Goal: Task Accomplishment & Management: Use online tool/utility

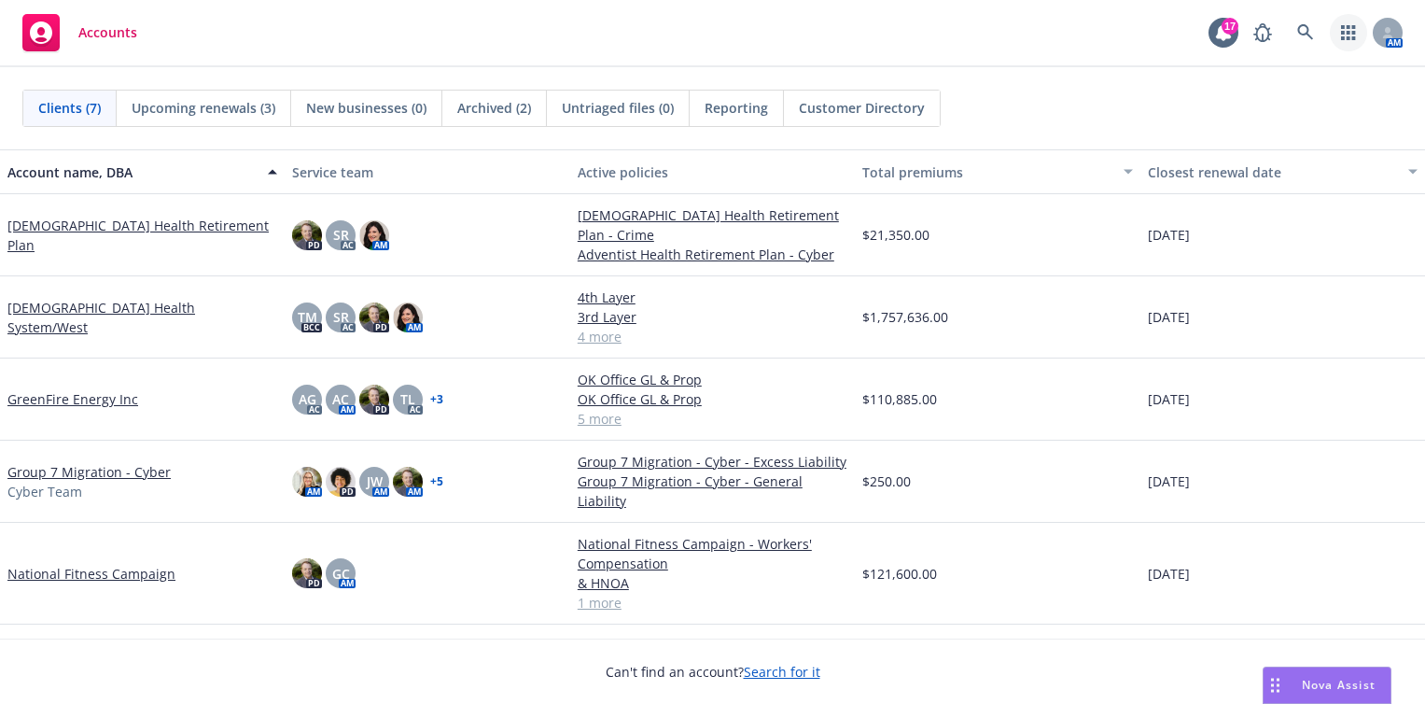
click at [1338, 27] on link "button" at bounding box center [1348, 32] width 37 height 37
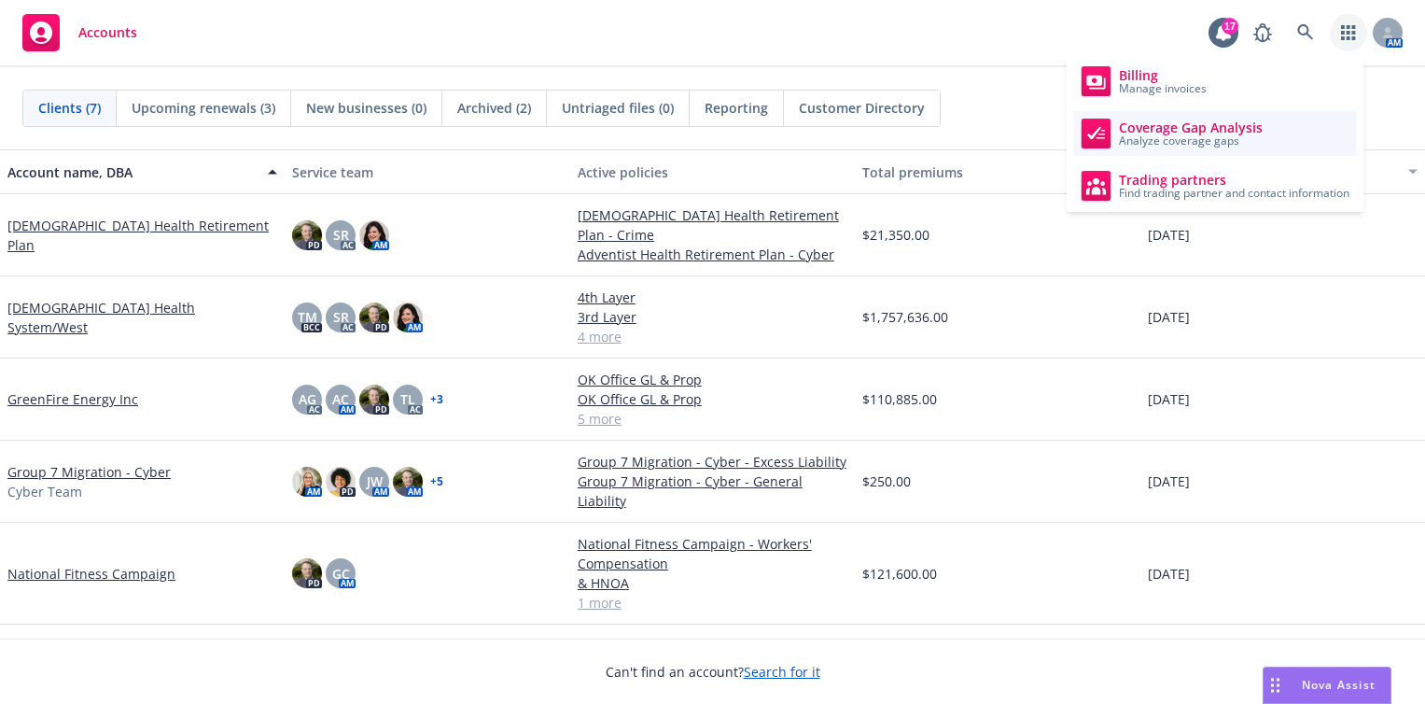
click at [1230, 128] on span "Coverage Gap Analysis" at bounding box center [1191, 127] width 144 height 15
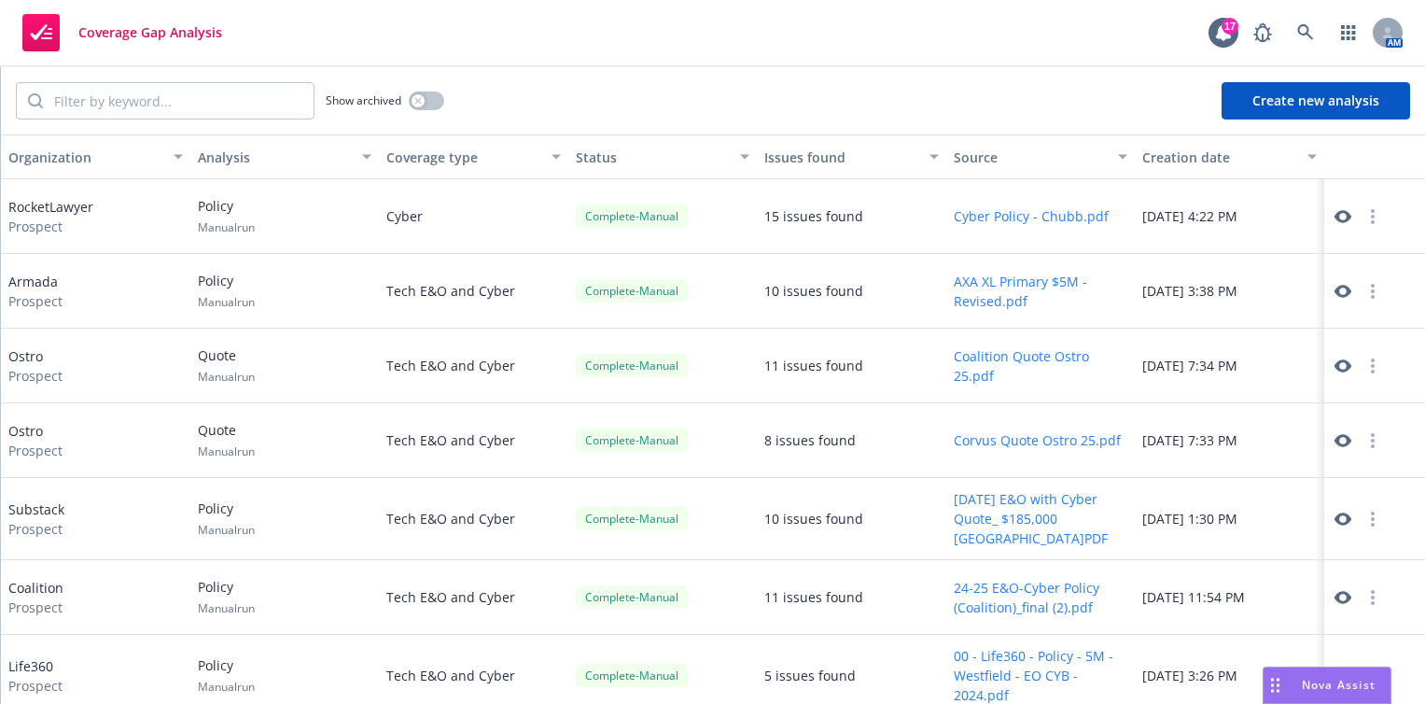
click at [1314, 94] on button "Create new analysis" at bounding box center [1316, 100] width 189 height 37
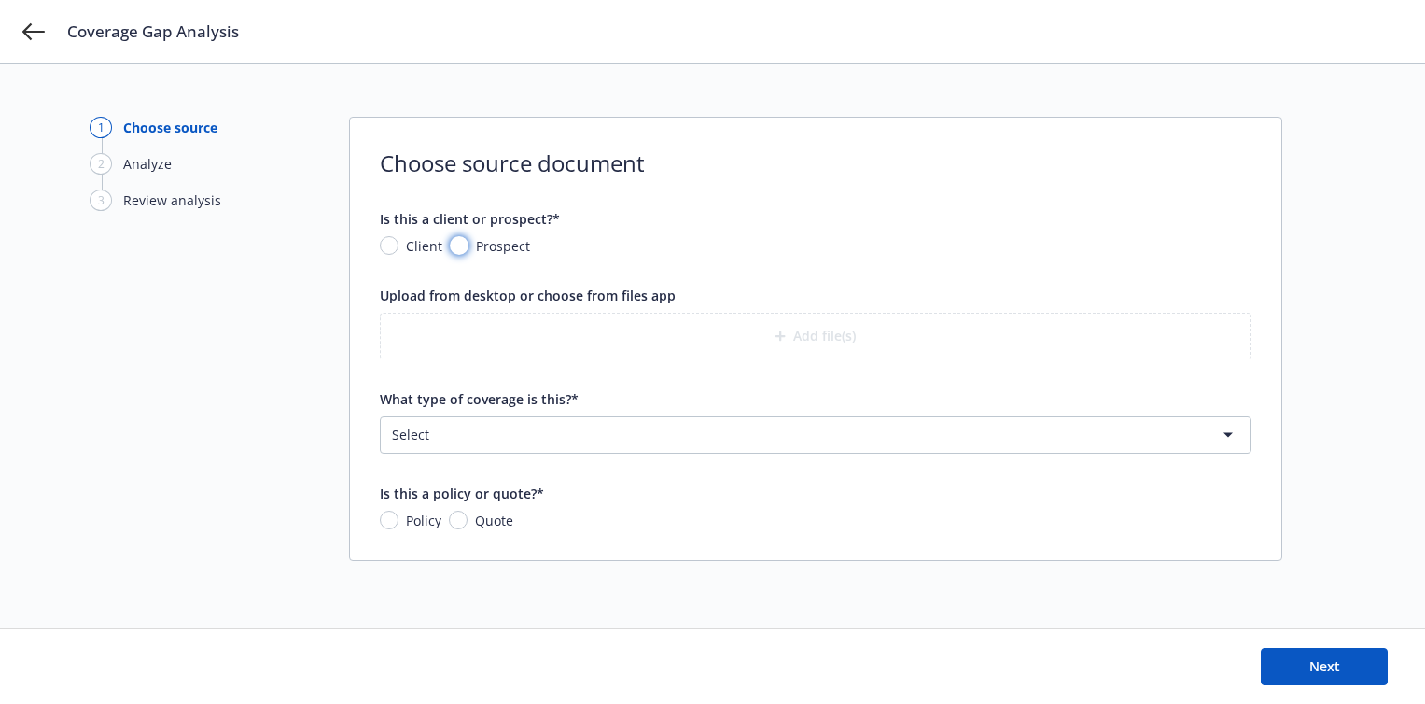
click at [456, 244] on input "Prospect" at bounding box center [459, 245] width 19 height 19
radio input "true"
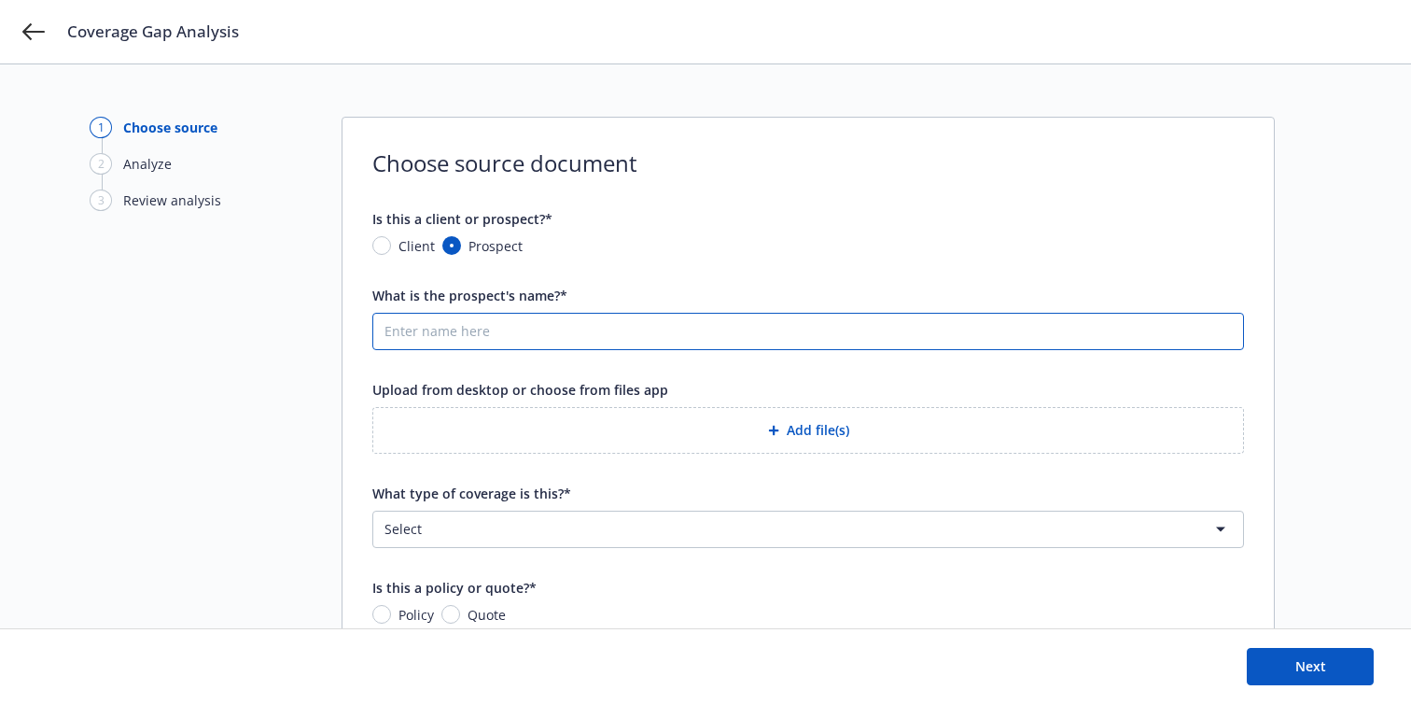
click at [461, 334] on input "What is the prospect's name?*" at bounding box center [808, 331] width 870 height 35
type input "Metallus"
click at [822, 425] on button "Add file(s)" at bounding box center [808, 430] width 872 height 47
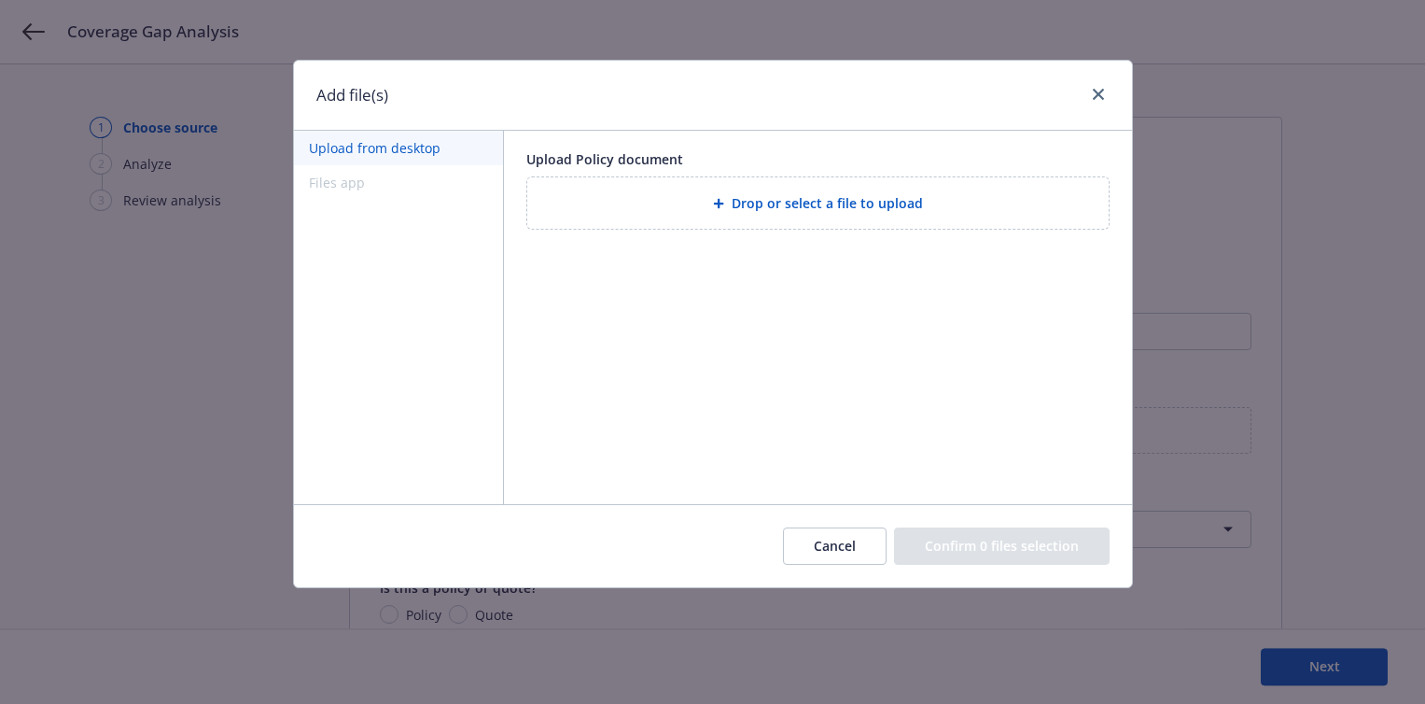
click at [746, 203] on span "Drop or select a file to upload" at bounding box center [827, 203] width 191 height 20
click at [798, 201] on span "Drop or select a file to upload" at bounding box center [827, 203] width 191 height 20
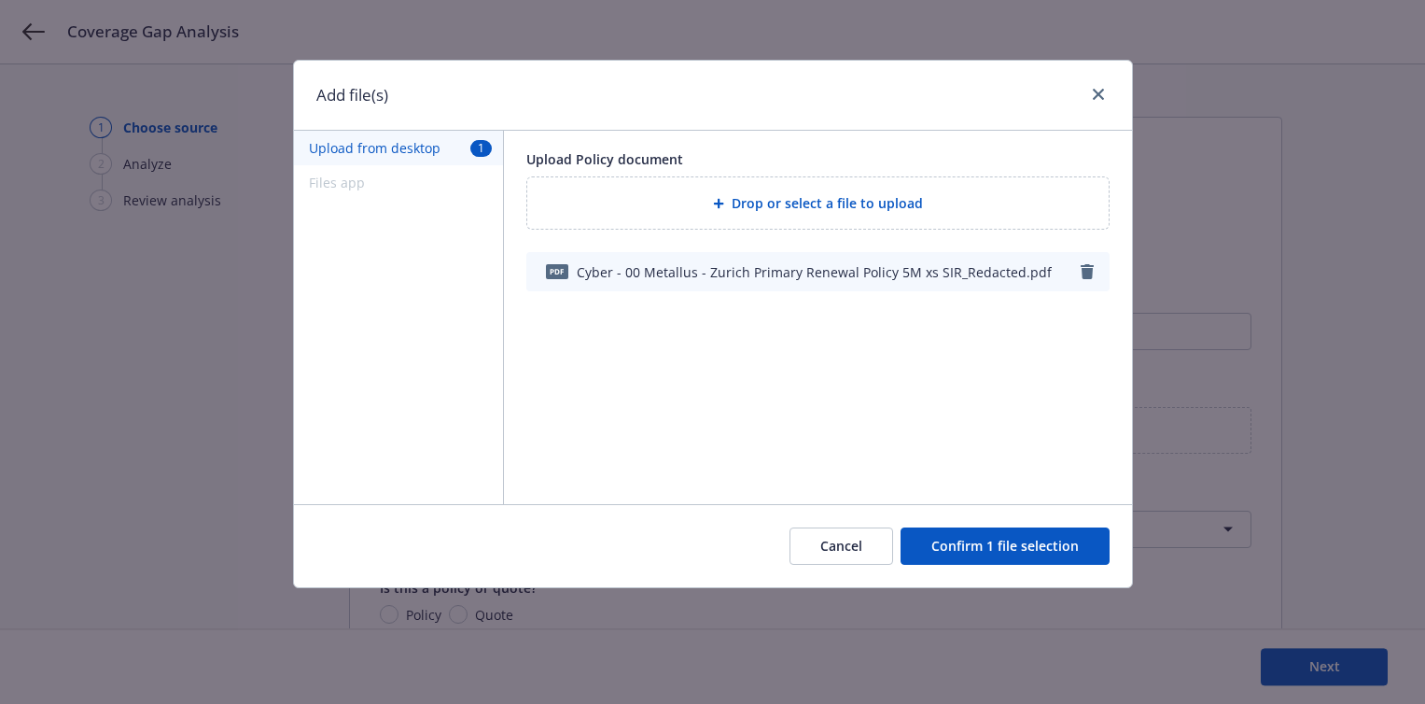
click at [1007, 551] on button "Confirm 1 file selection" at bounding box center [1005, 545] width 209 height 37
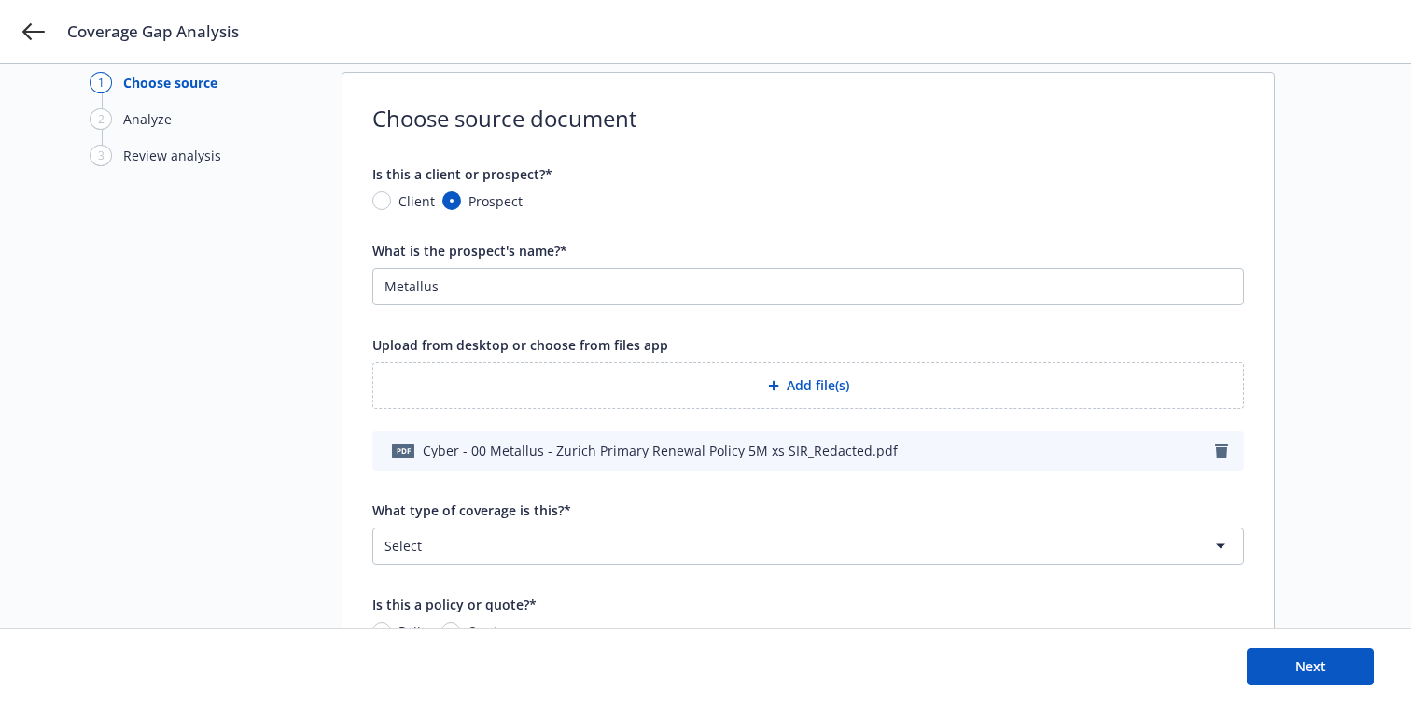
scroll to position [140, 0]
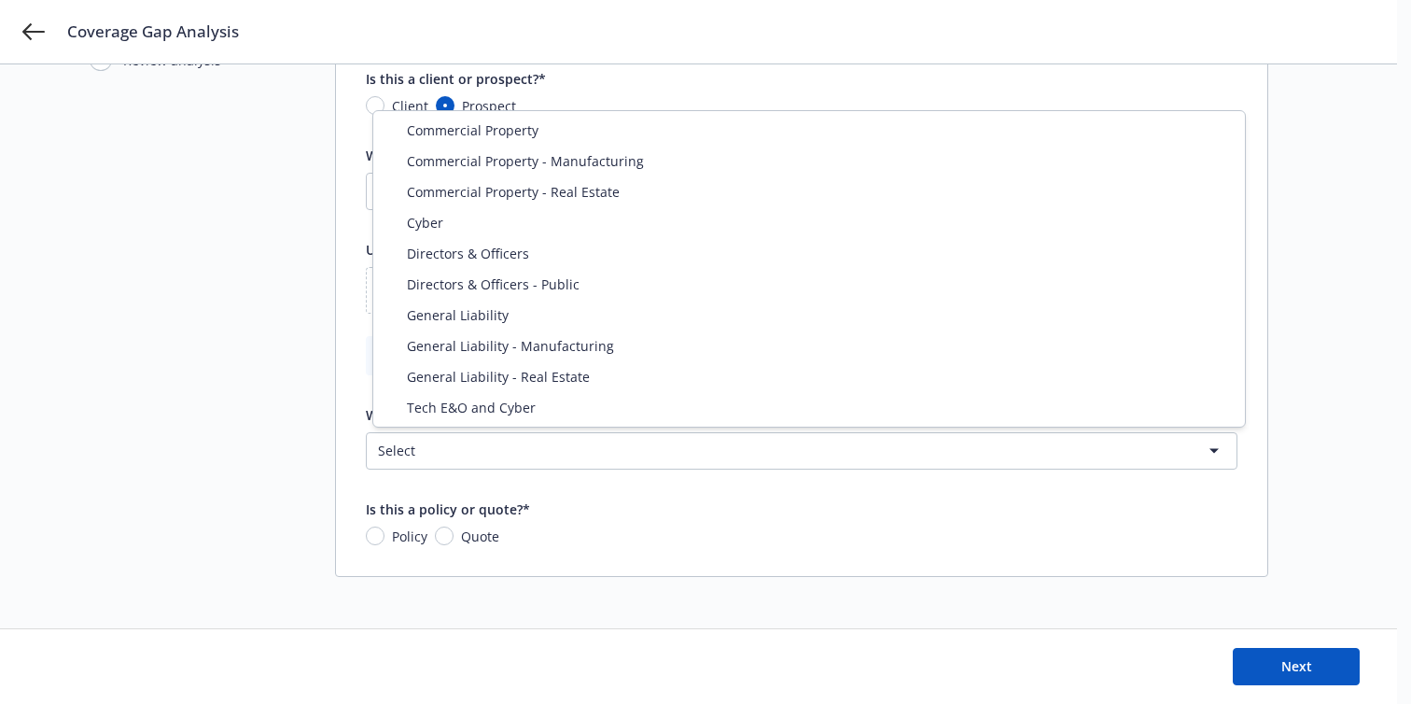
click at [869, 449] on html "Coverage Gap Analysis 1 Choose source 2 Analyze 3 Review analysis Choose source…" at bounding box center [705, 212] width 1411 height 704
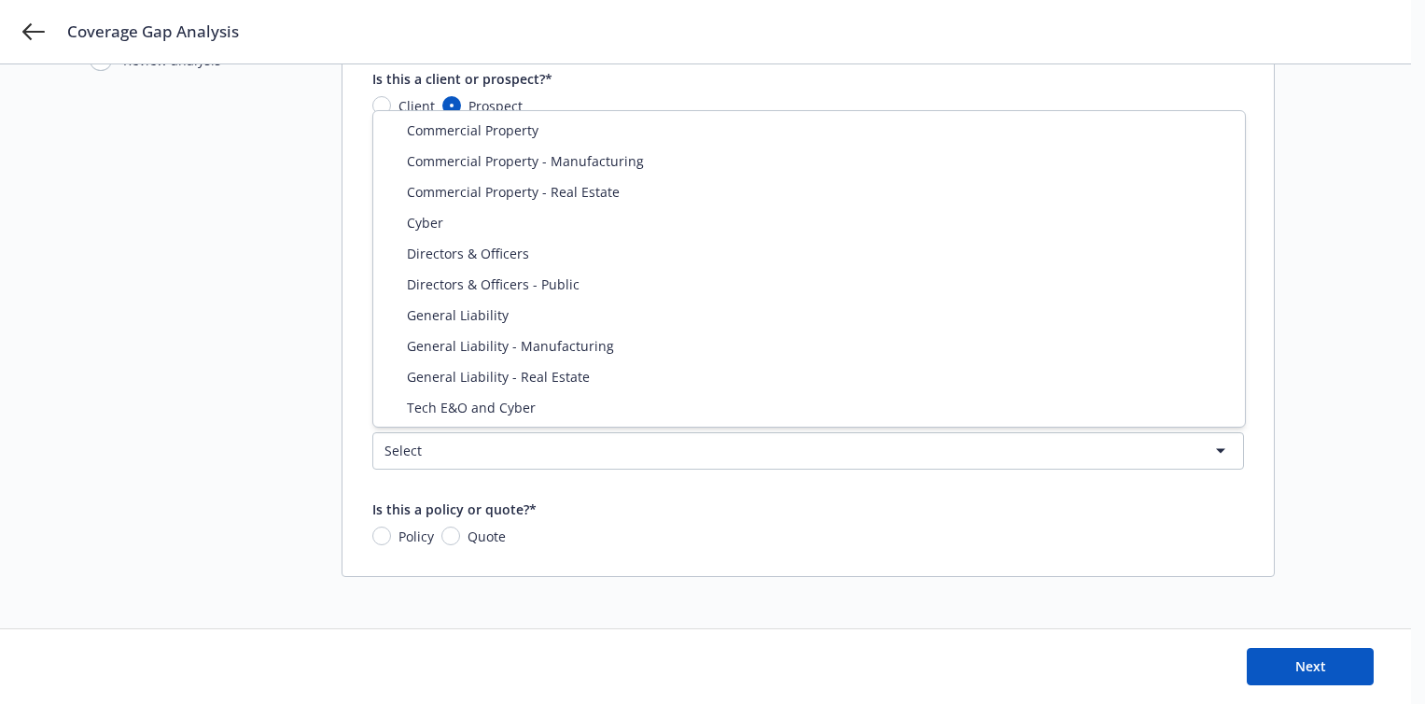
select select "CYBER"
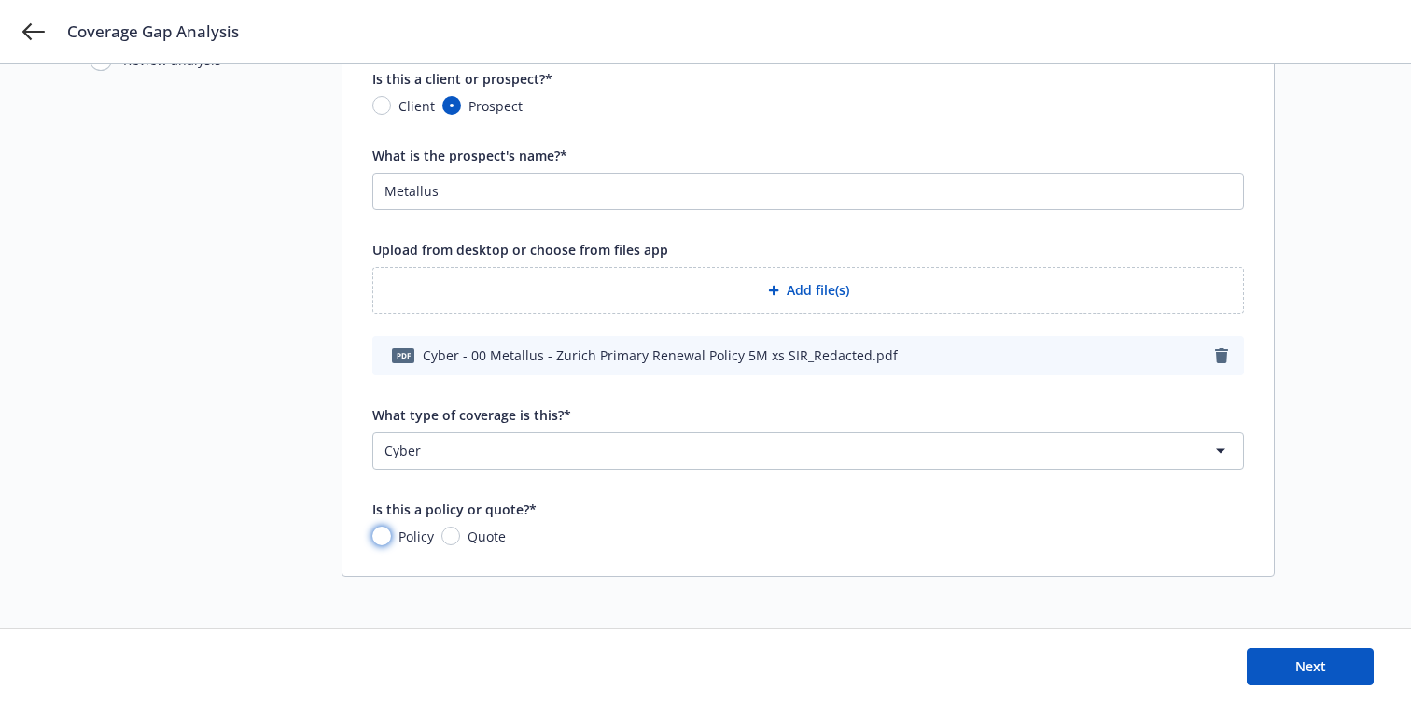
click at [380, 536] on input "Policy" at bounding box center [381, 535] width 19 height 19
radio input "true"
click at [1283, 663] on button "Next" at bounding box center [1310, 666] width 127 height 37
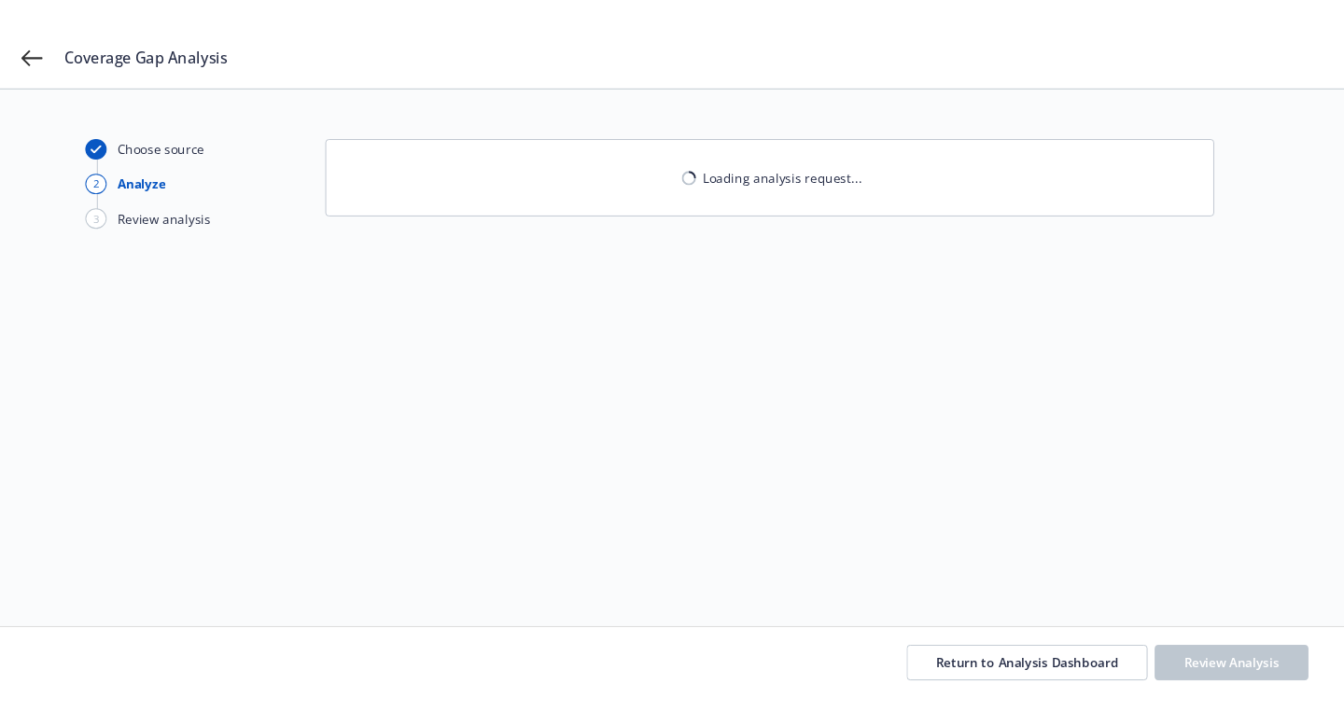
scroll to position [0, 0]
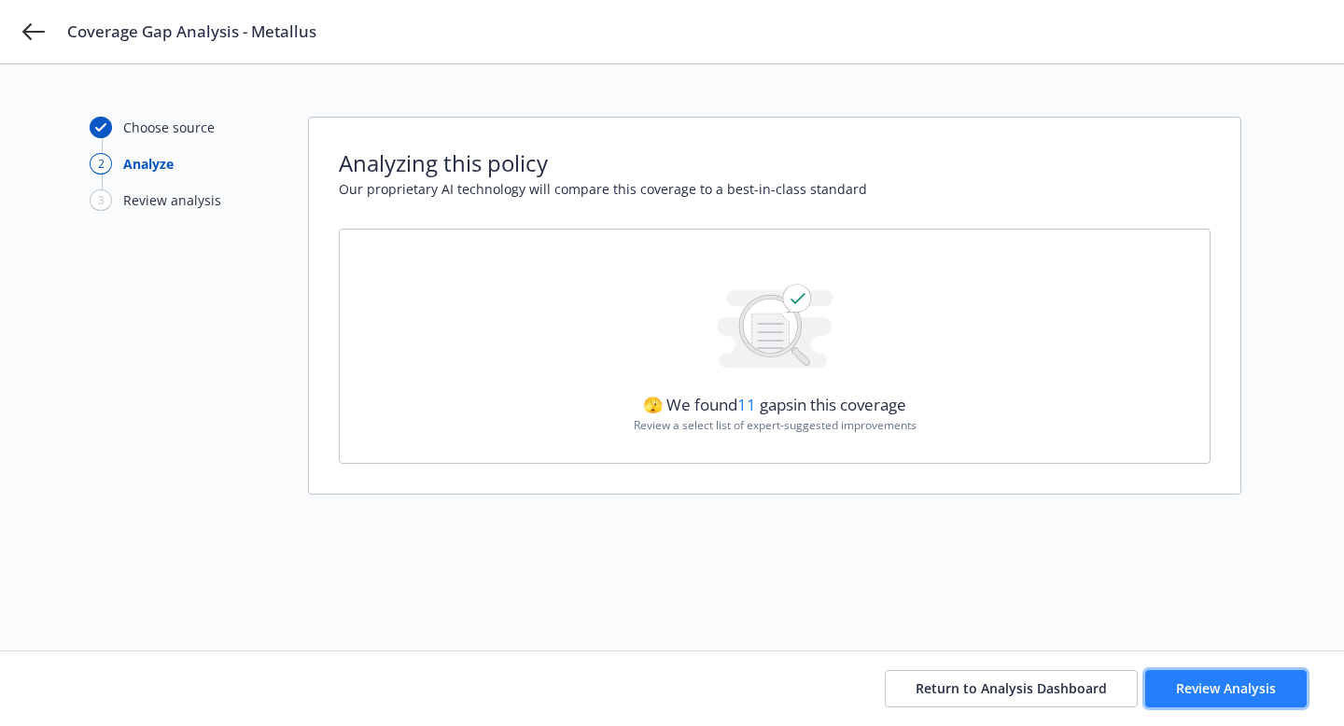
click at [1219, 697] on span "Review Analysis" at bounding box center [1226, 689] width 100 height 18
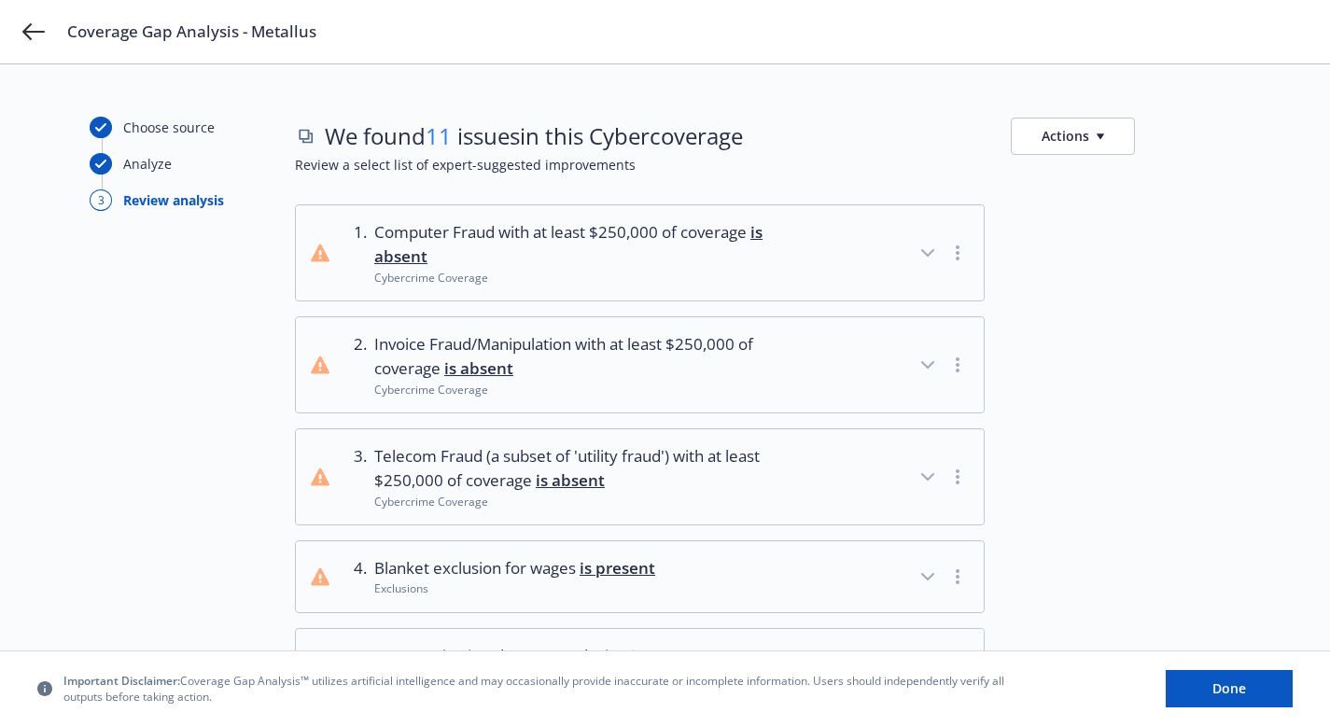
click at [930, 257] on icon "button" at bounding box center [928, 253] width 22 height 22
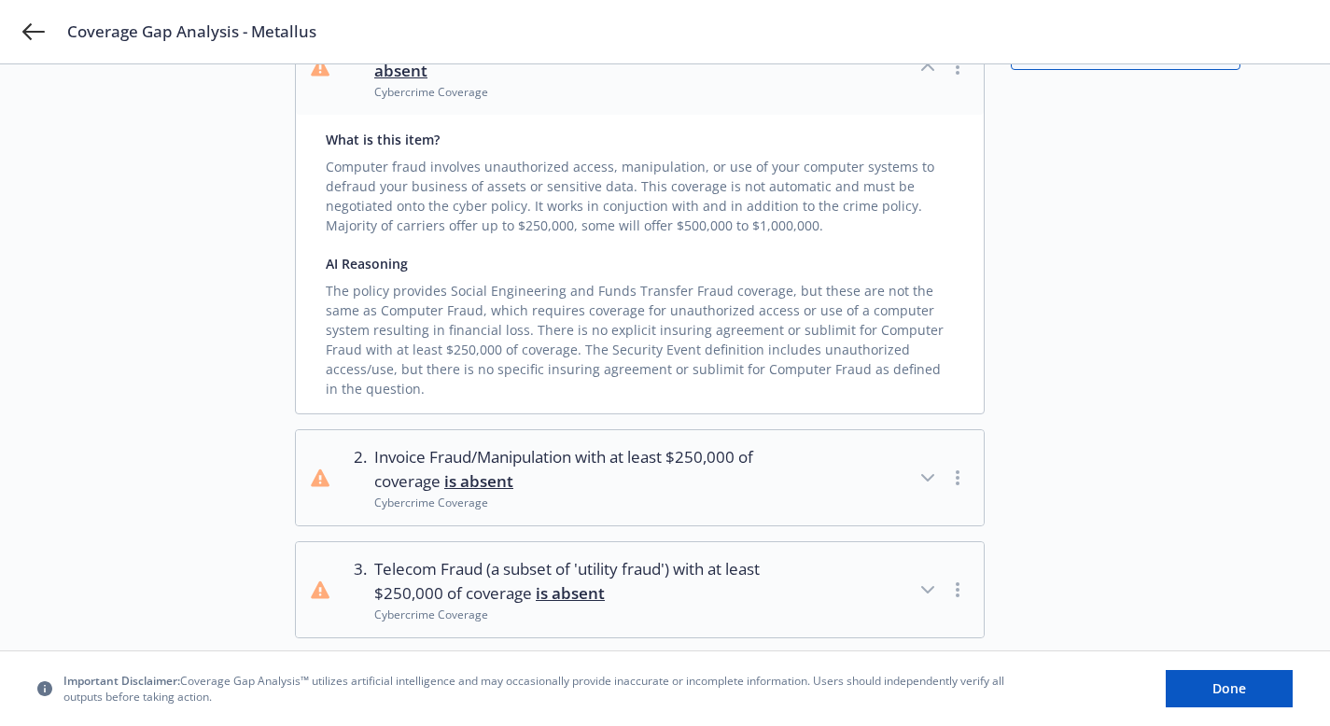
scroll to position [188, 0]
click at [926, 465] on icon "button" at bounding box center [928, 476] width 22 height 22
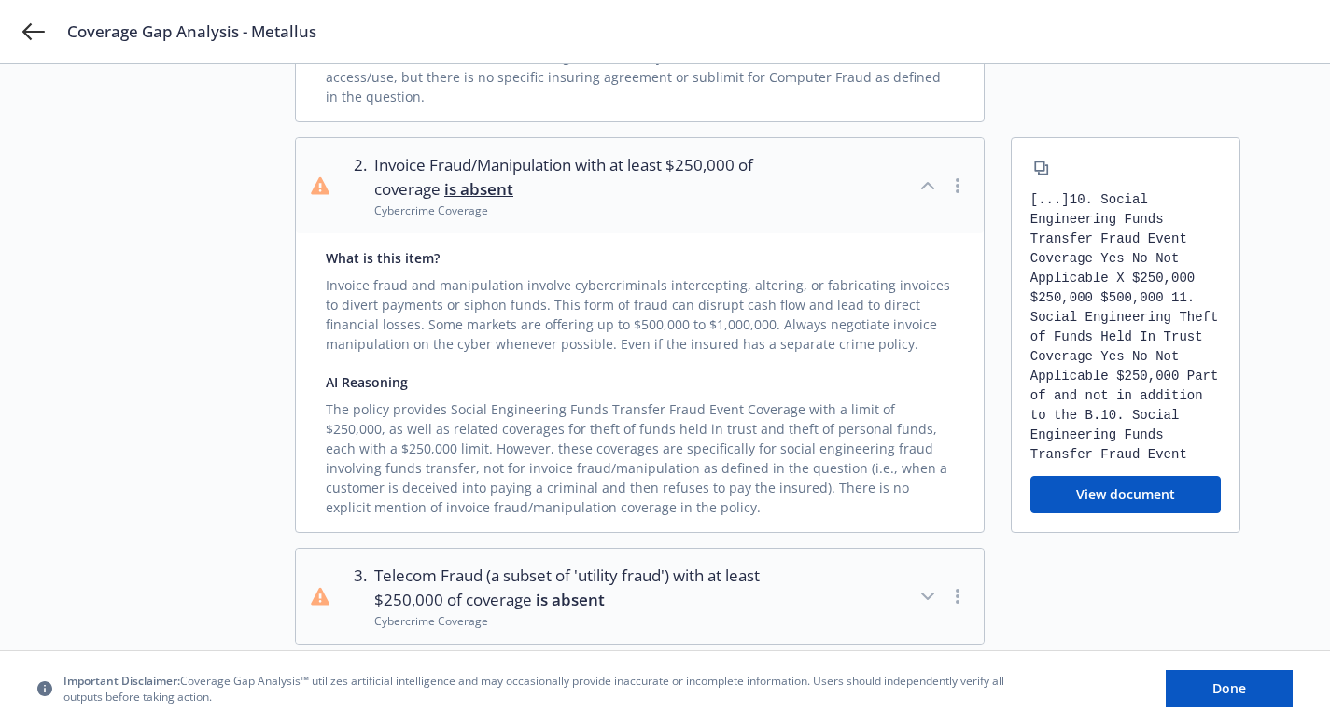
scroll to position [483, 0]
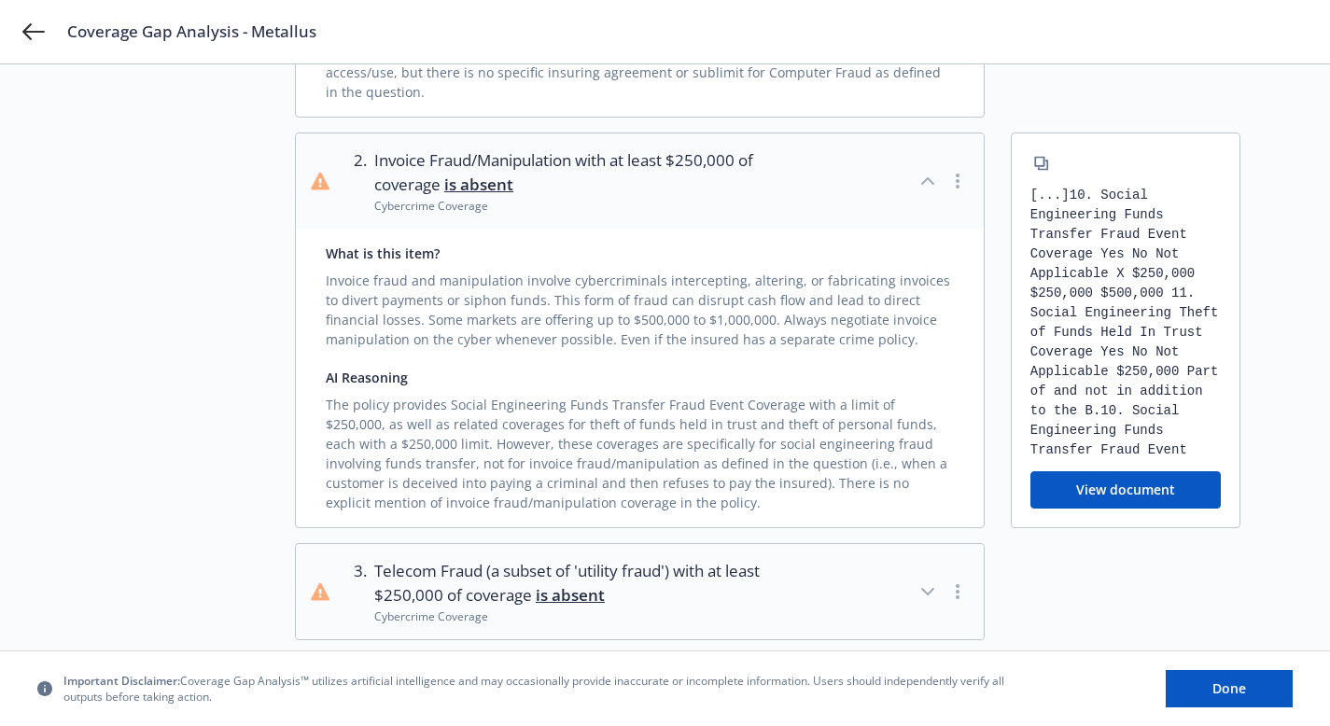
click at [927, 581] on icon "button" at bounding box center [928, 592] width 22 height 22
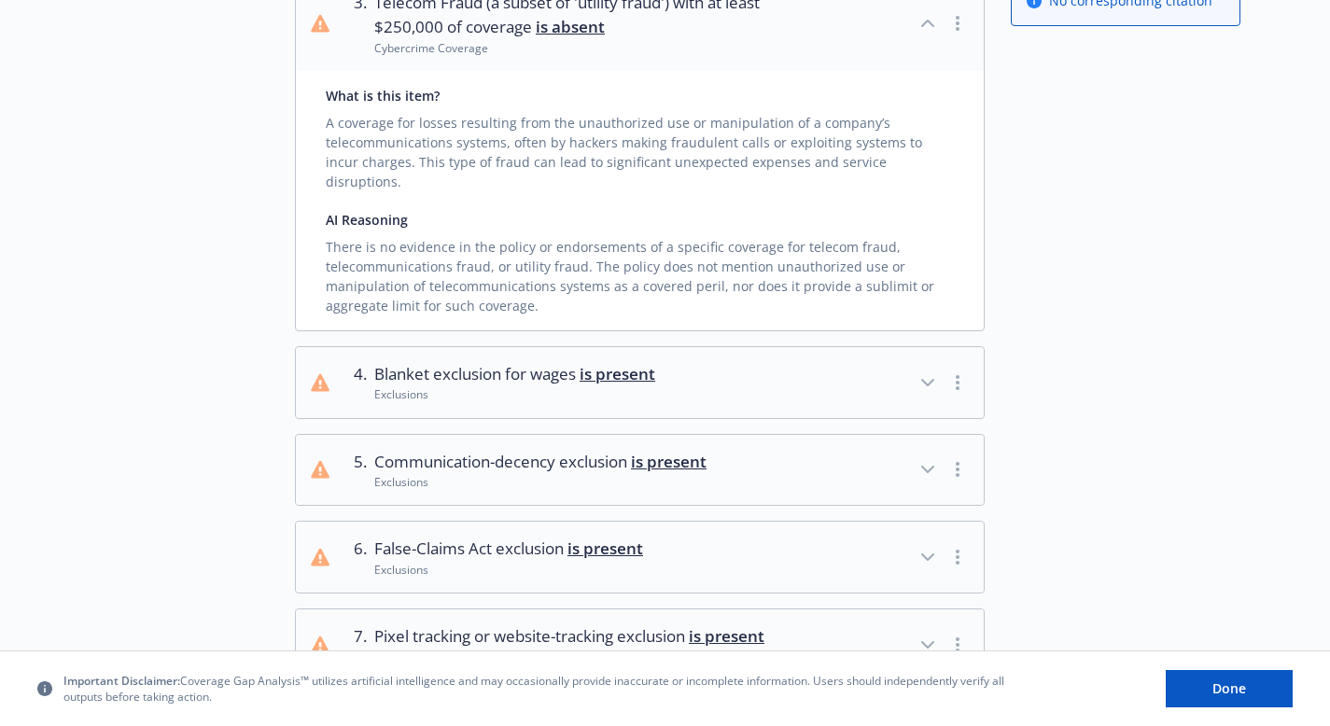
scroll to position [1056, 0]
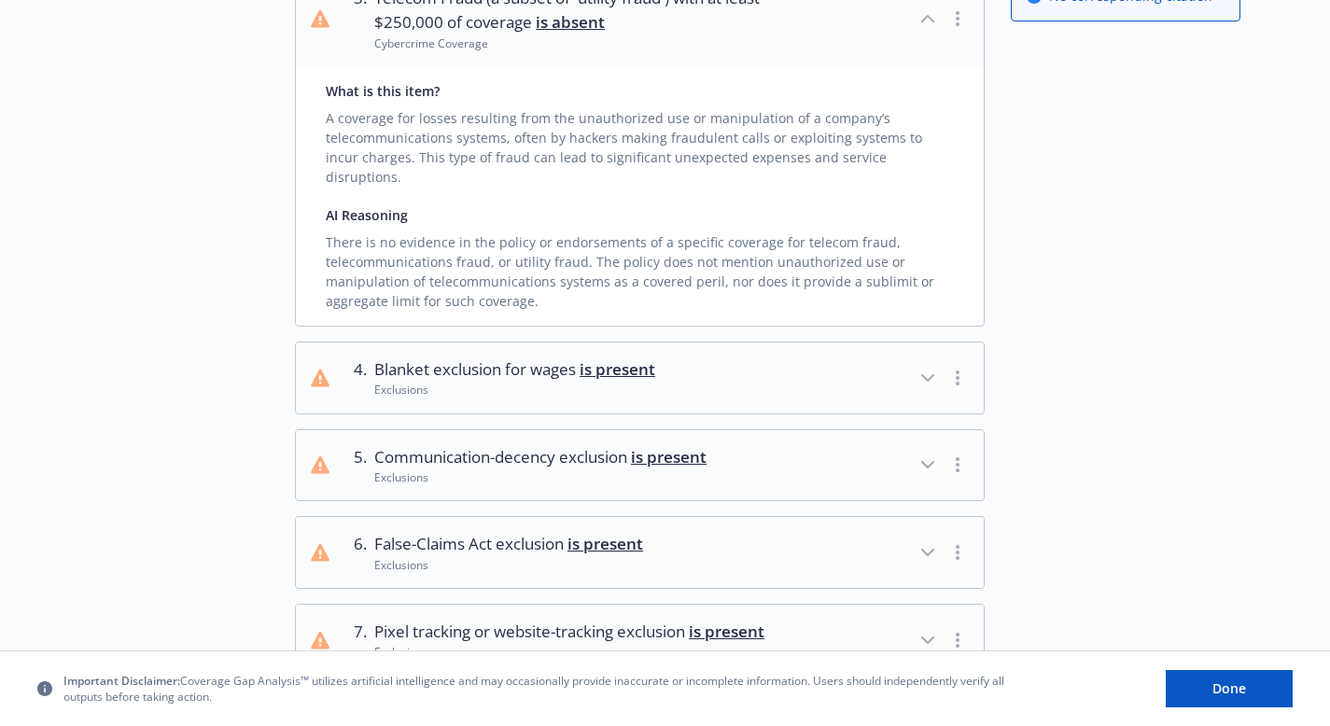
click at [930, 367] on icon "button" at bounding box center [928, 378] width 22 height 22
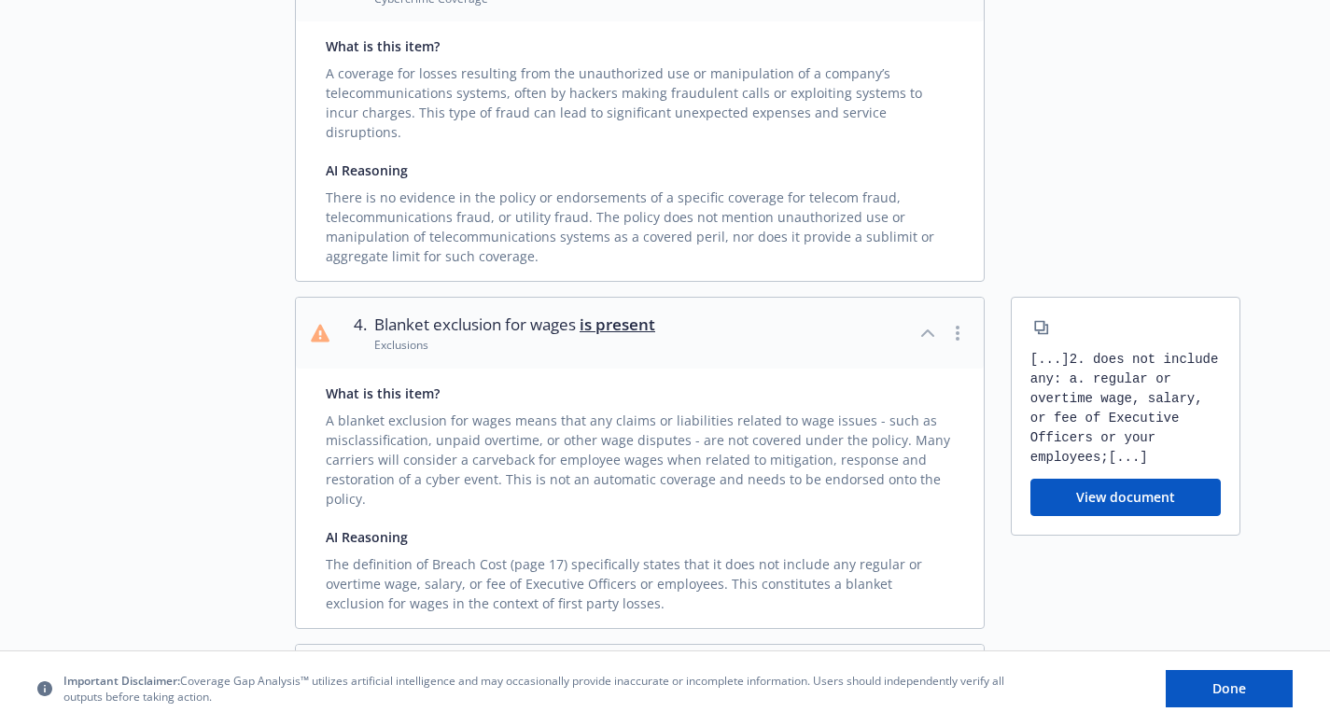
scroll to position [1140, 0]
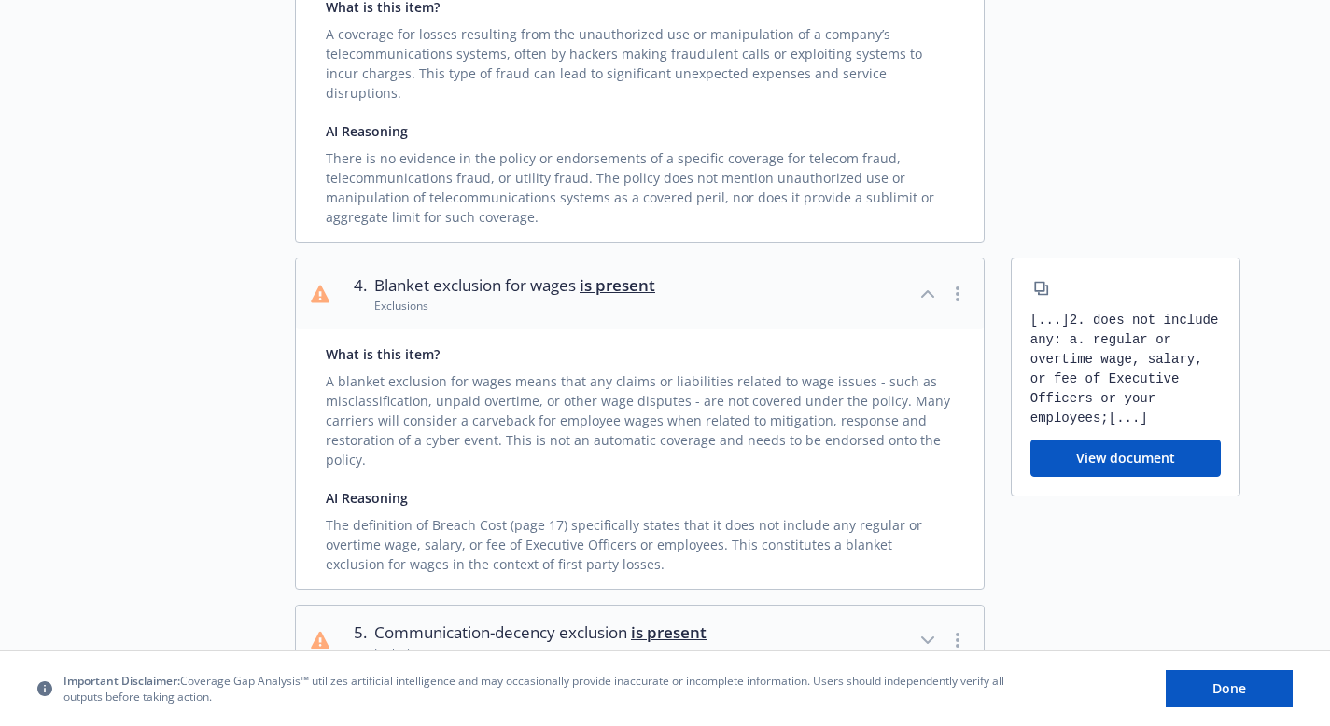
click at [928, 629] on icon "button" at bounding box center [928, 640] width 22 height 22
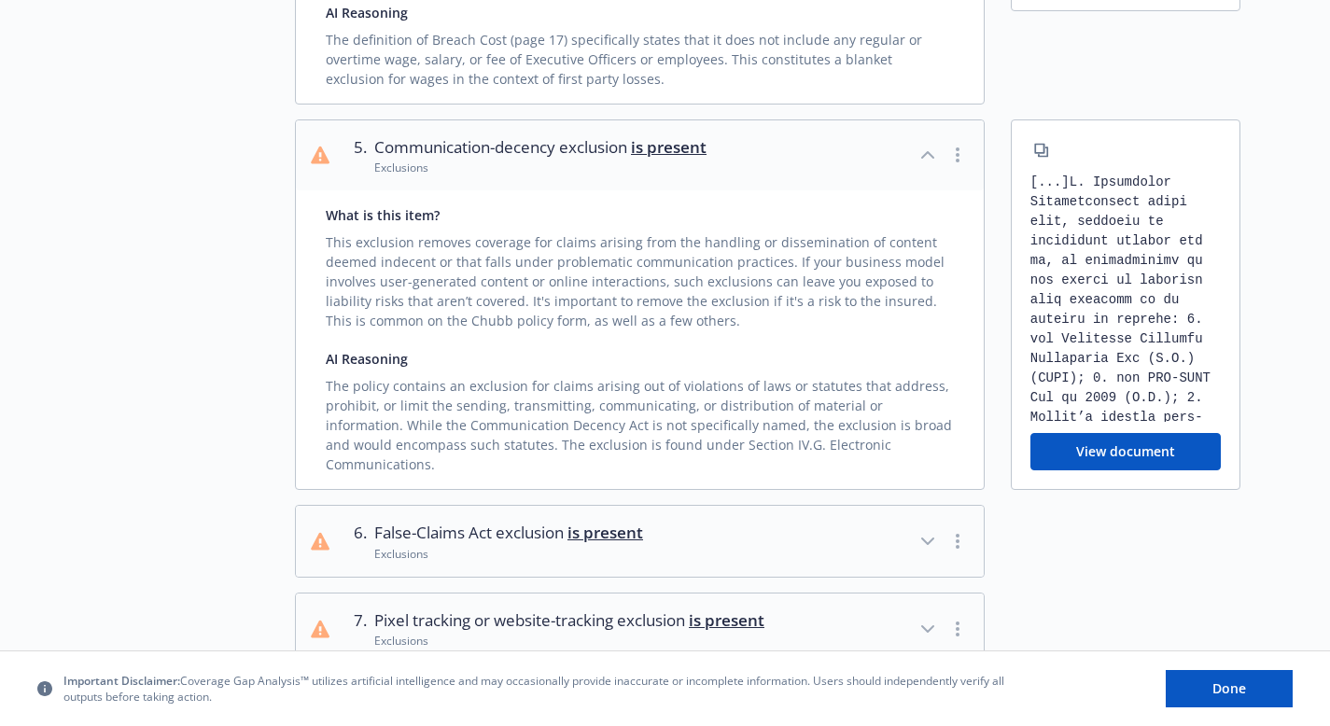
scroll to position [1628, 0]
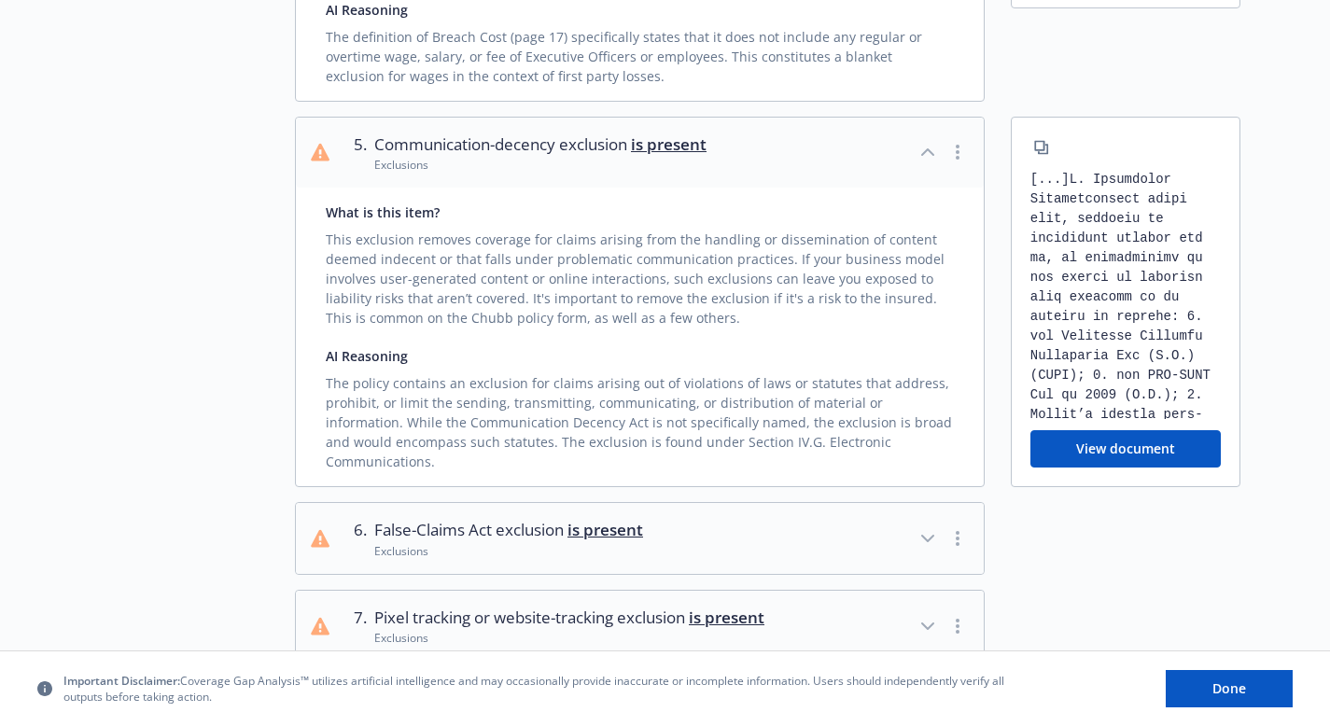
click at [924, 527] on icon "button" at bounding box center [928, 538] width 22 height 22
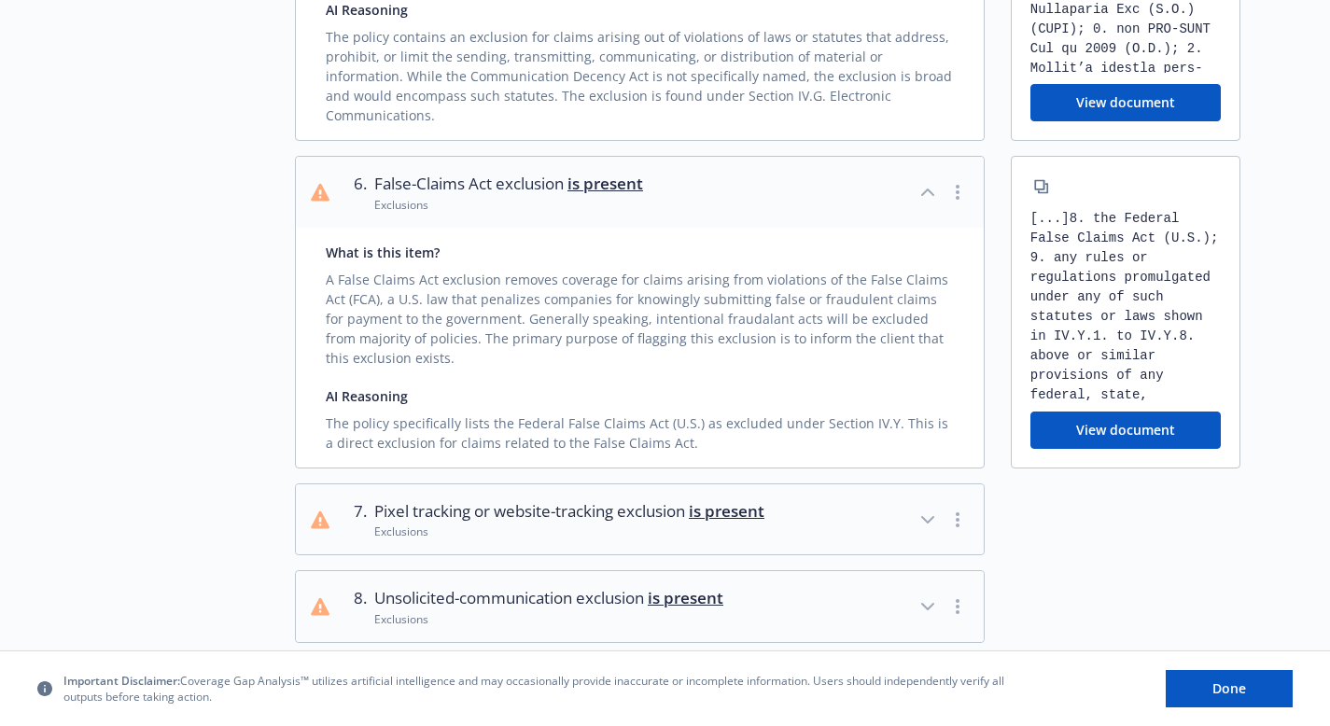
scroll to position [1977, 0]
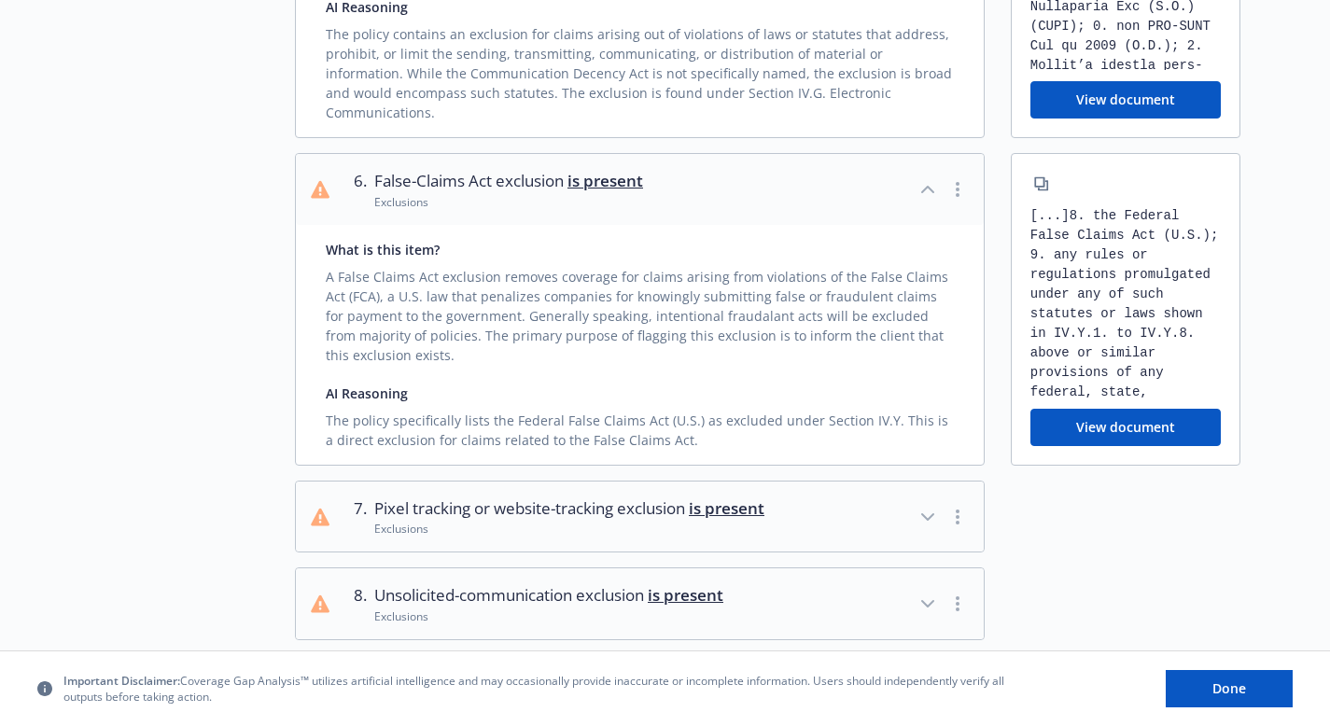
click at [925, 506] on icon "button" at bounding box center [928, 517] width 22 height 22
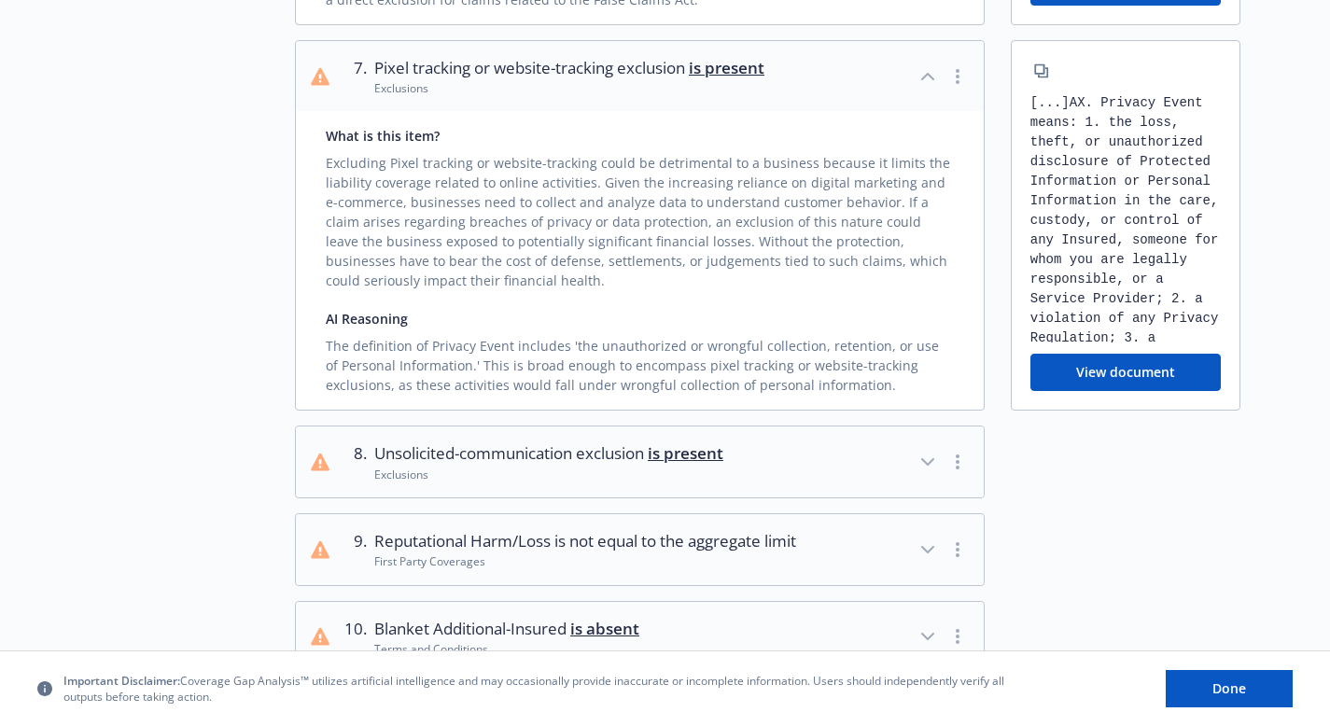
scroll to position [2425, 0]
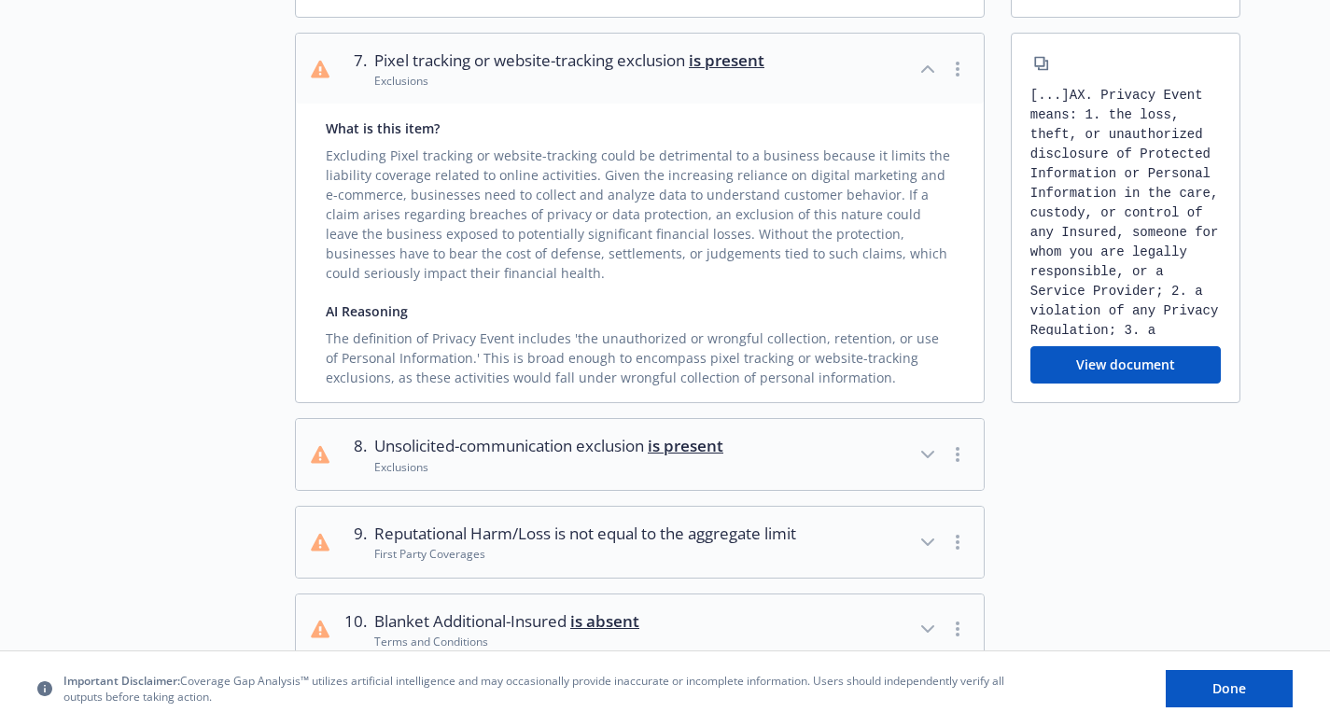
click at [928, 443] on icon "button" at bounding box center [928, 454] width 22 height 22
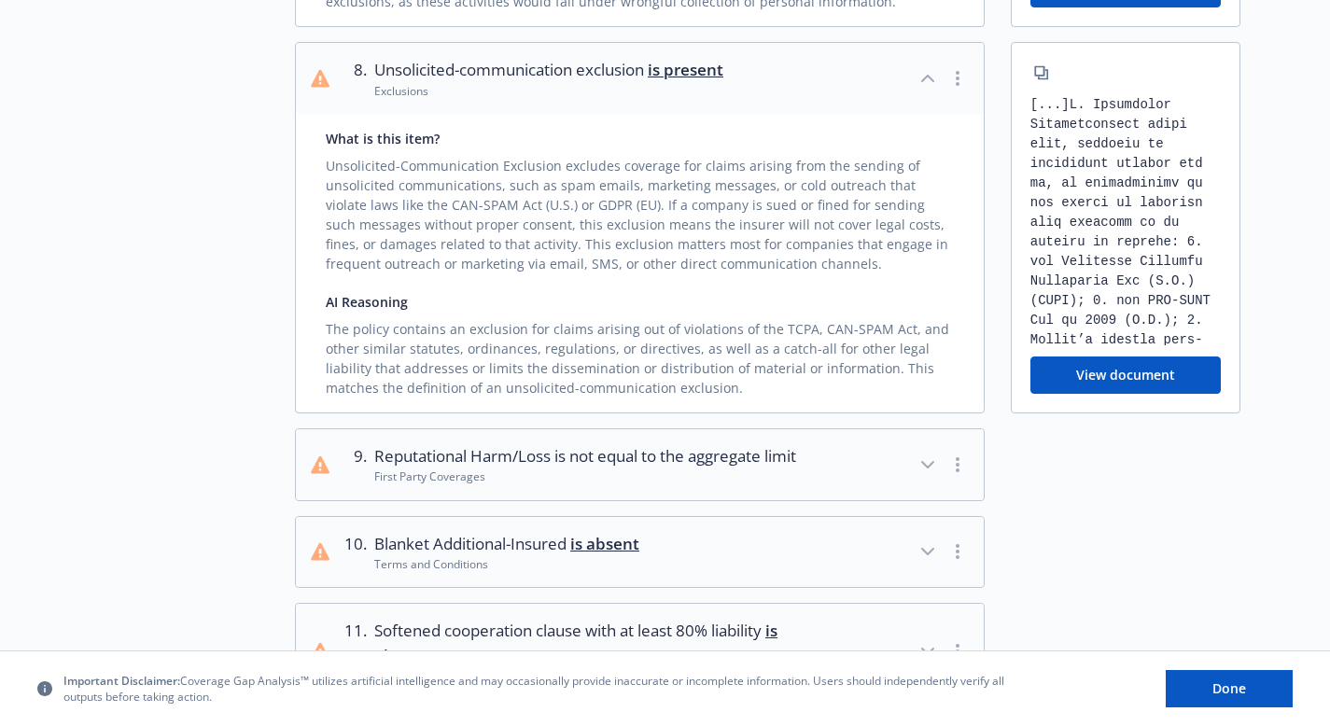
scroll to position [2808, 0]
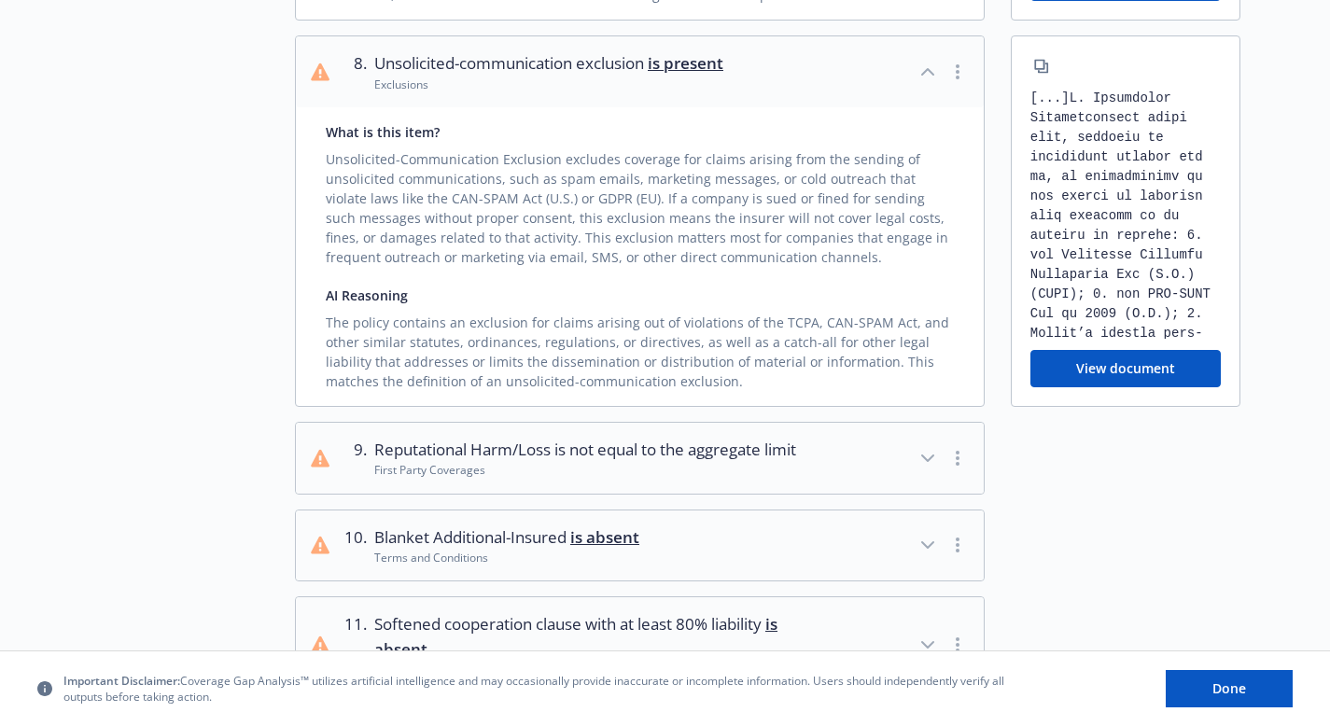
click at [924, 447] on icon "button" at bounding box center [928, 458] width 22 height 22
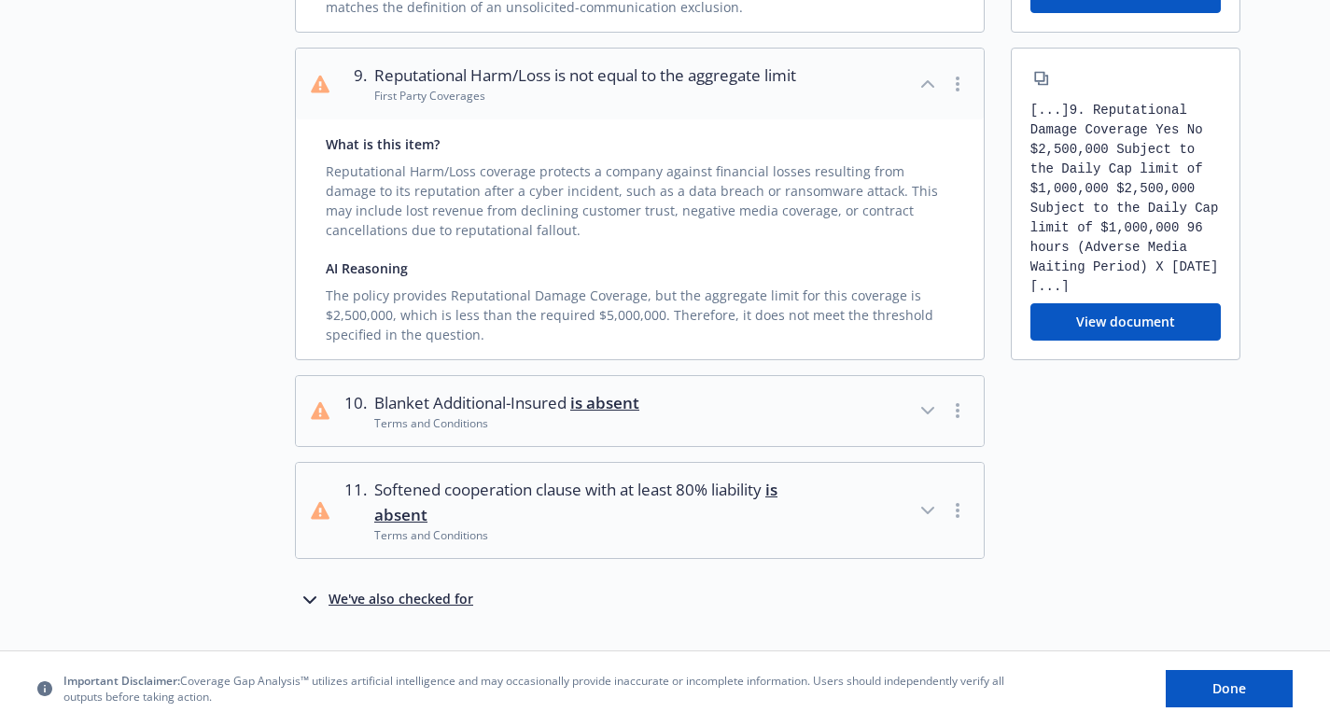
scroll to position [3190, 0]
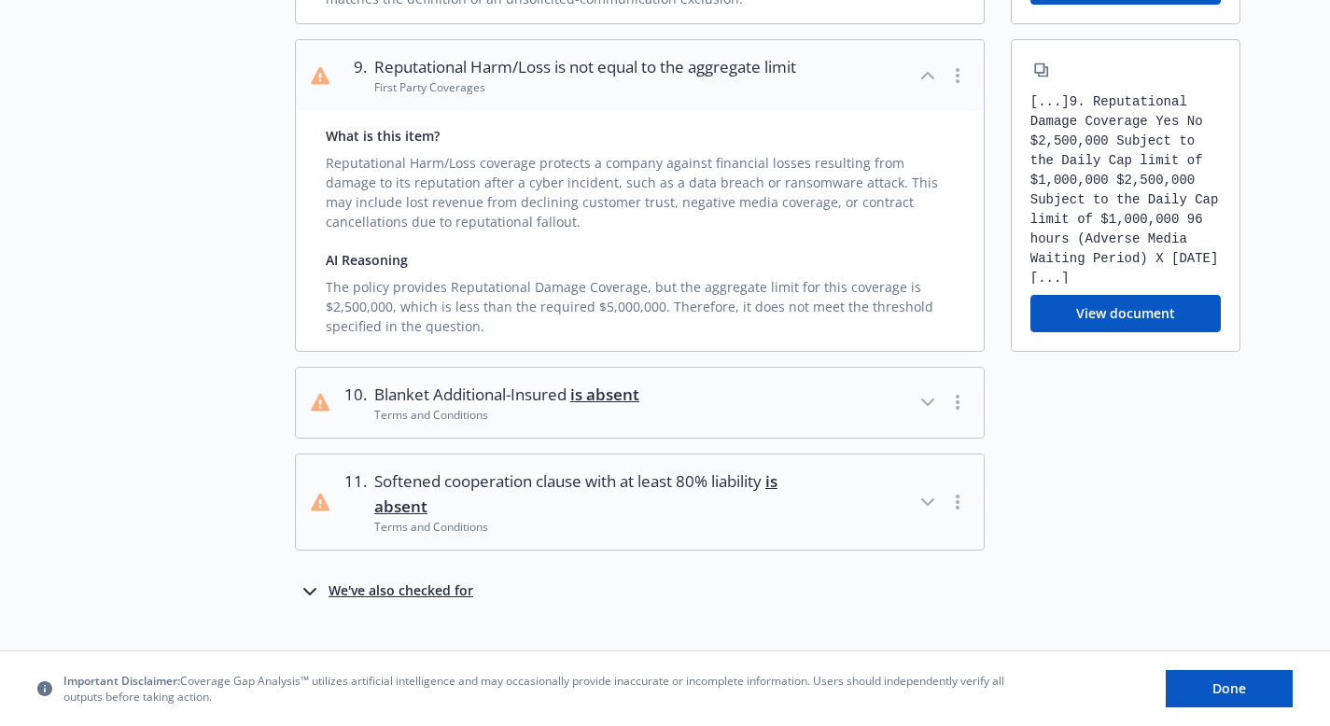
click at [924, 391] on icon "button" at bounding box center [928, 402] width 22 height 22
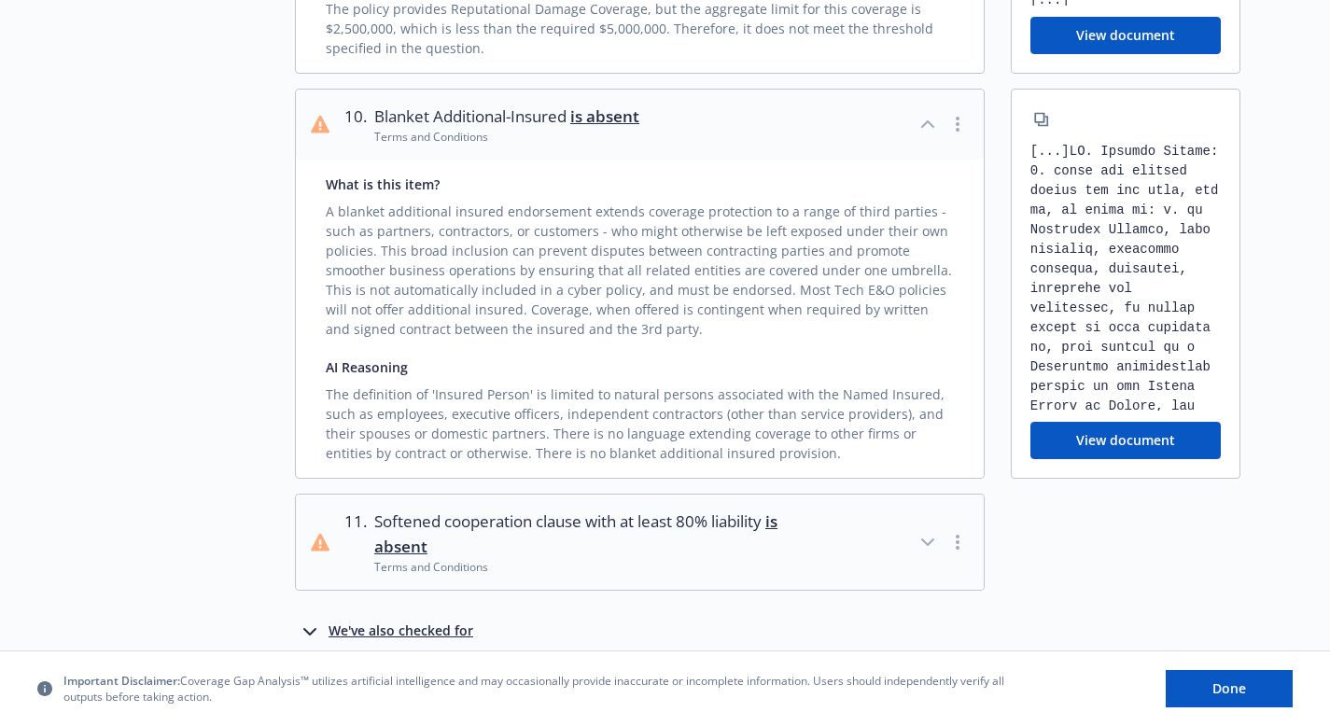
scroll to position [3509, 0]
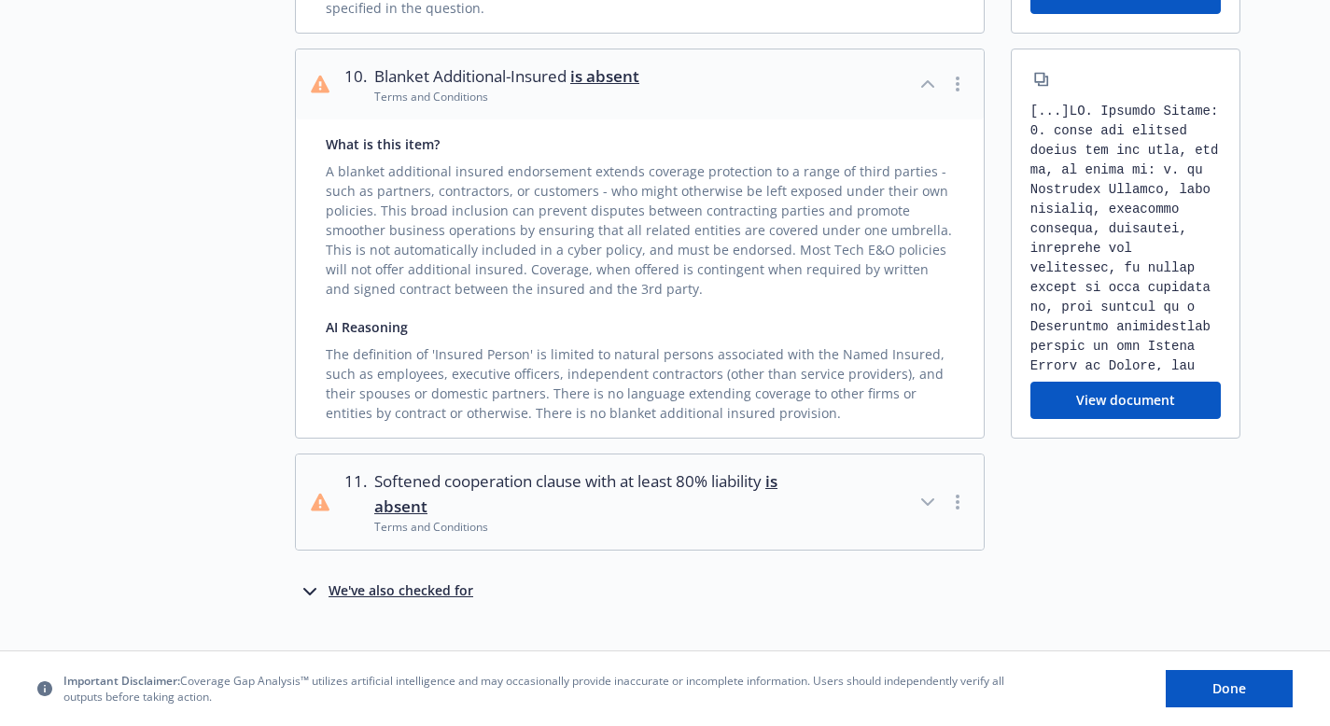
click at [931, 491] on icon "button" at bounding box center [928, 502] width 22 height 22
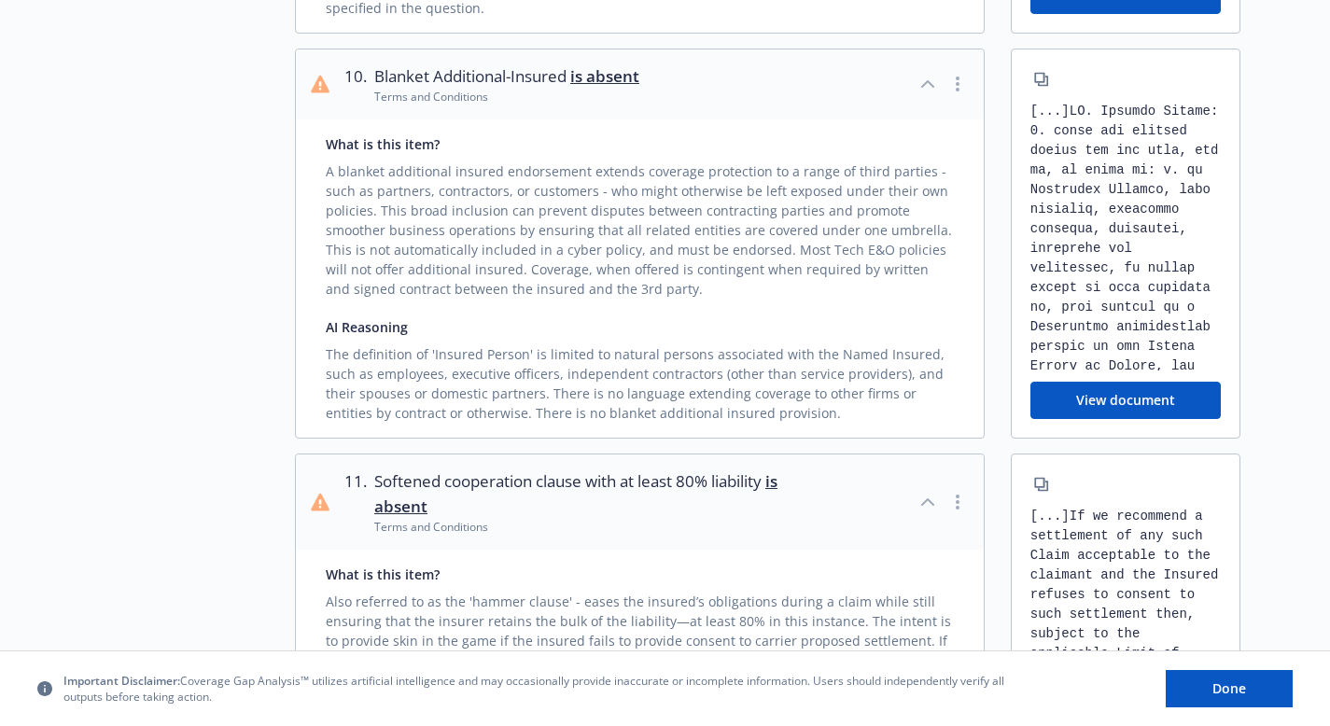
scroll to position [3827, 0]
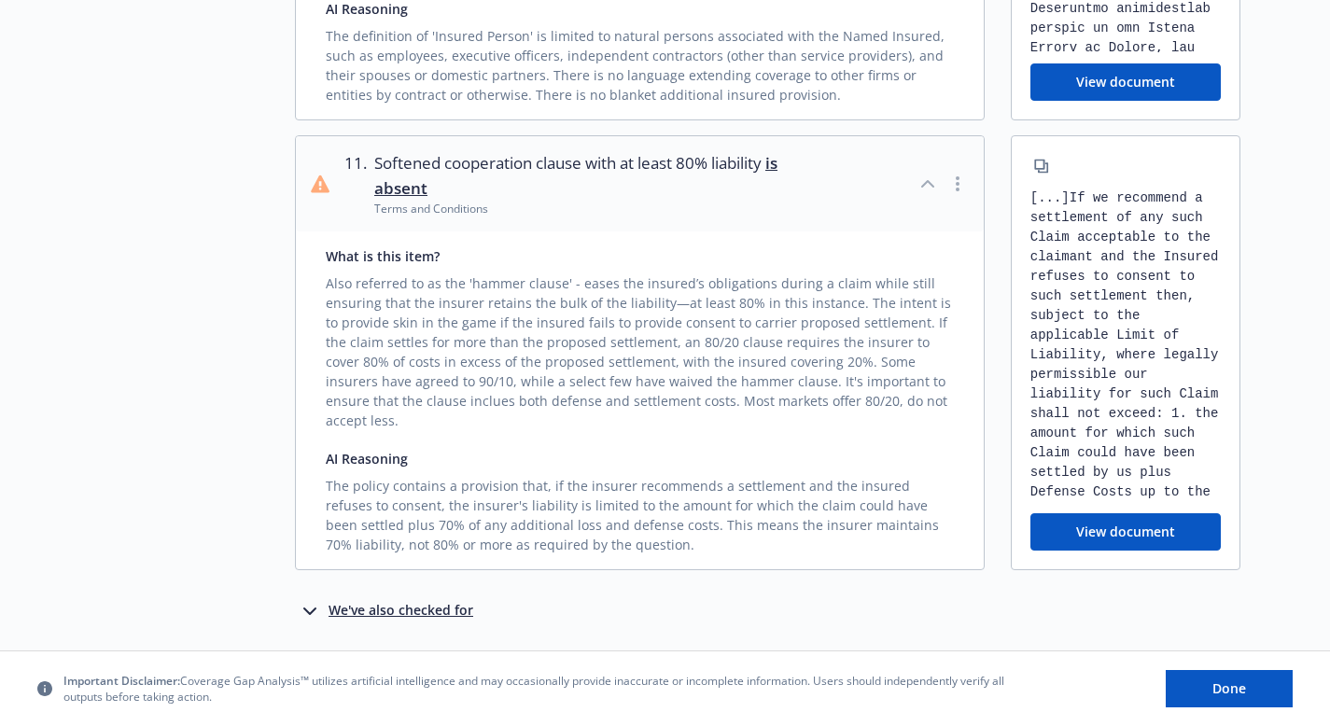
click at [358, 600] on div "We've also checked for" at bounding box center [401, 611] width 145 height 22
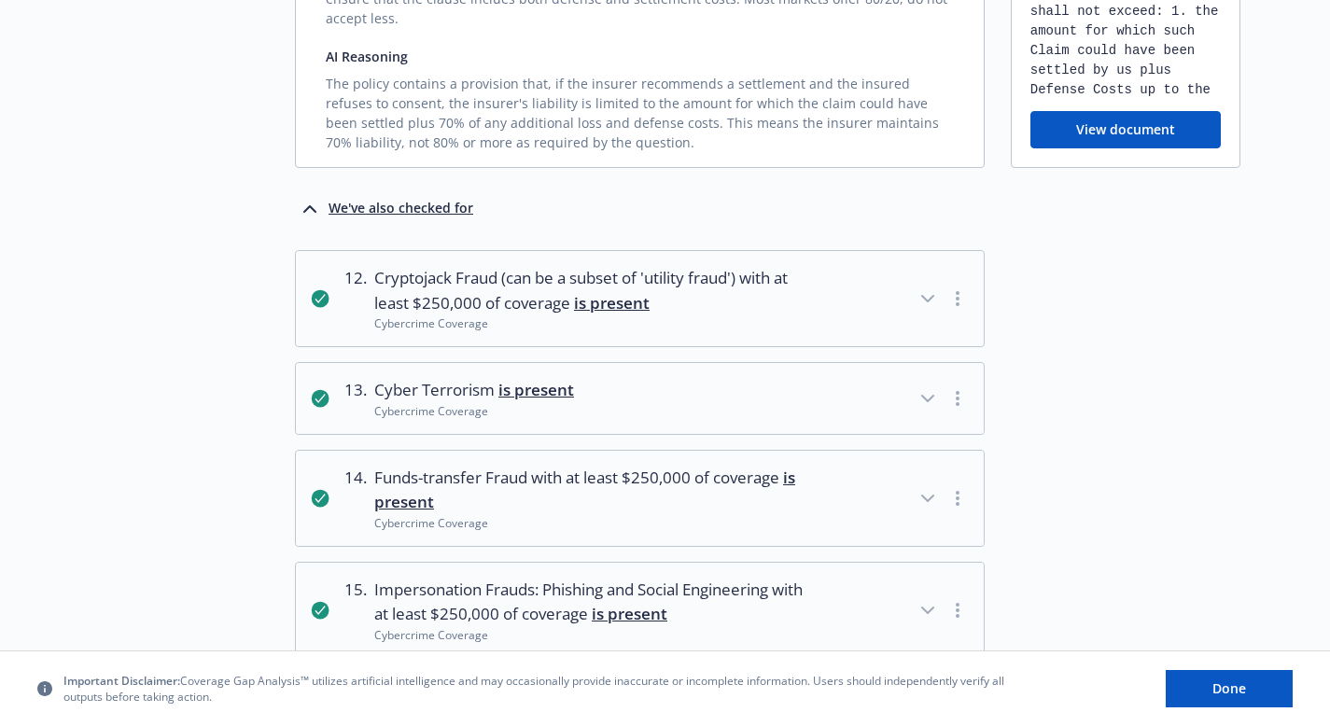
scroll to position [4243, 0]
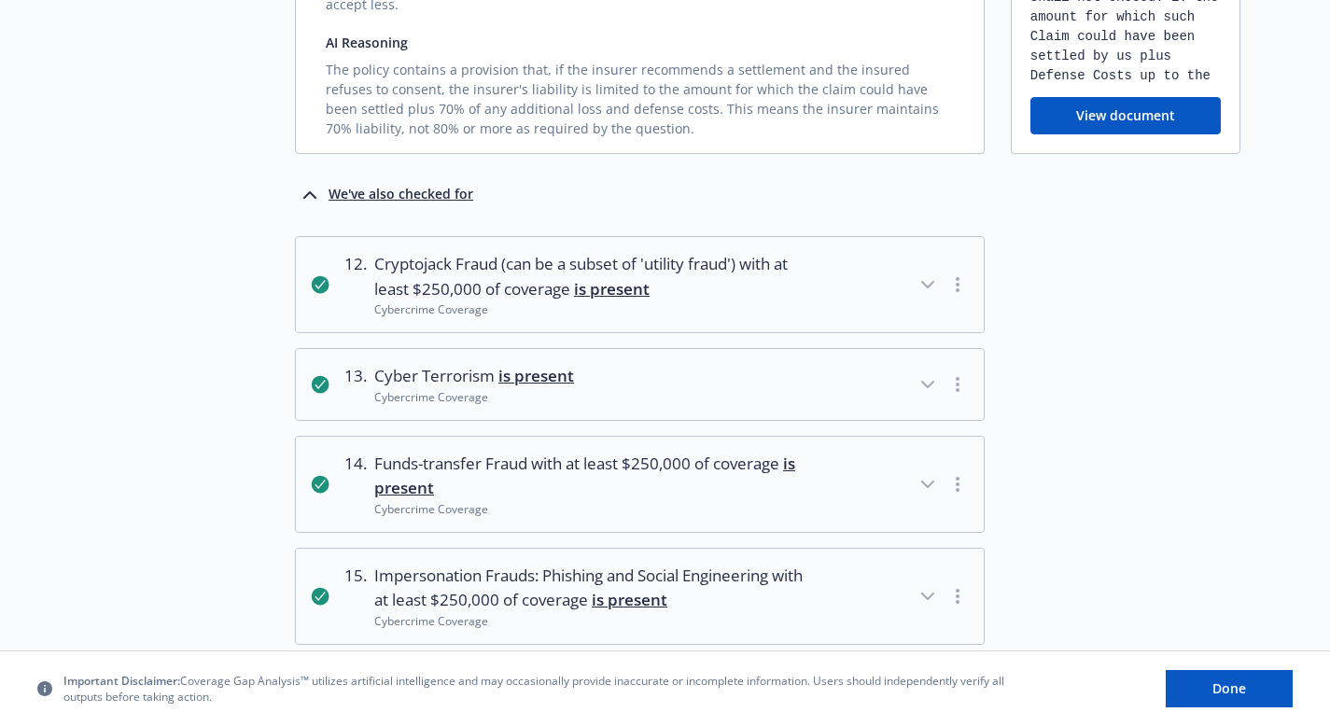
click at [931, 273] on icon "button" at bounding box center [928, 284] width 22 height 22
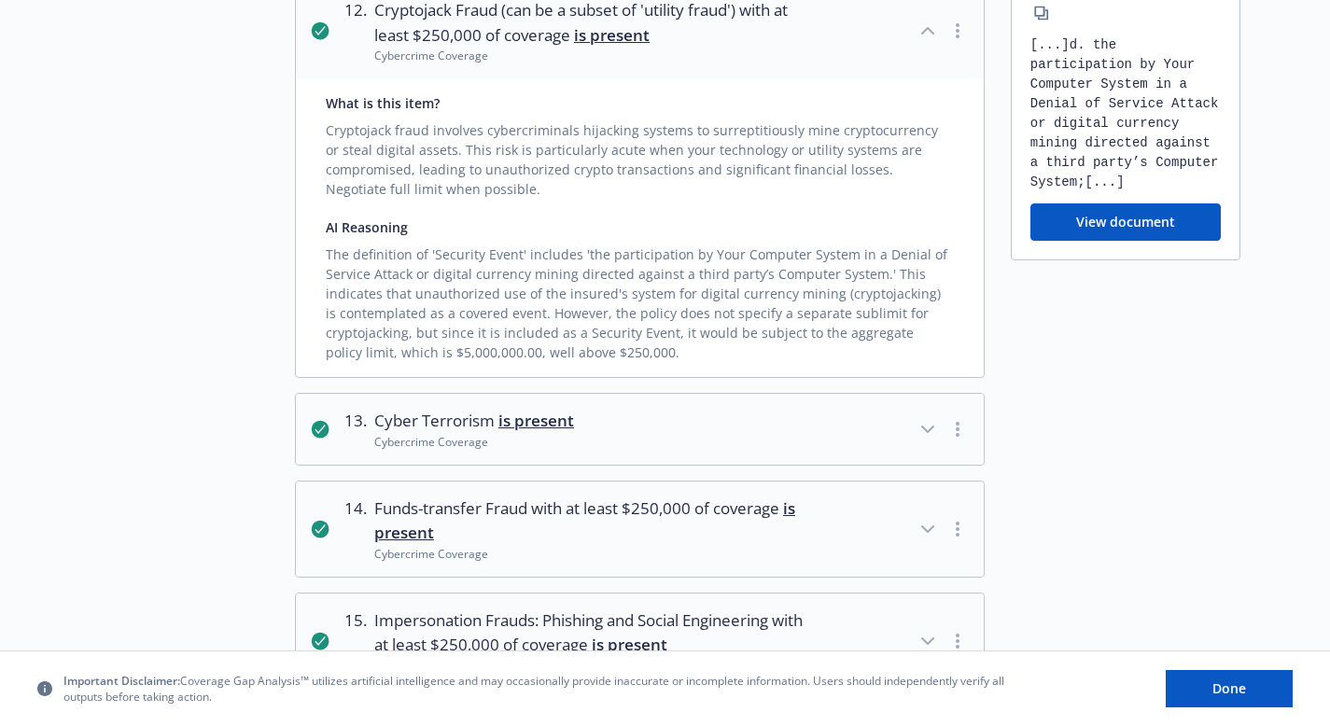
scroll to position [4501, 0]
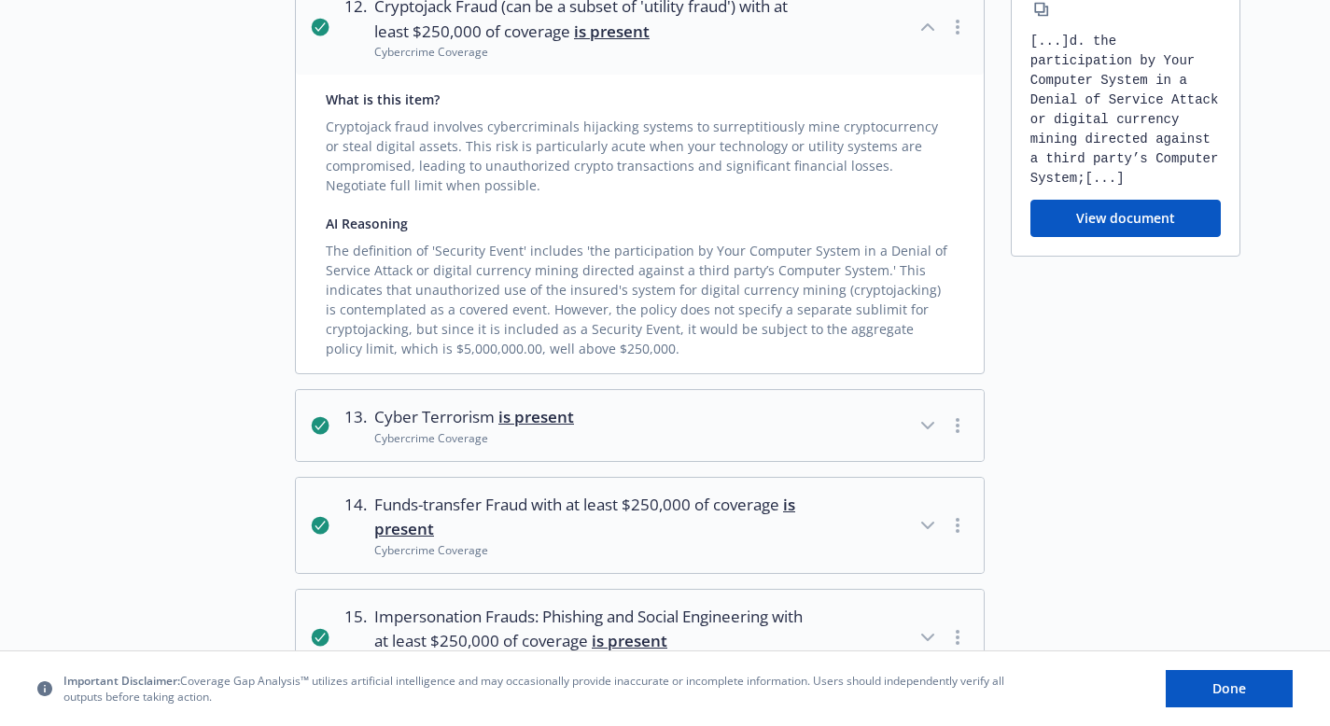
click at [933, 414] on icon "button" at bounding box center [928, 425] width 22 height 22
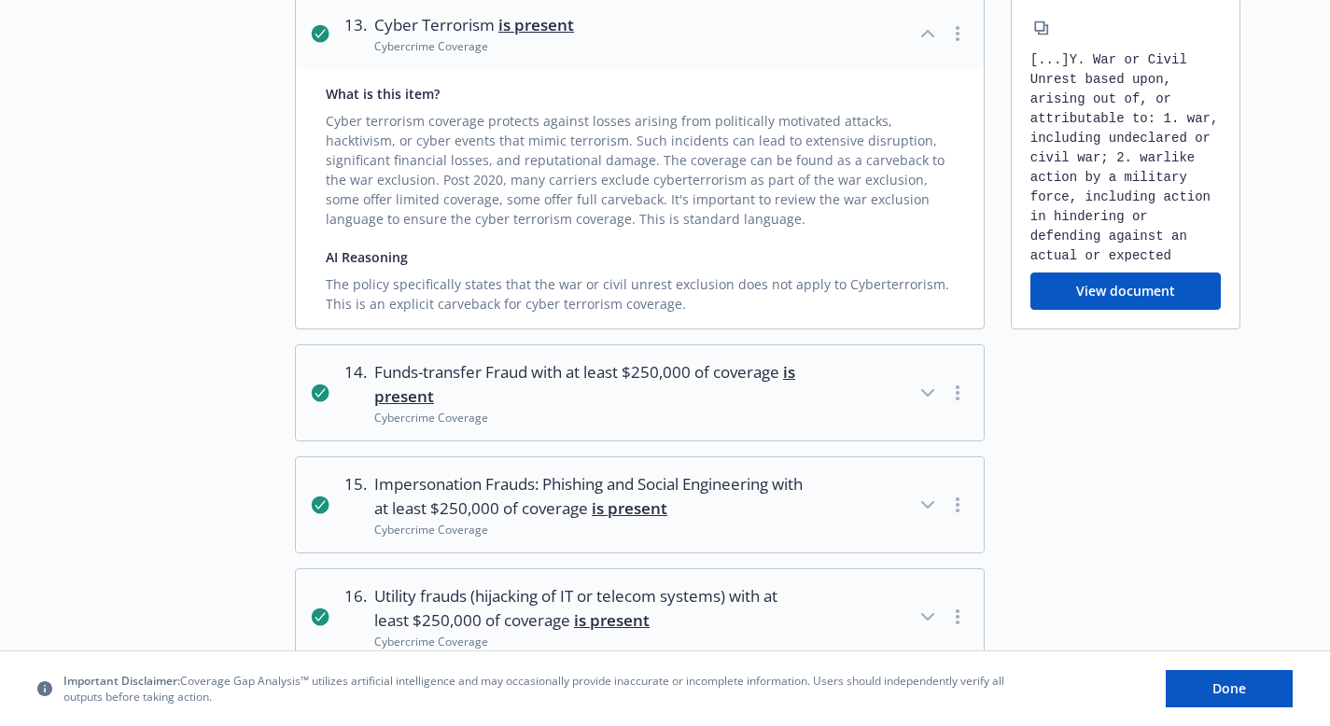
scroll to position [4899, 0]
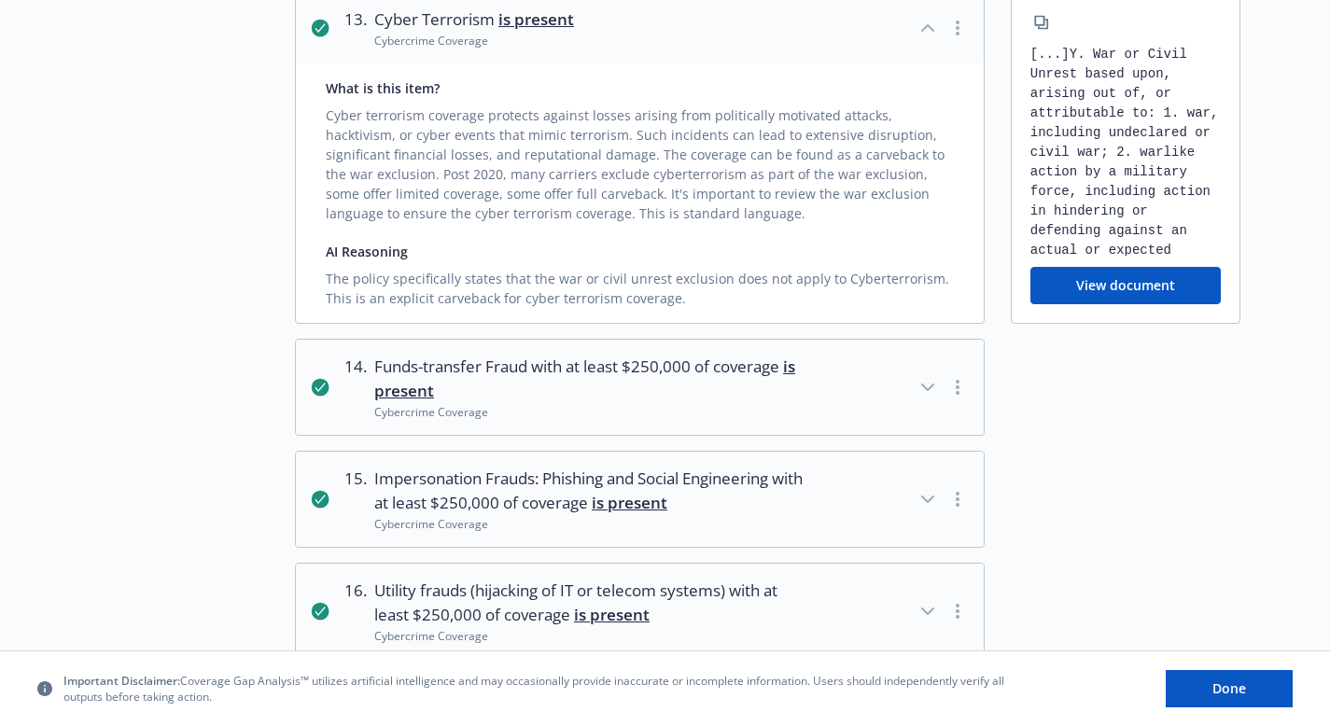
click at [923, 385] on icon "button" at bounding box center [927, 388] width 11 height 6
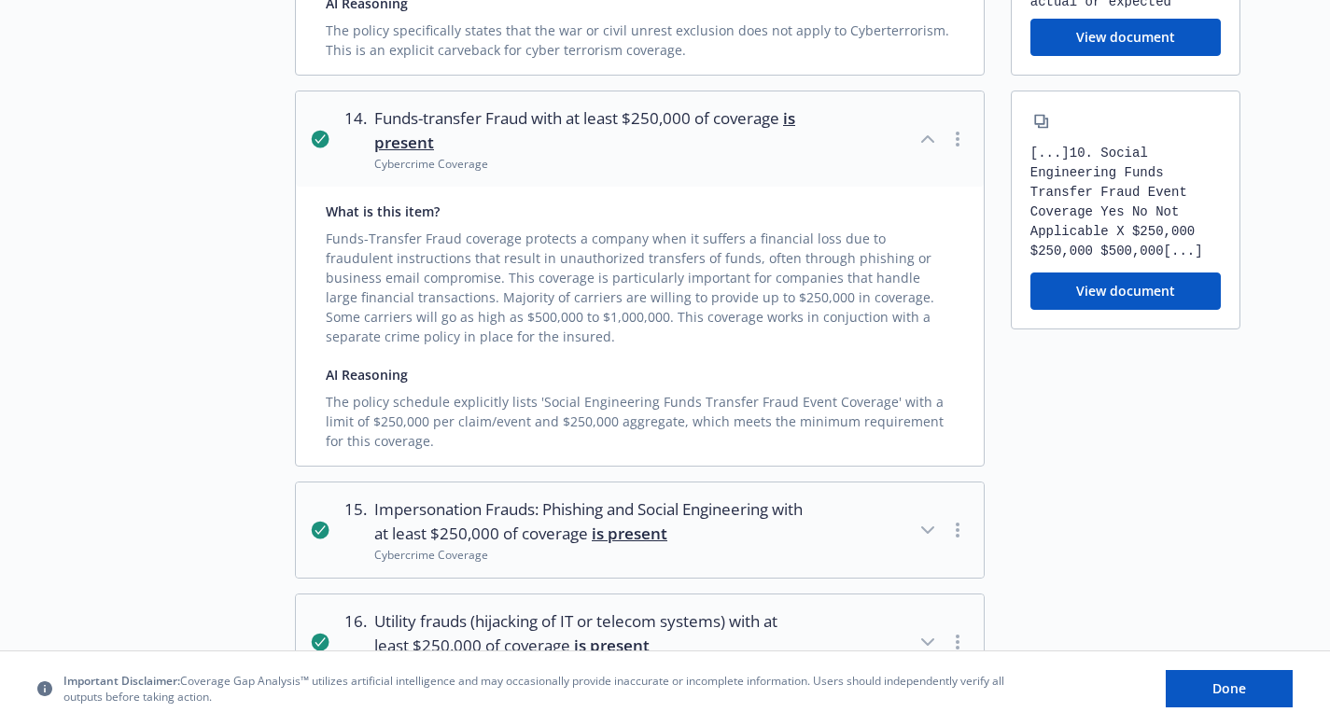
scroll to position [5149, 0]
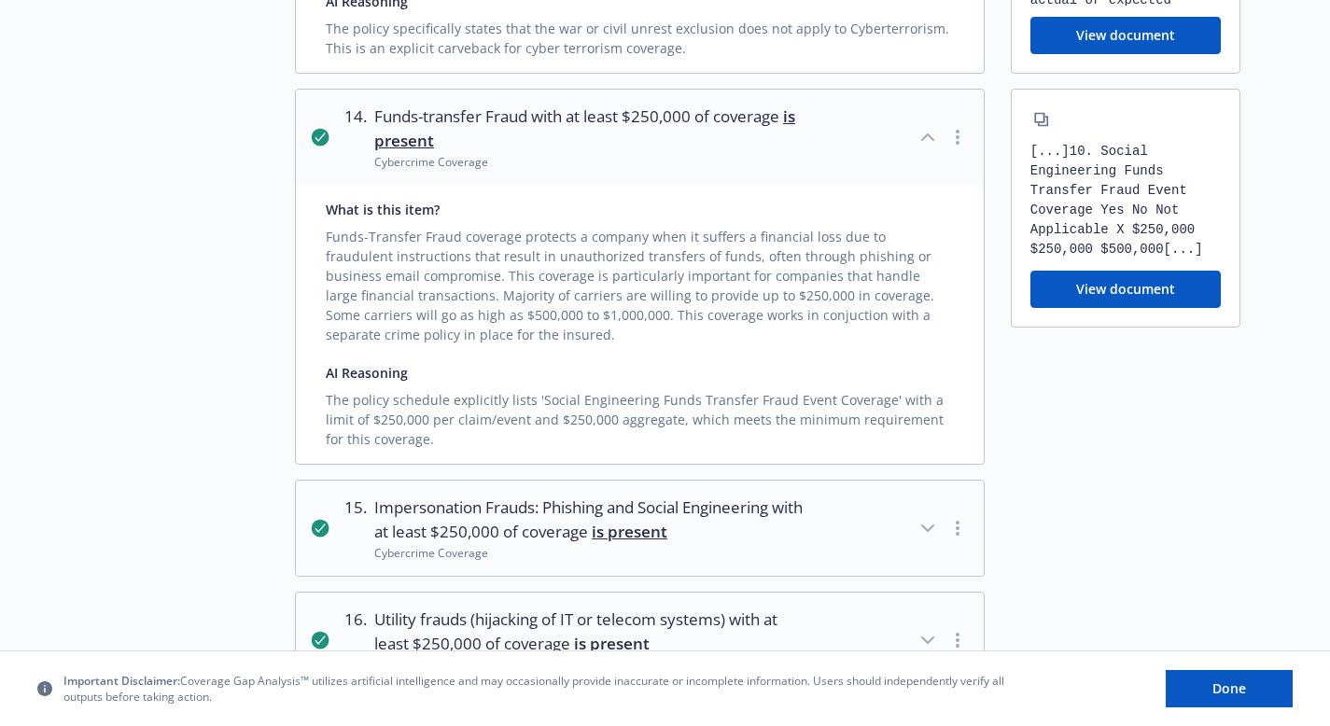
click at [924, 526] on icon "button" at bounding box center [927, 529] width 11 height 6
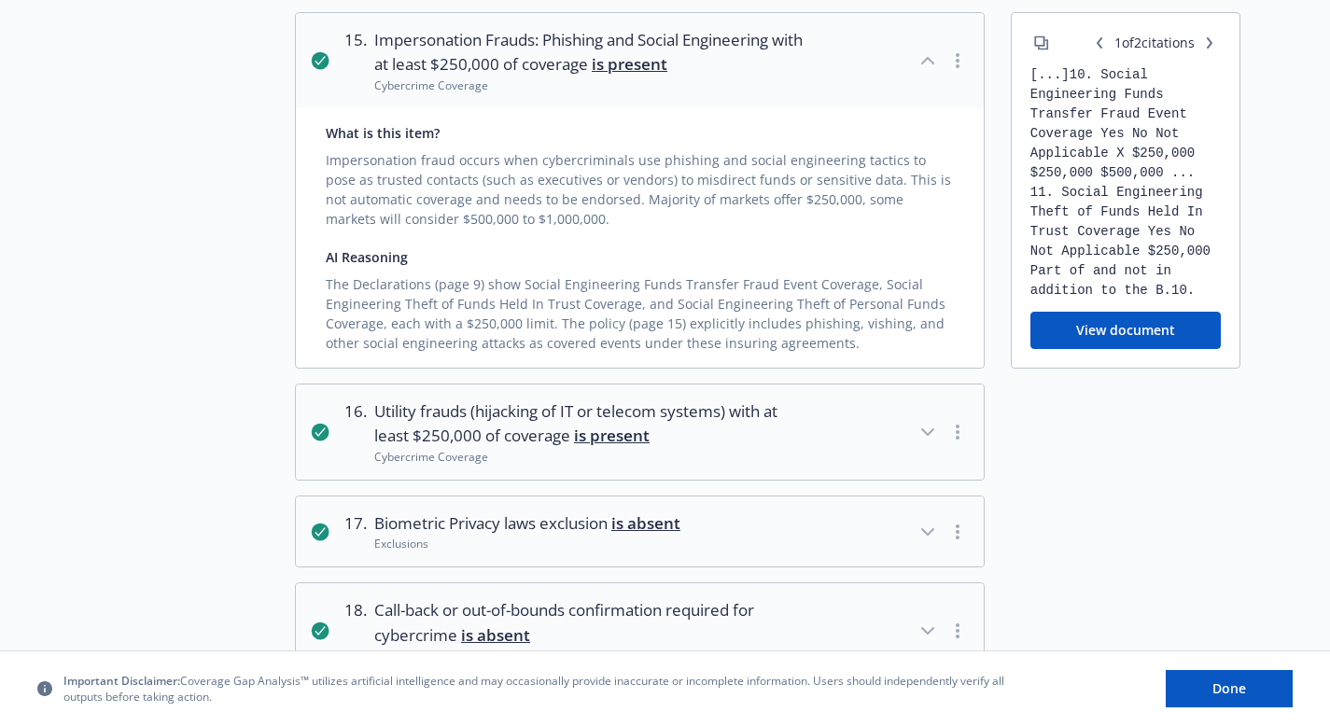
scroll to position [5620, 0]
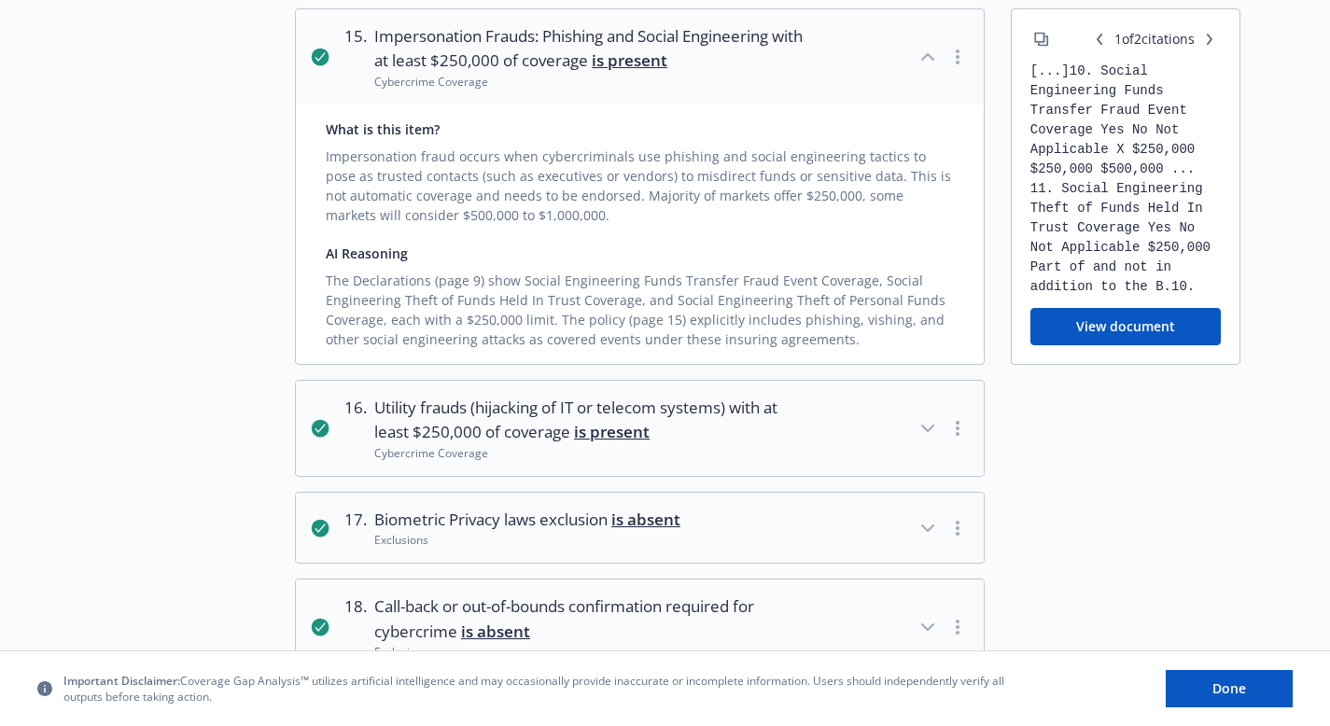
click at [930, 426] on icon "button" at bounding box center [927, 429] width 11 height 6
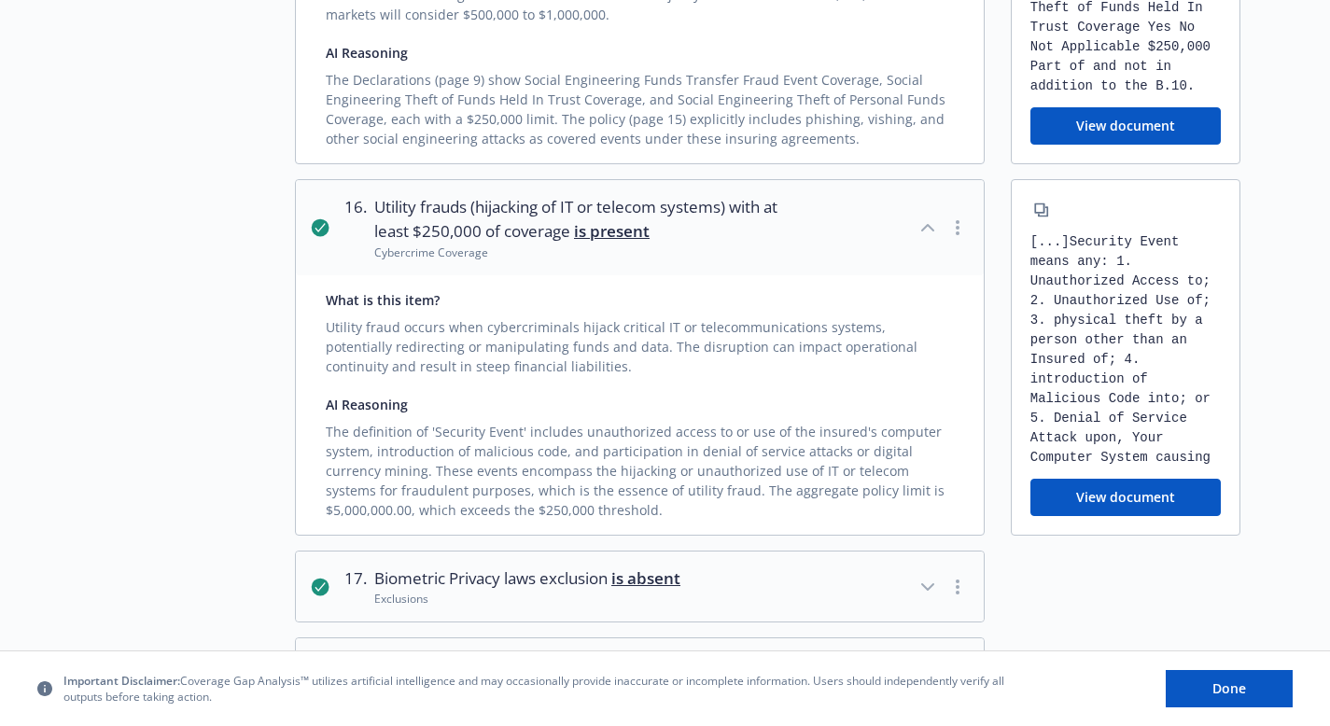
scroll to position [5882, 0]
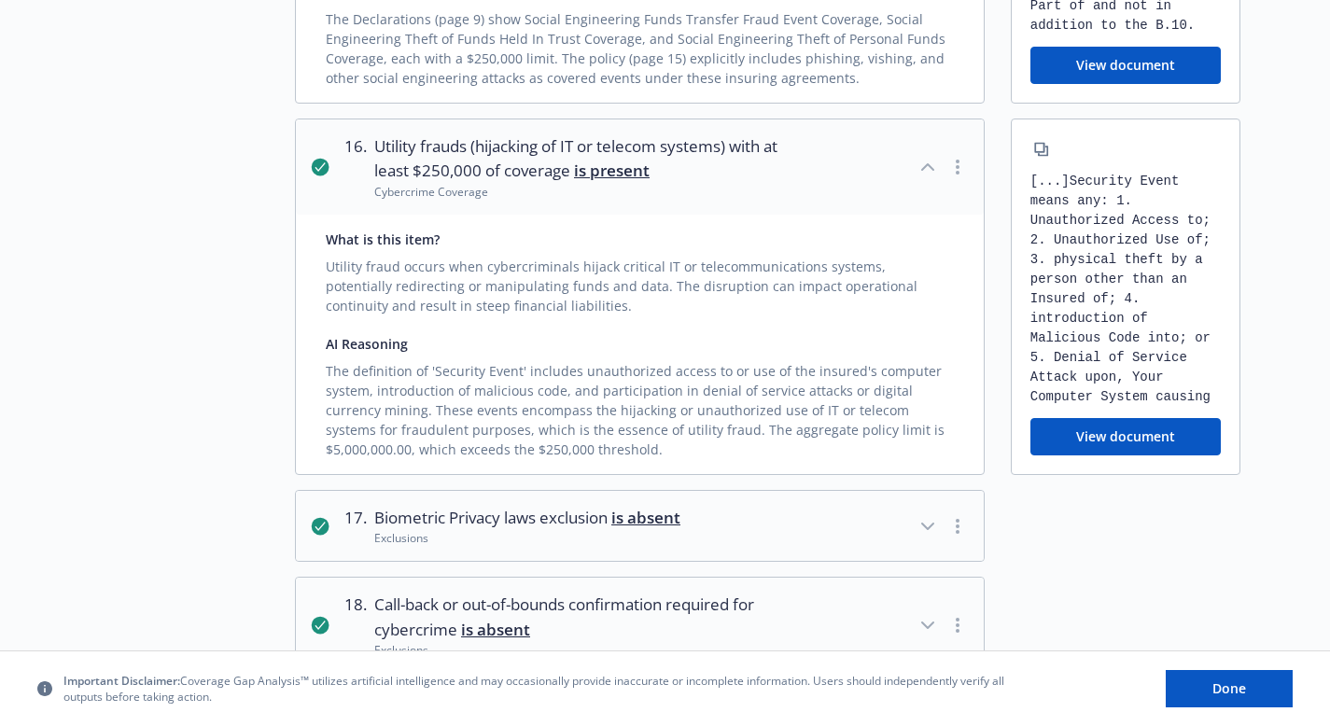
click at [930, 515] on icon "button" at bounding box center [928, 526] width 22 height 22
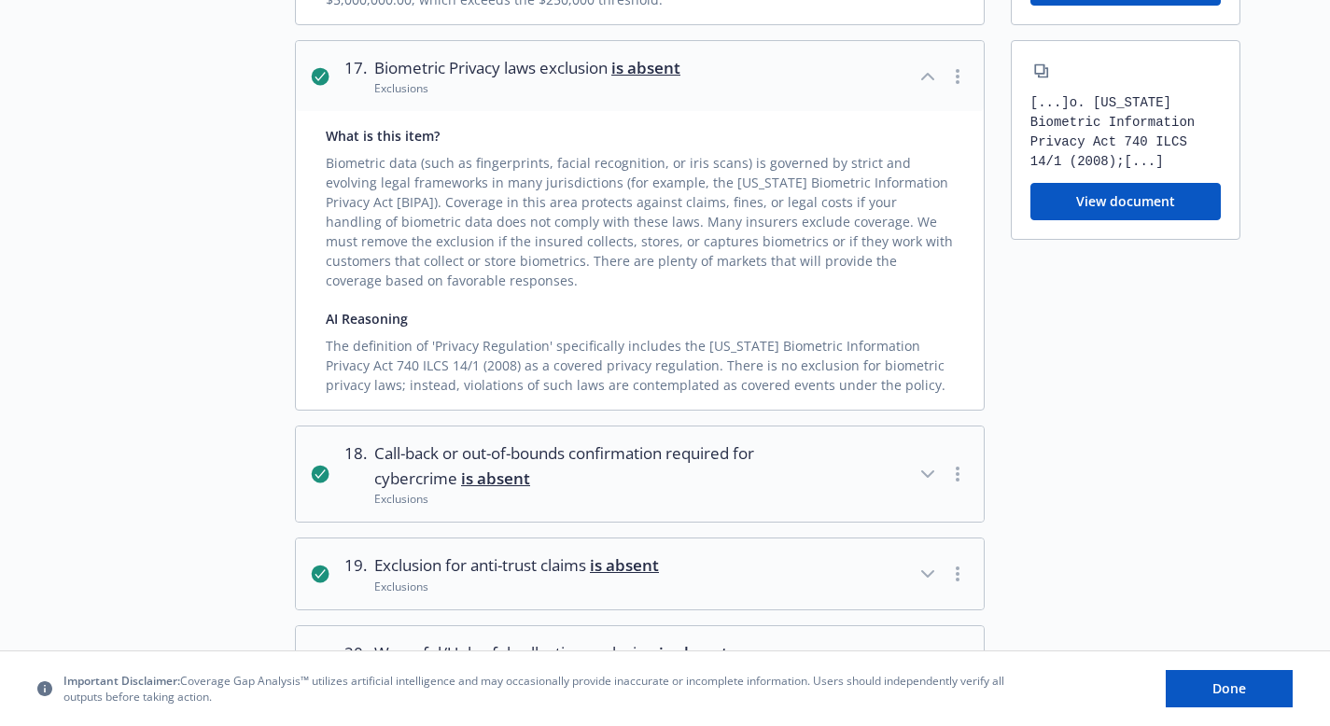
scroll to position [6345, 0]
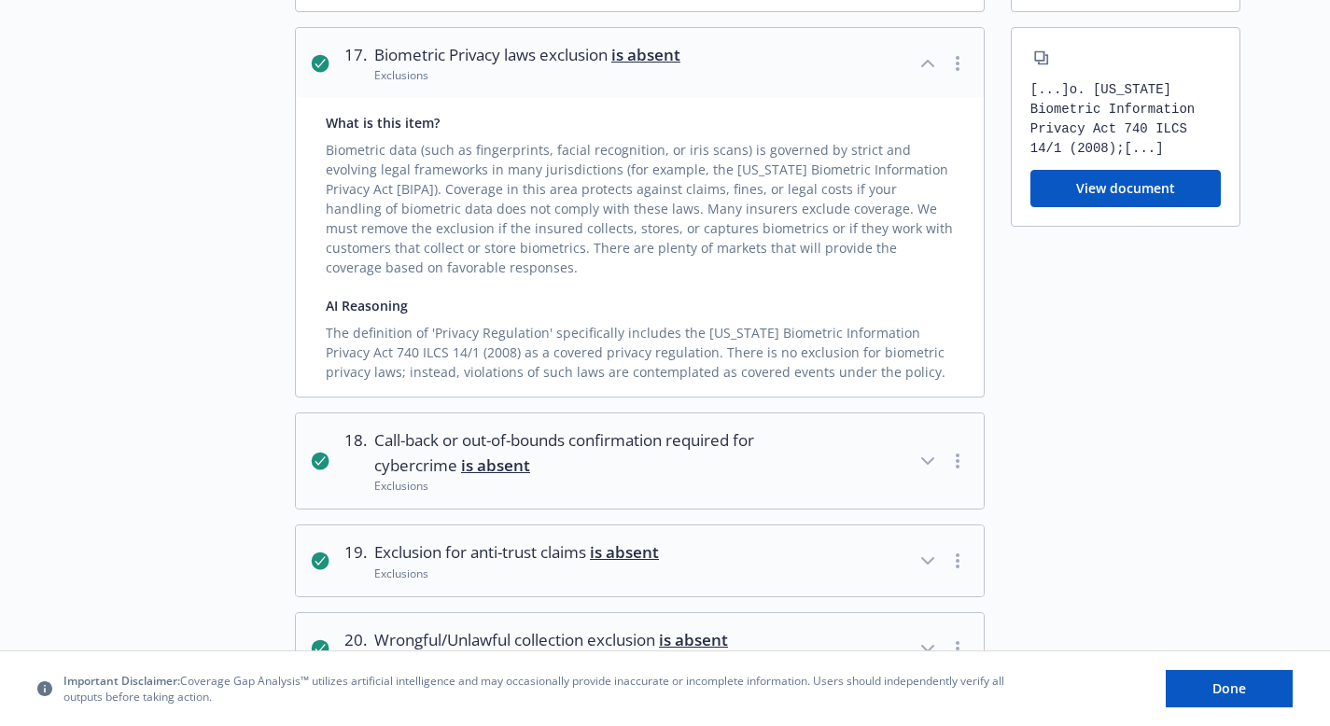
click at [929, 450] on icon "button" at bounding box center [928, 461] width 22 height 22
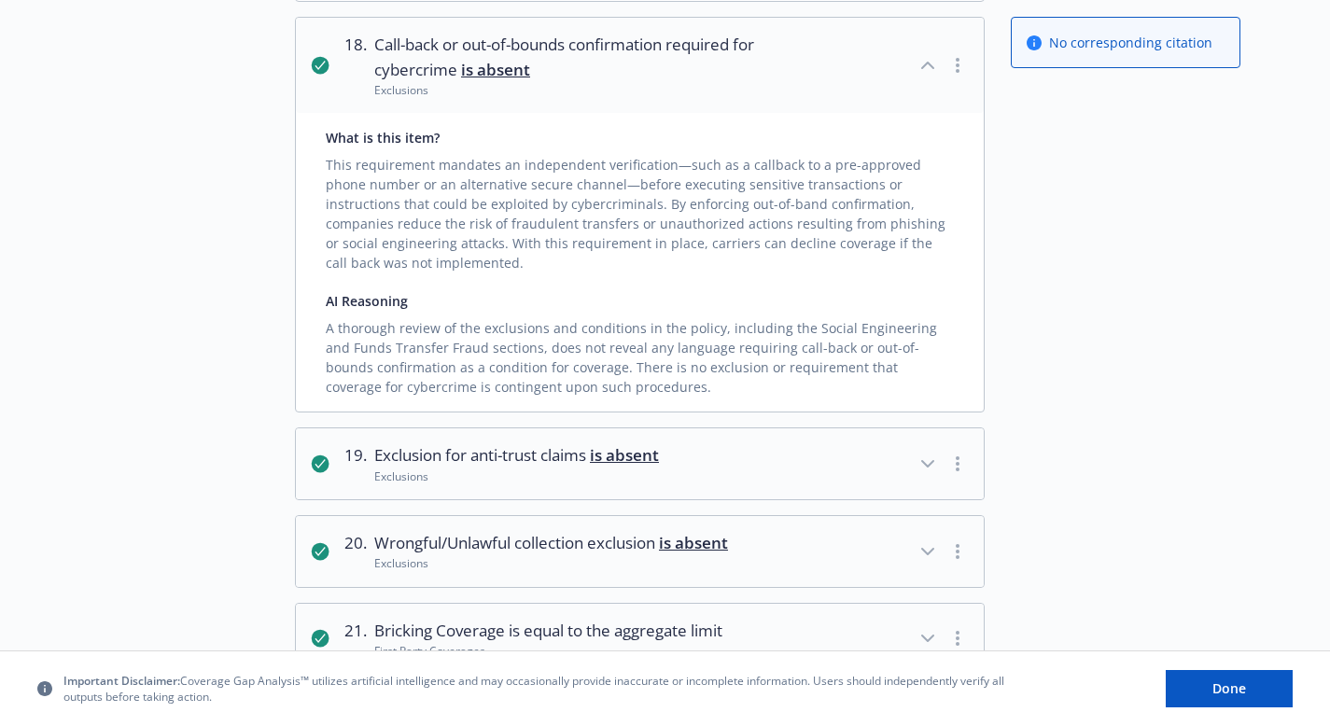
scroll to position [6751, 0]
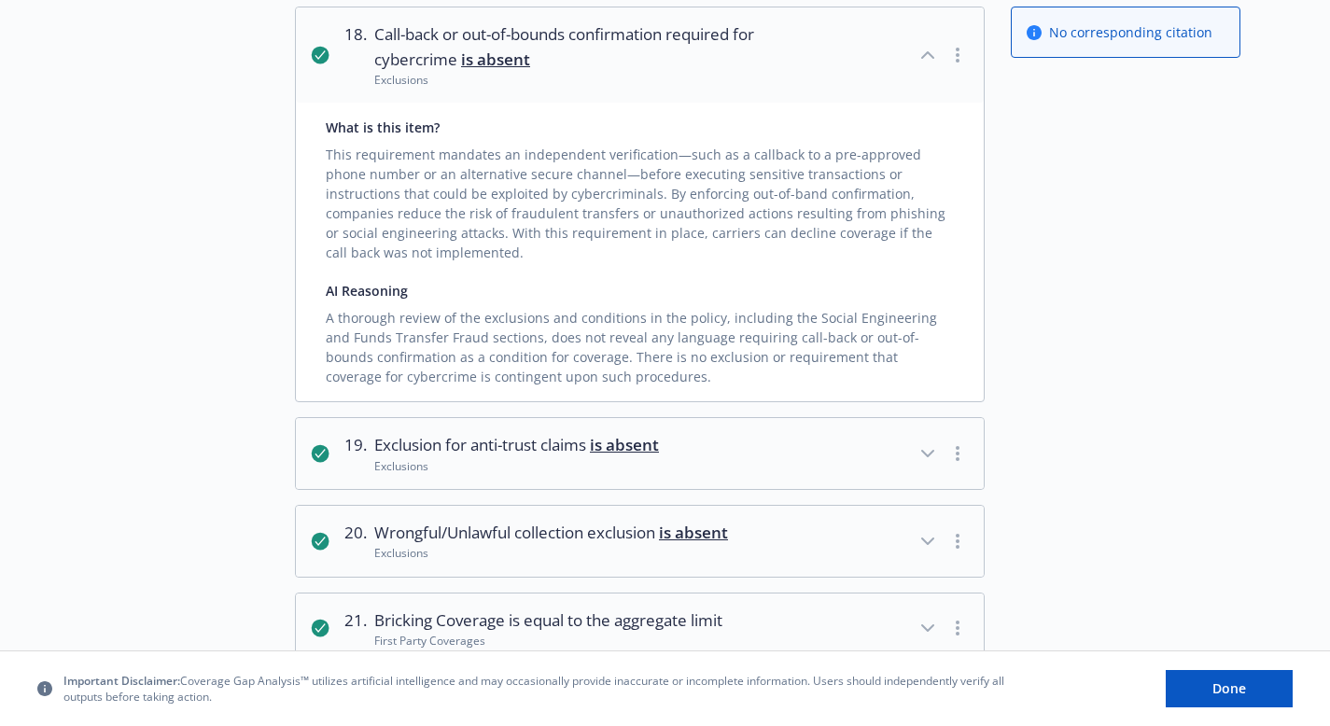
click at [923, 451] on icon "button" at bounding box center [927, 454] width 11 height 6
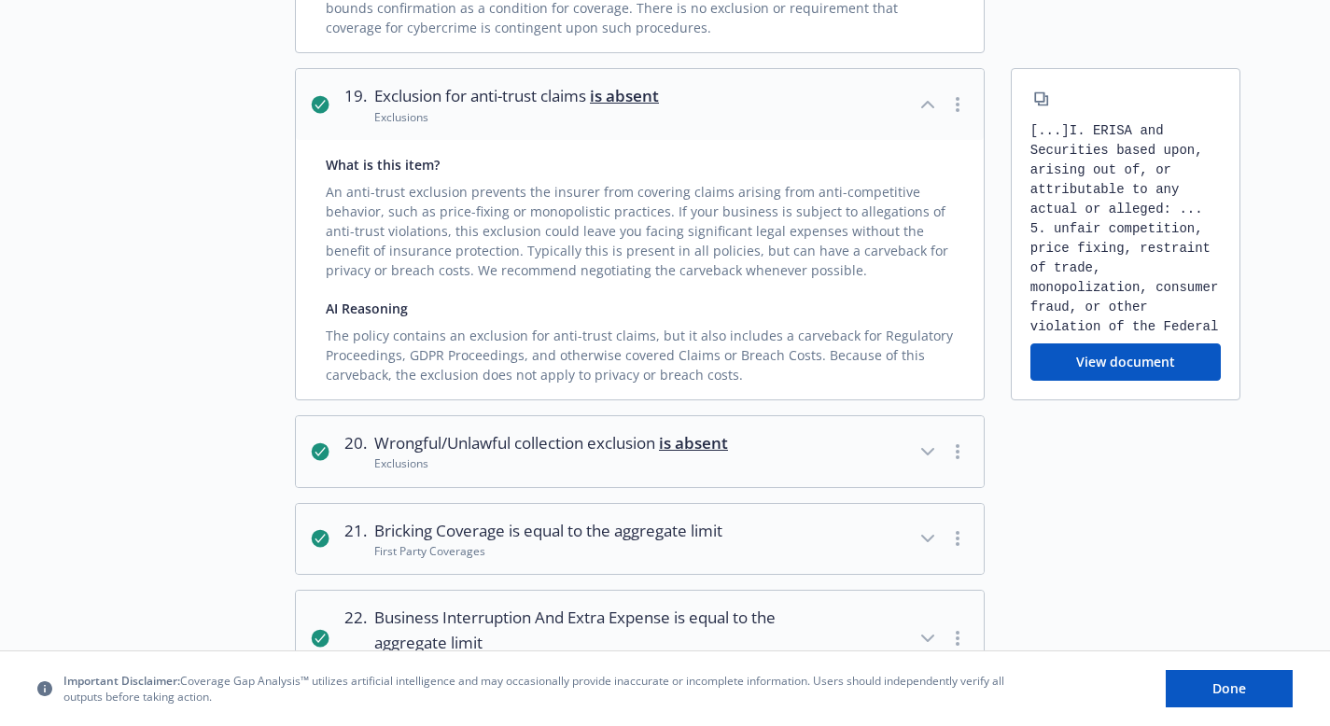
scroll to position [7102, 0]
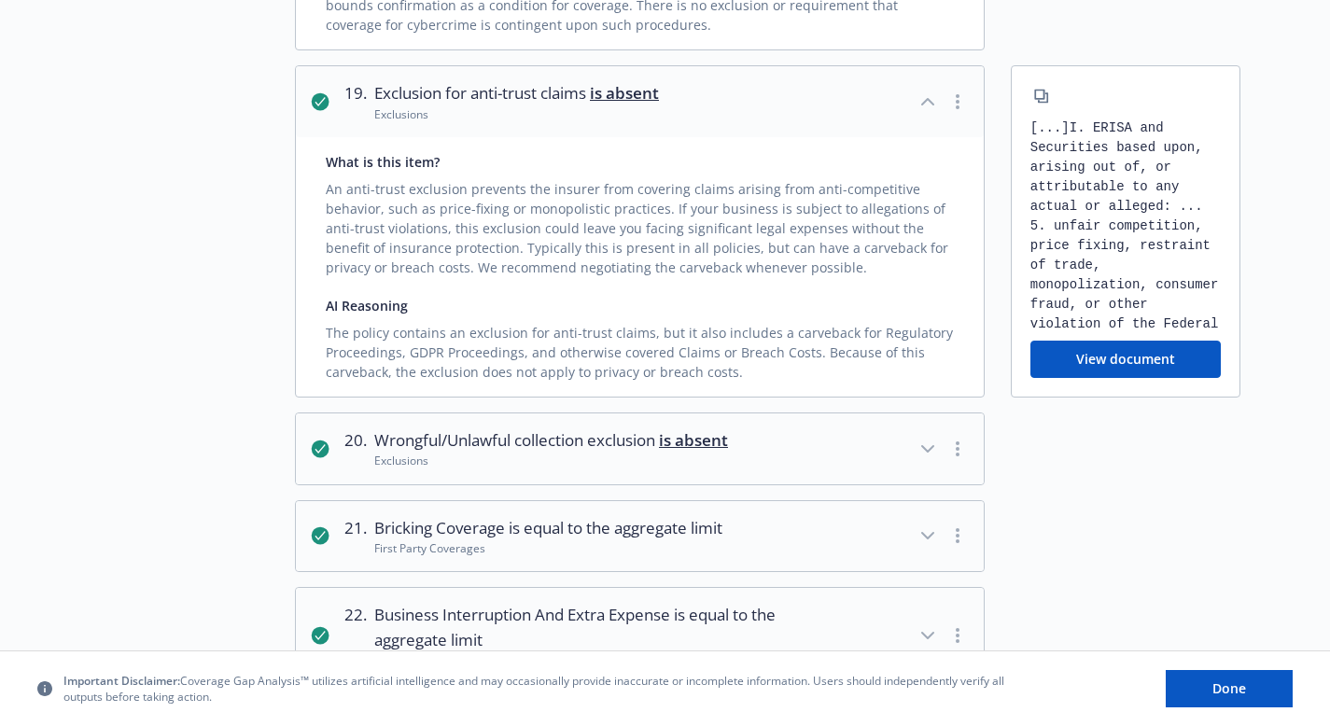
click at [926, 438] on icon "button" at bounding box center [928, 449] width 22 height 22
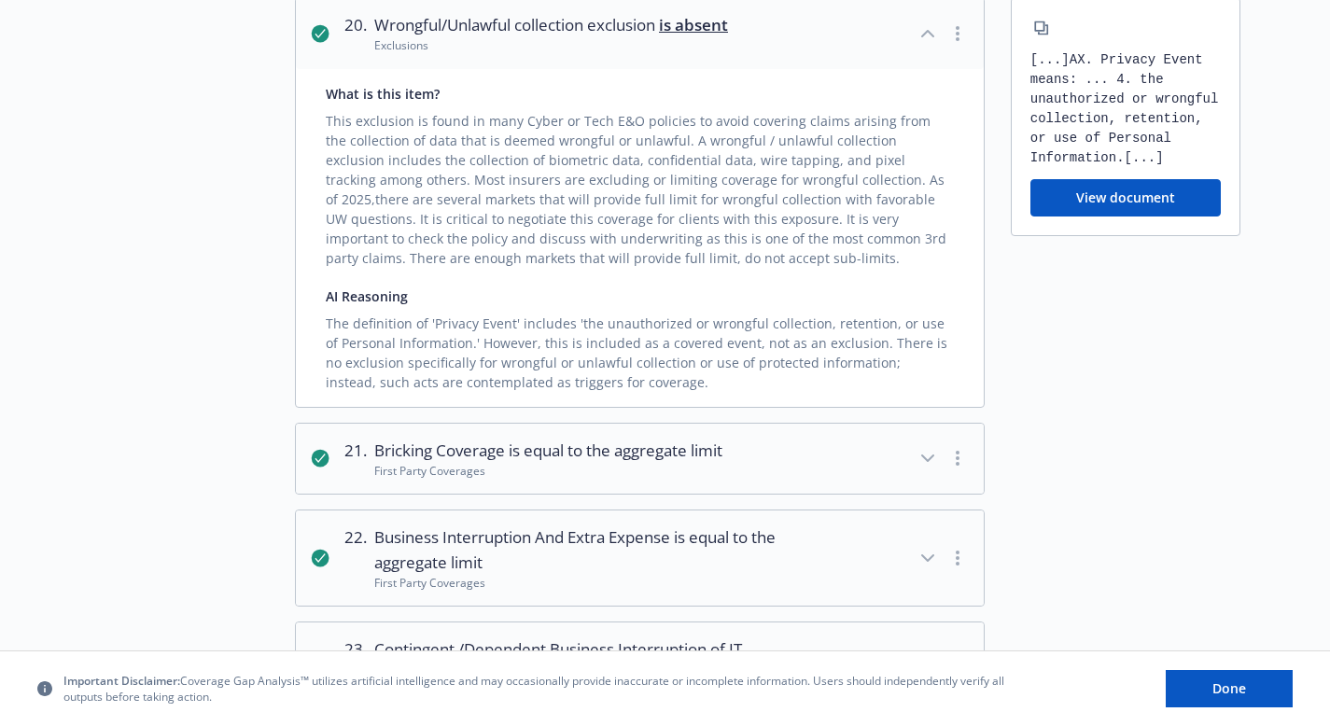
scroll to position [7521, 0]
click at [927, 444] on icon "button" at bounding box center [928, 455] width 22 height 22
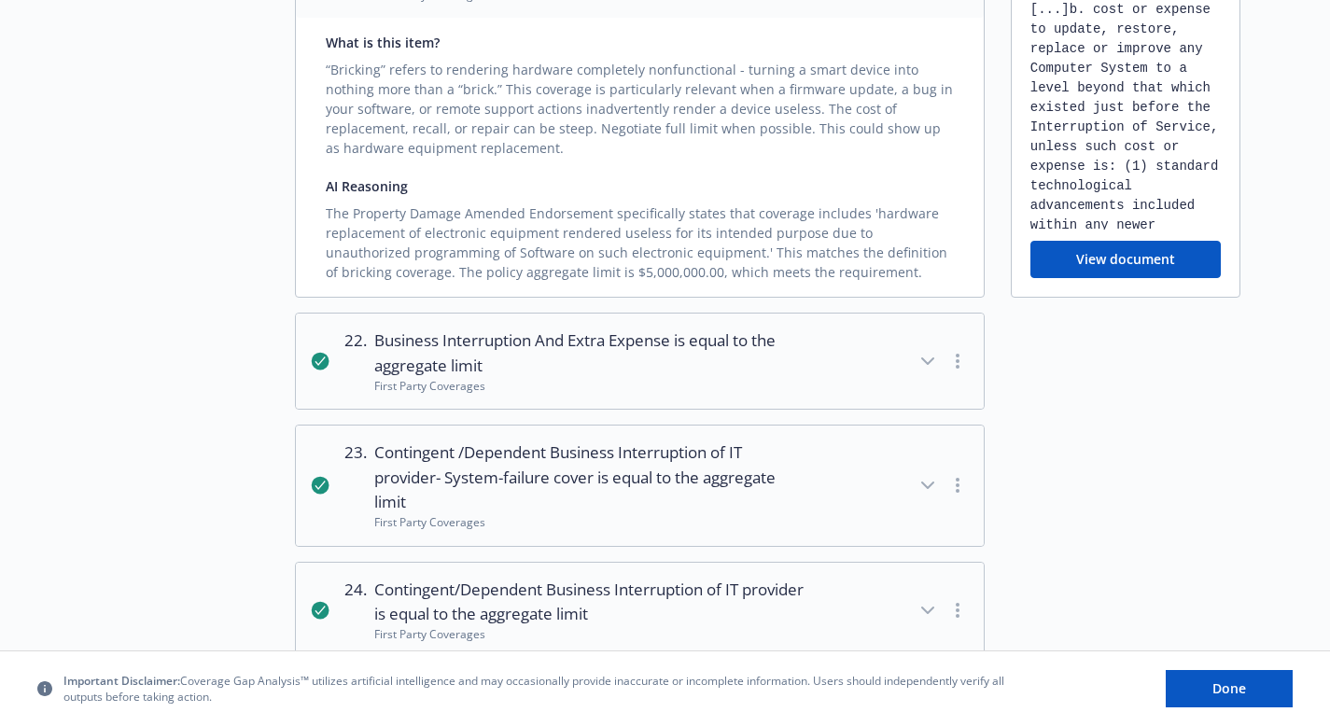
scroll to position [7998, 0]
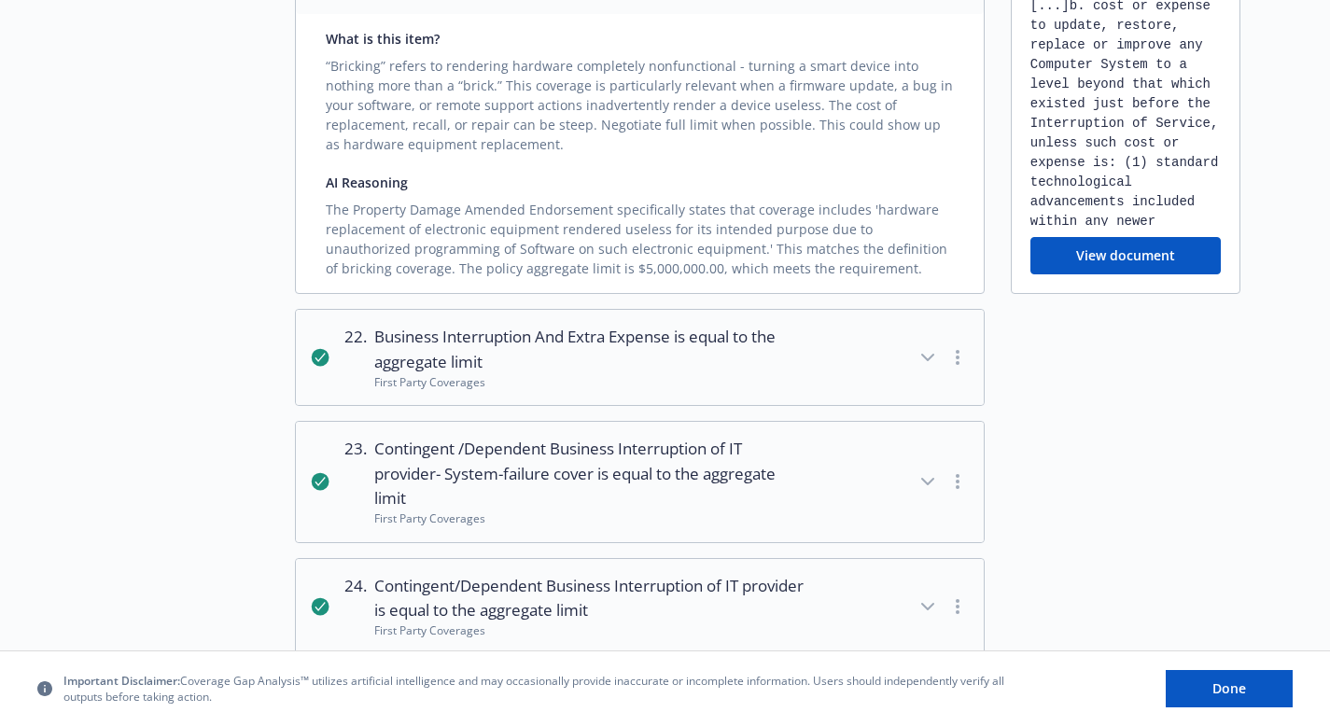
click at [925, 355] on icon "button" at bounding box center [927, 358] width 11 height 6
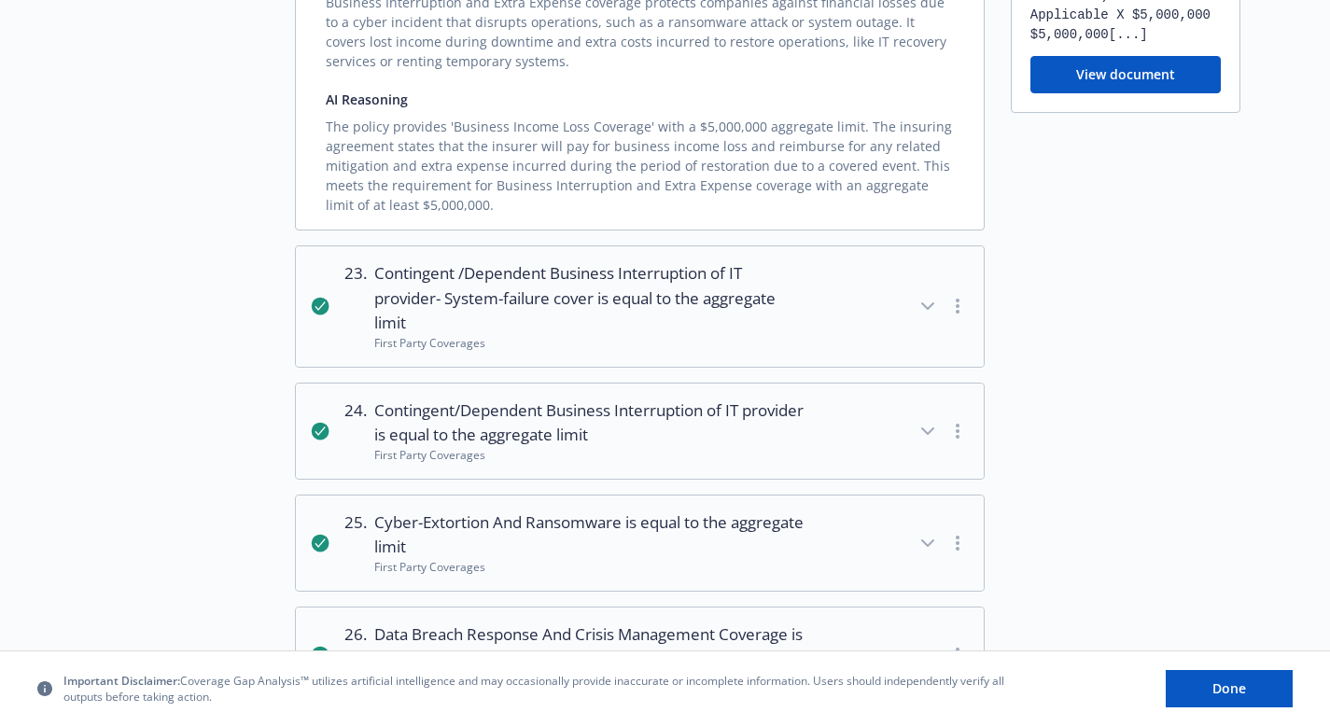
scroll to position [8453, 0]
click at [926, 302] on icon "button" at bounding box center [927, 305] width 11 height 6
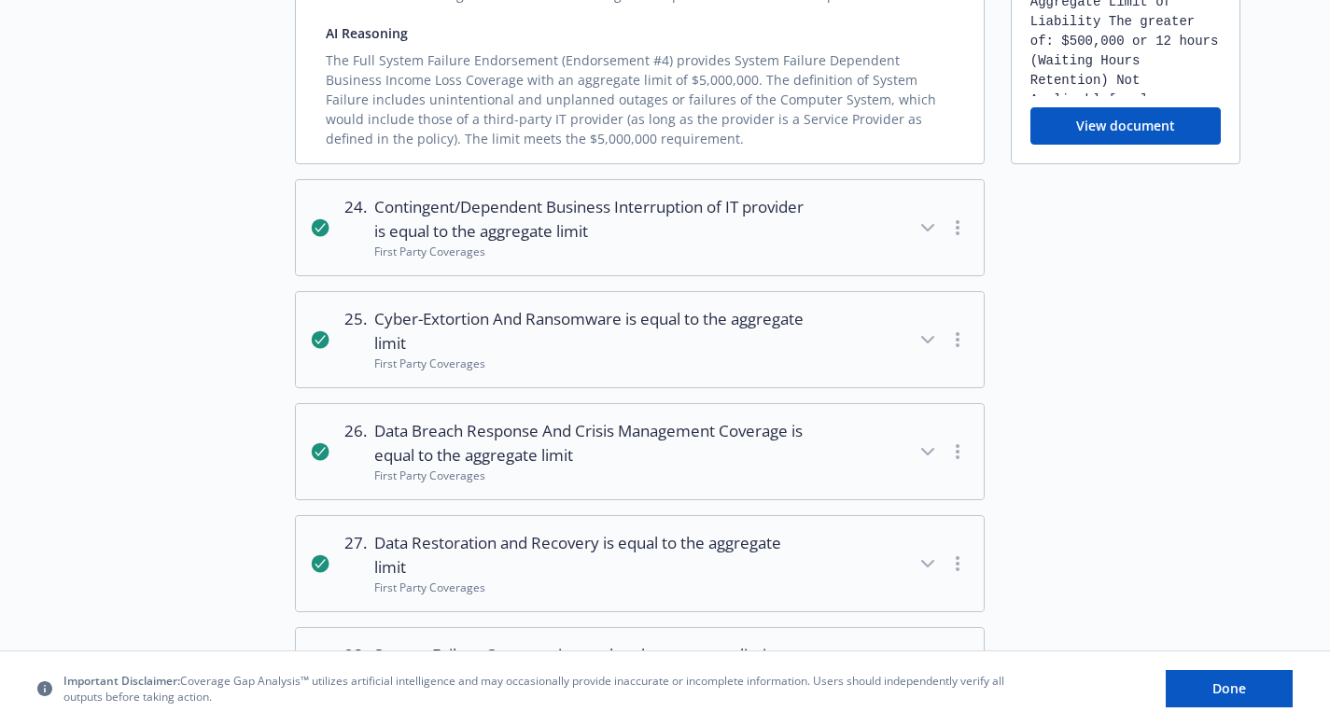
scroll to position [8991, 0]
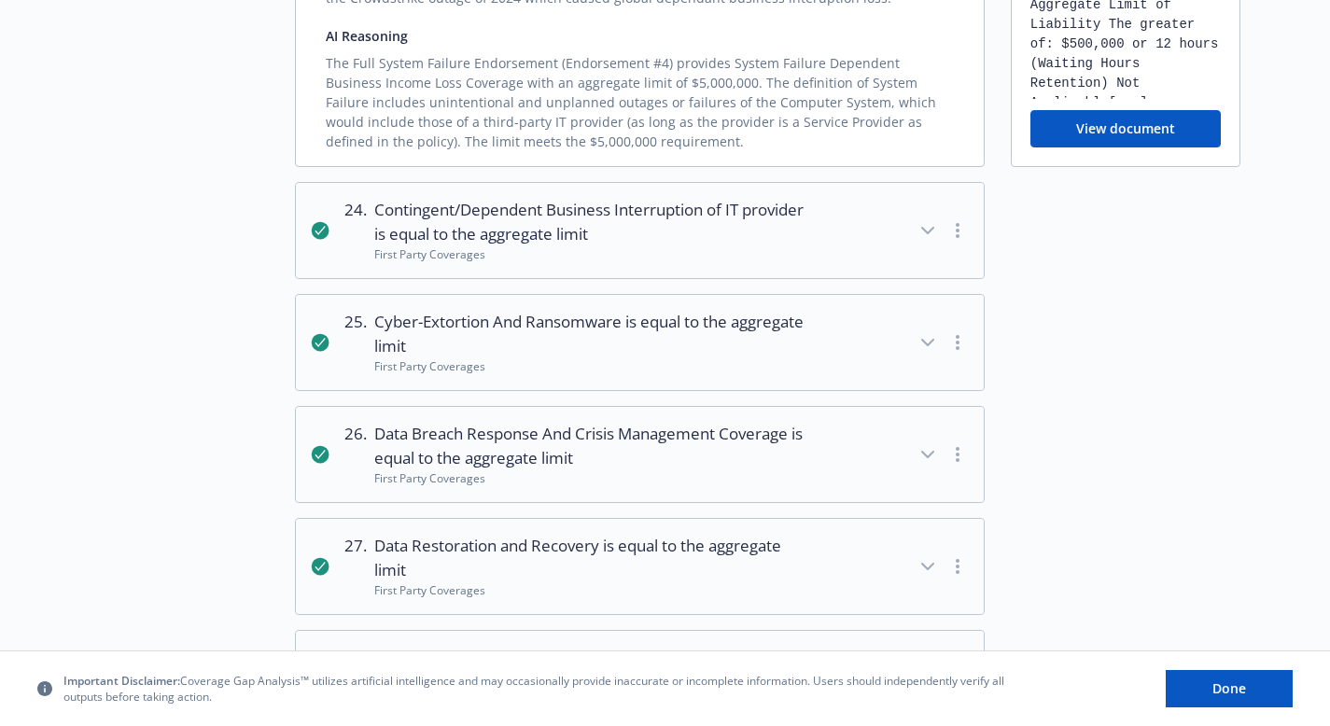
click at [930, 219] on icon "button" at bounding box center [928, 230] width 22 height 22
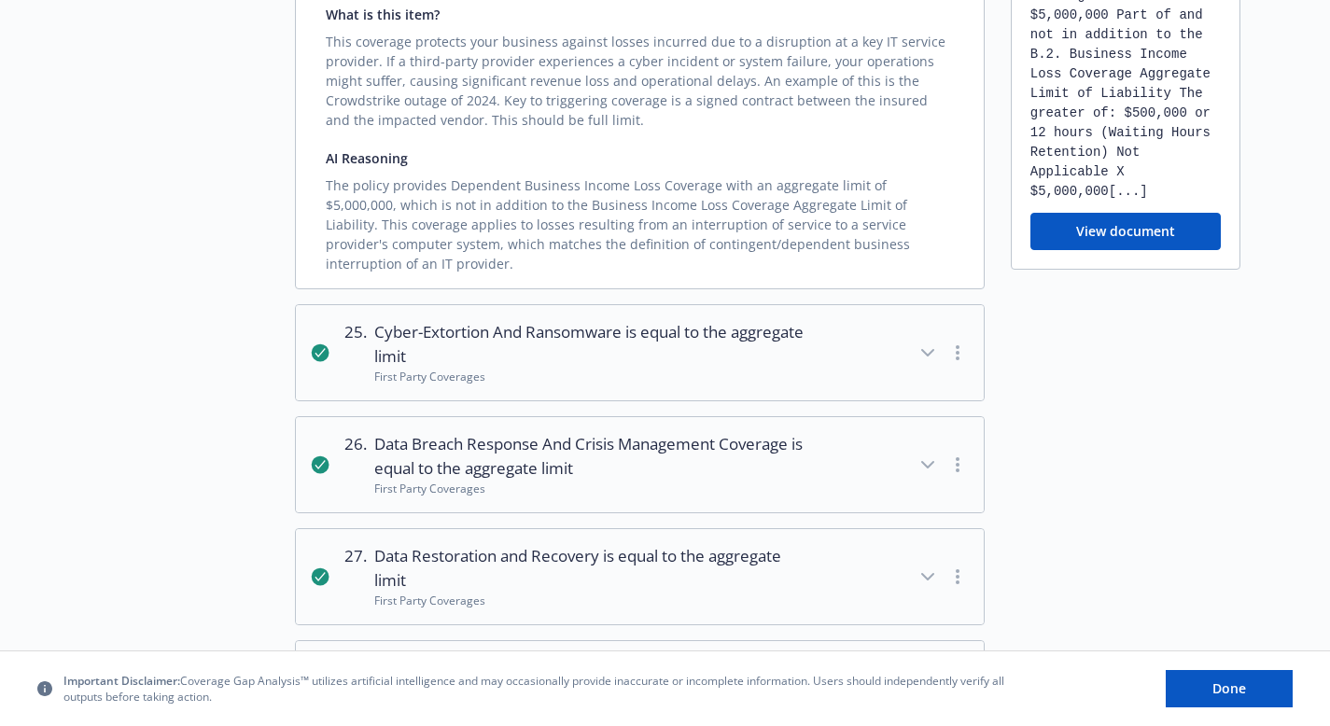
scroll to position [9291, 0]
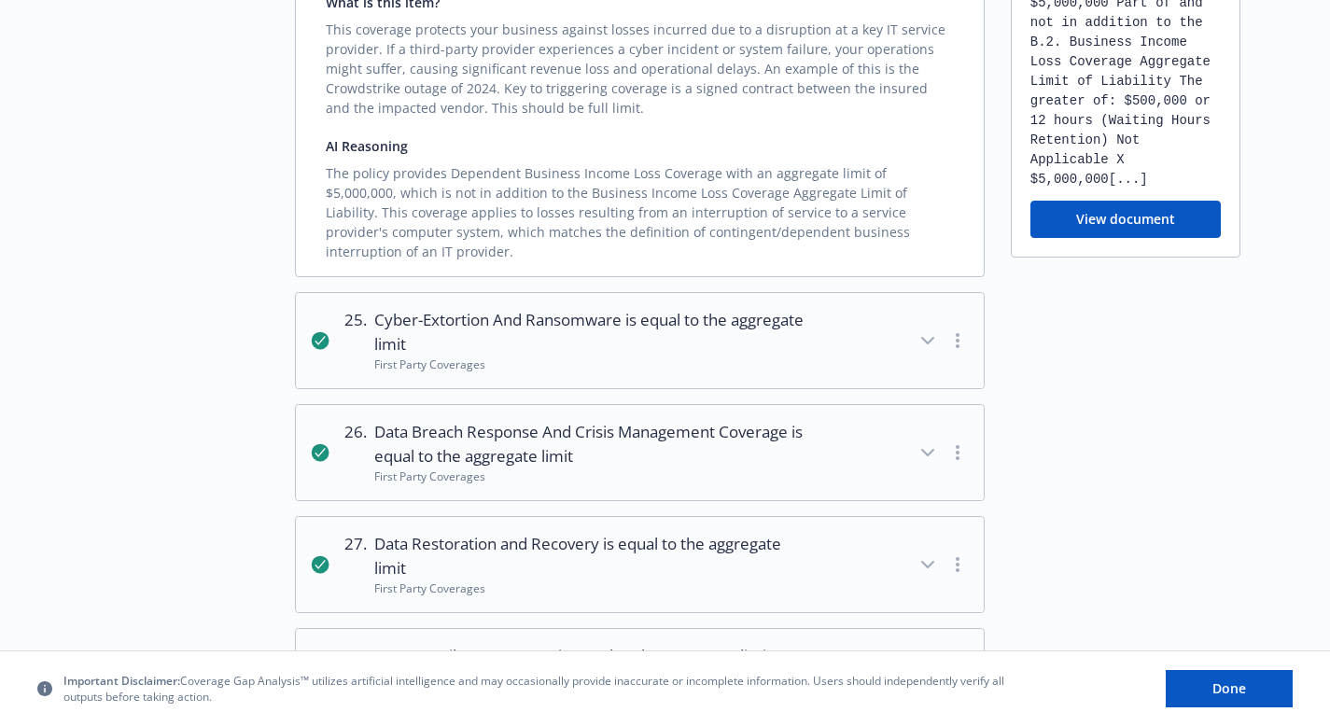
click at [922, 338] on icon "button" at bounding box center [927, 341] width 11 height 6
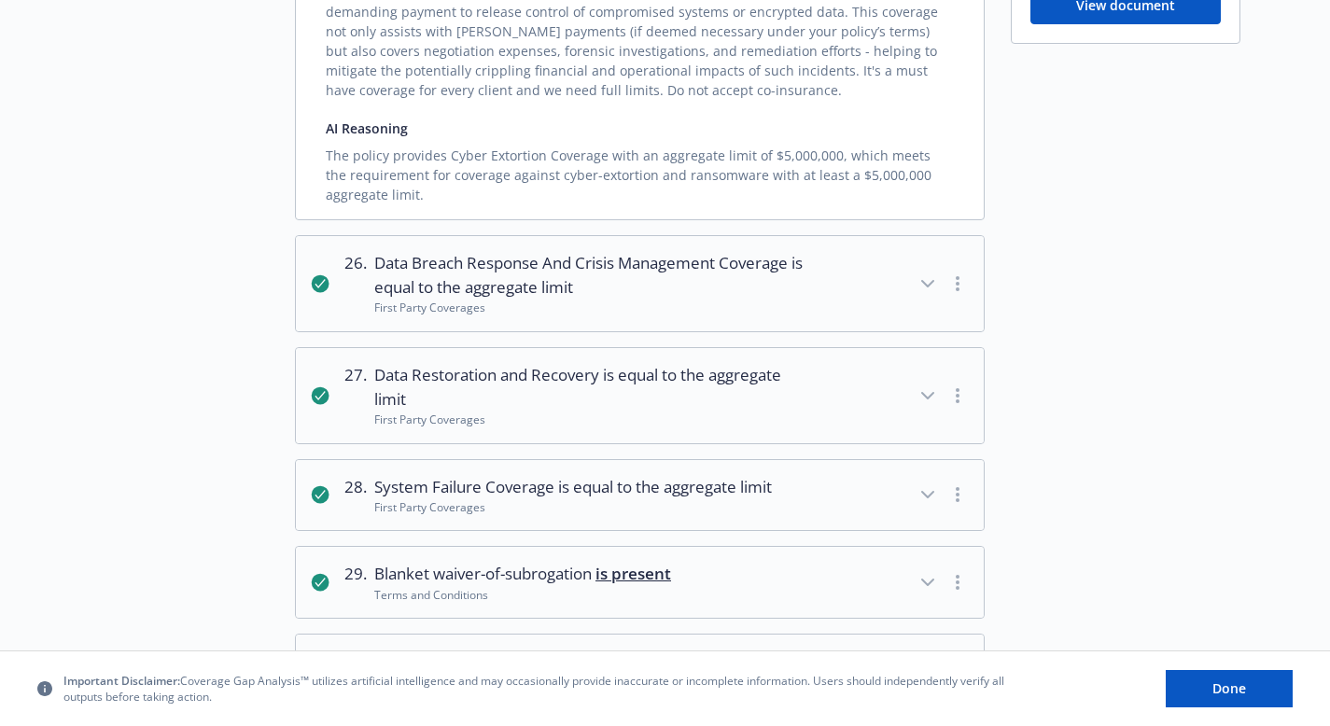
scroll to position [9740, 0]
click at [928, 272] on icon "button" at bounding box center [928, 283] width 22 height 22
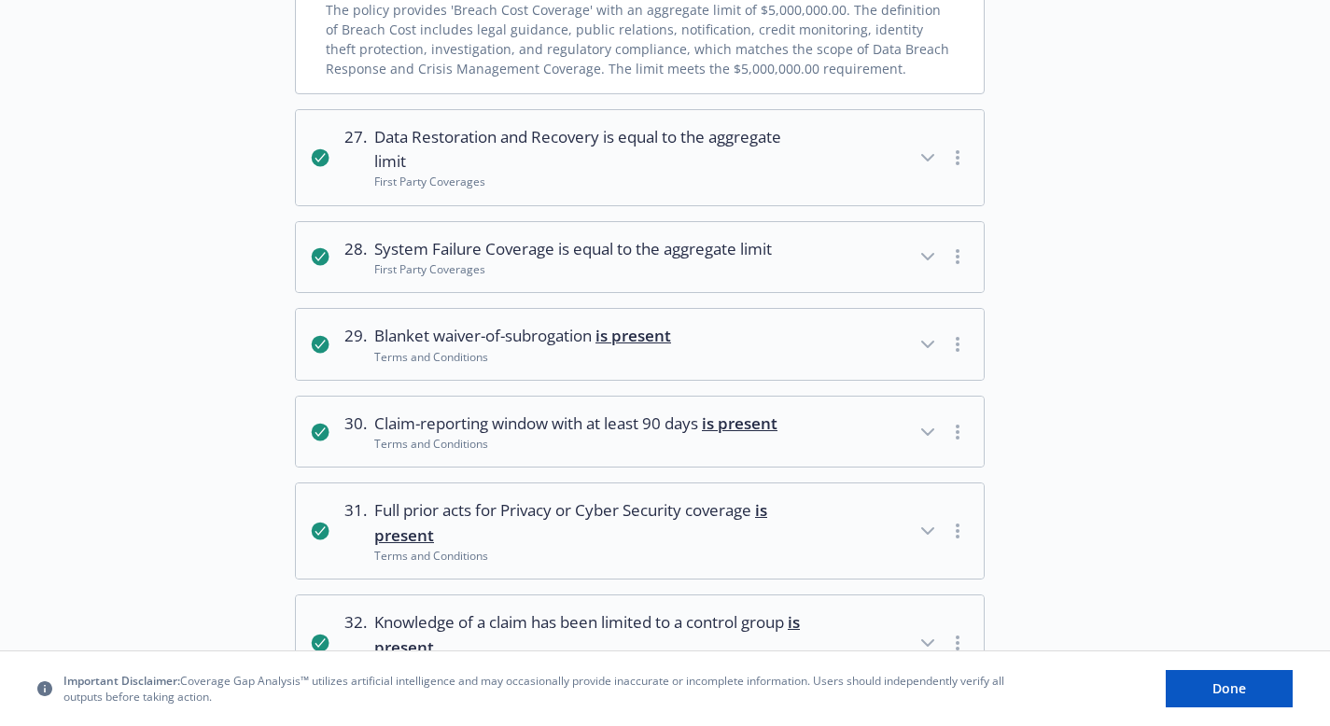
scroll to position [10241, 0]
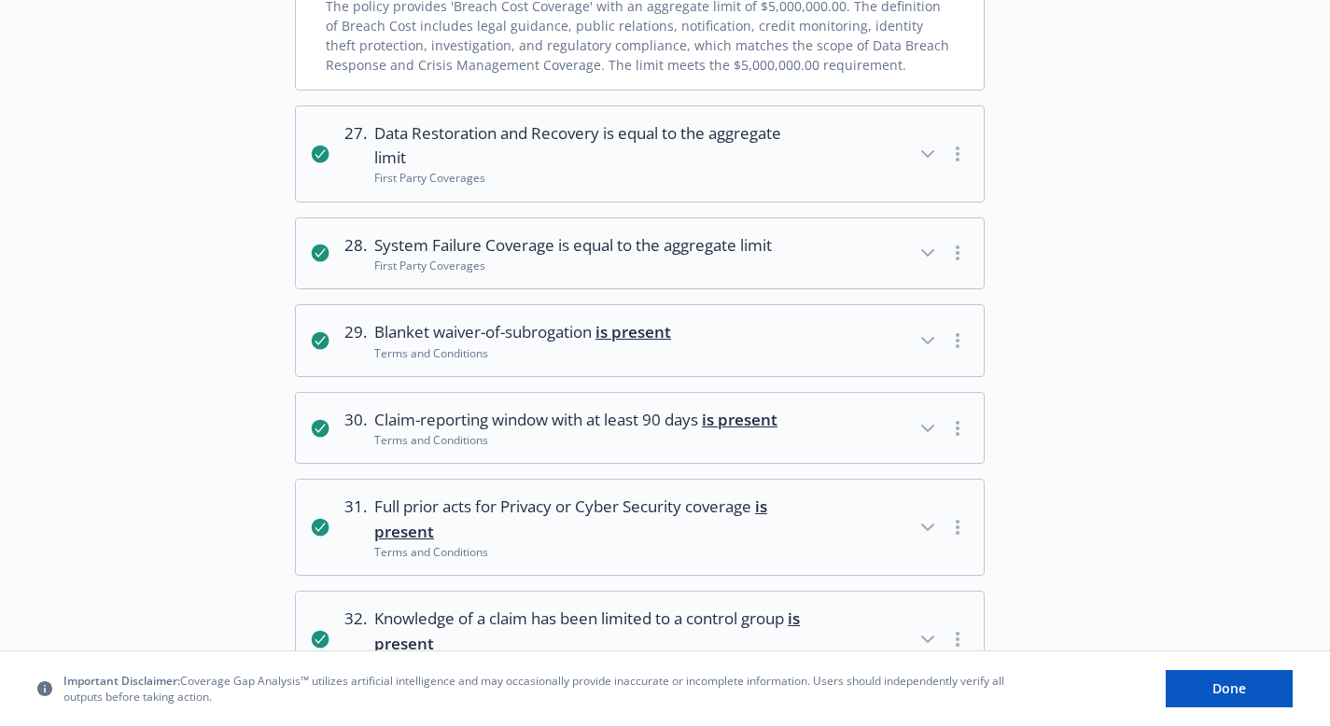
click at [926, 143] on icon "button" at bounding box center [928, 154] width 22 height 22
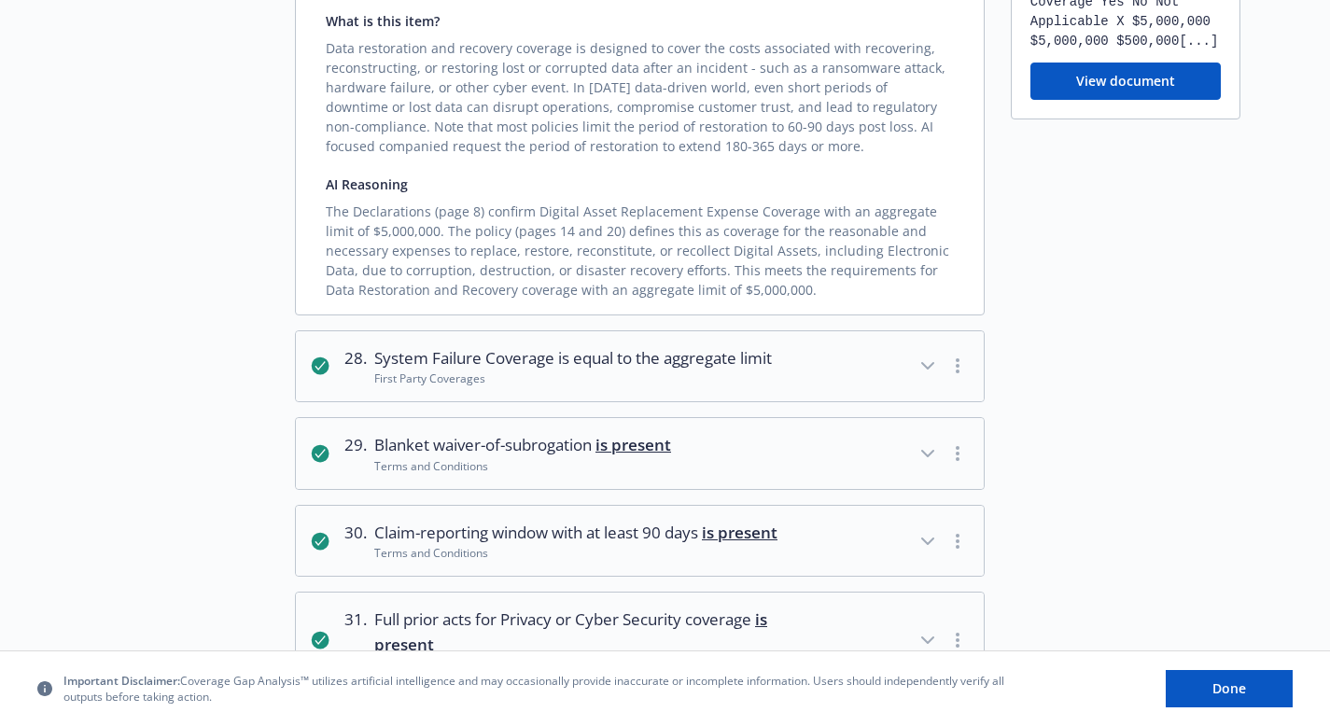
scroll to position [10453, 0]
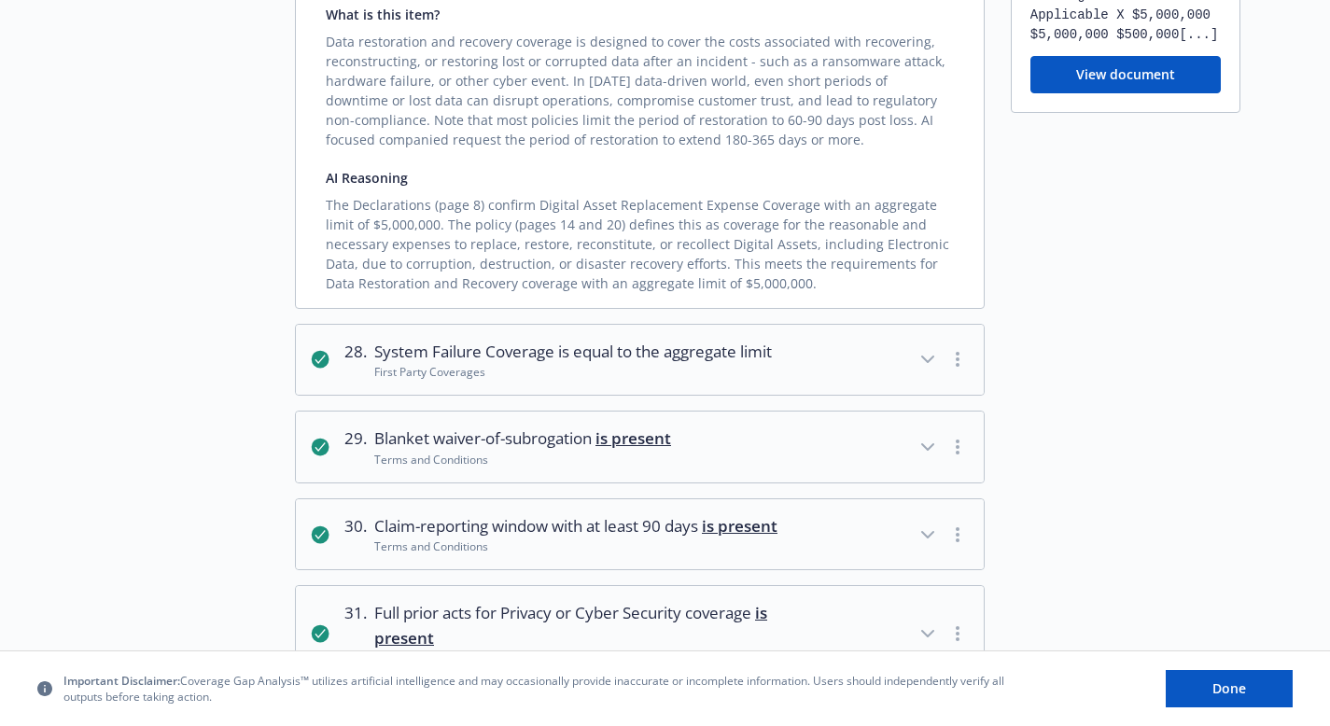
click at [929, 357] on icon "button" at bounding box center [927, 360] width 11 height 6
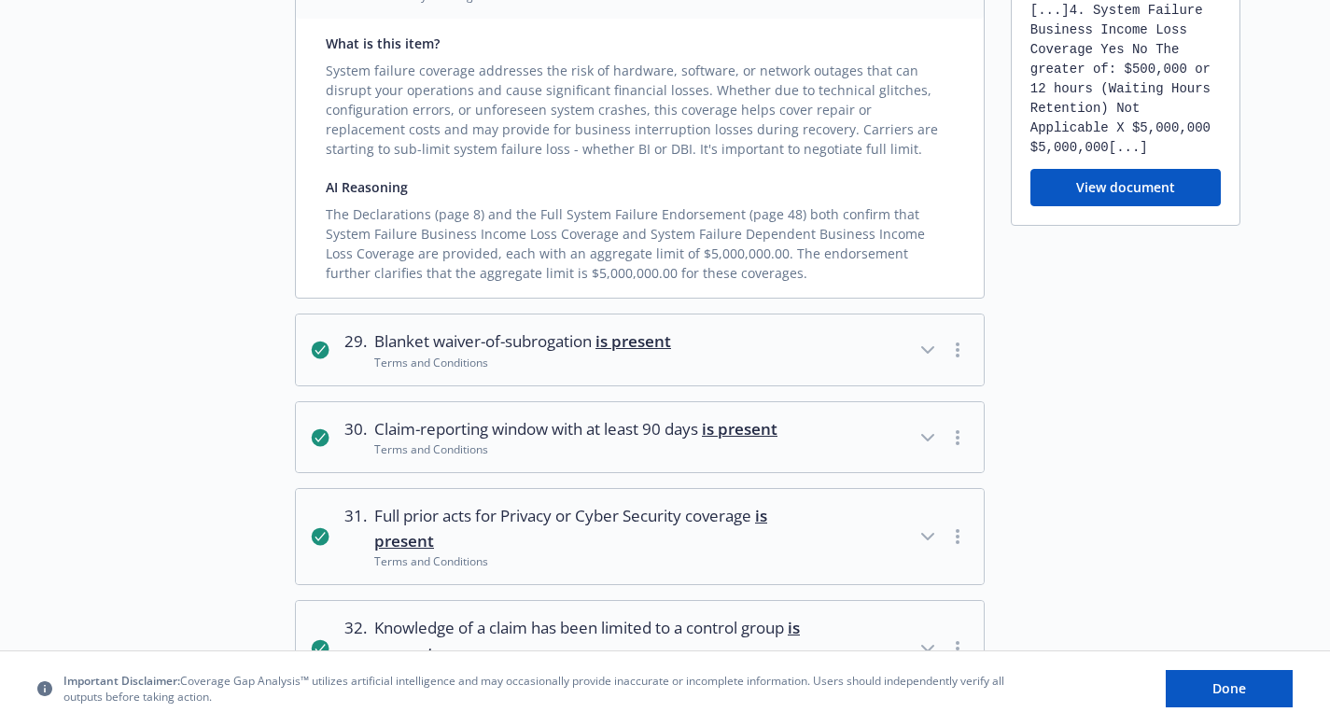
scroll to position [10842, 0]
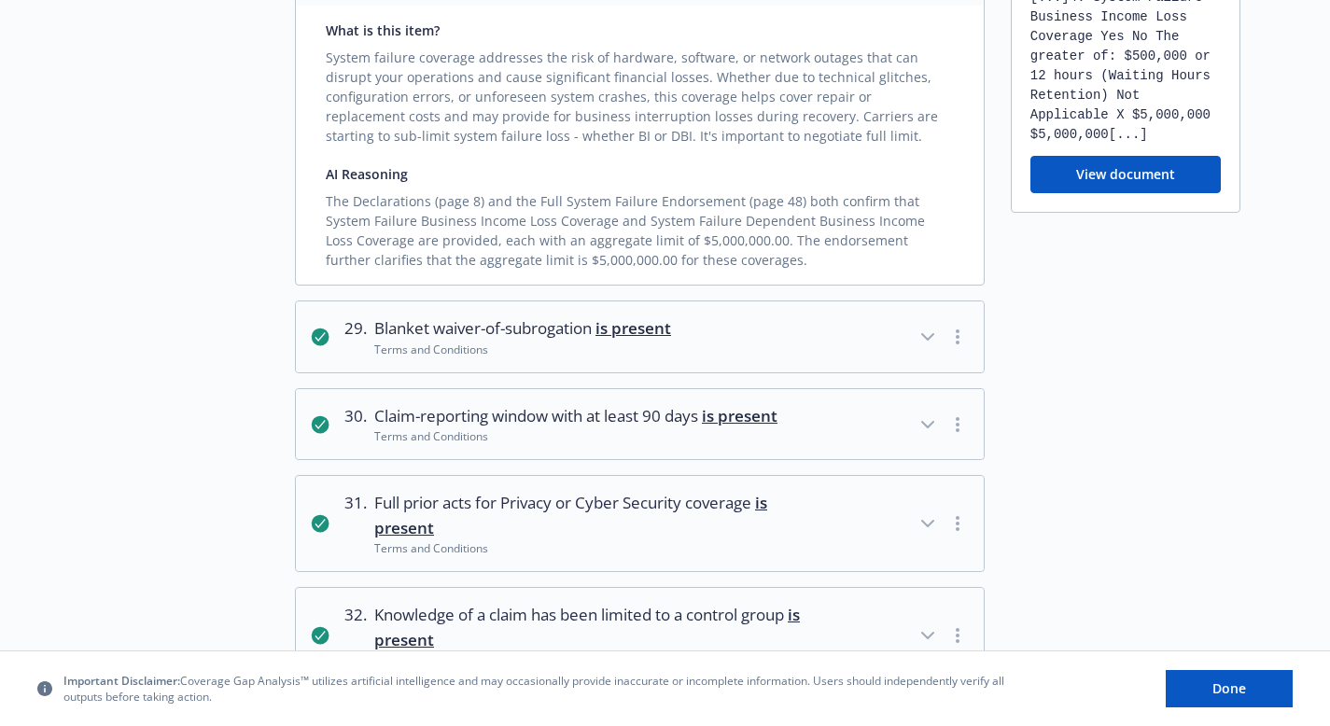
click at [925, 326] on icon "button" at bounding box center [928, 337] width 22 height 22
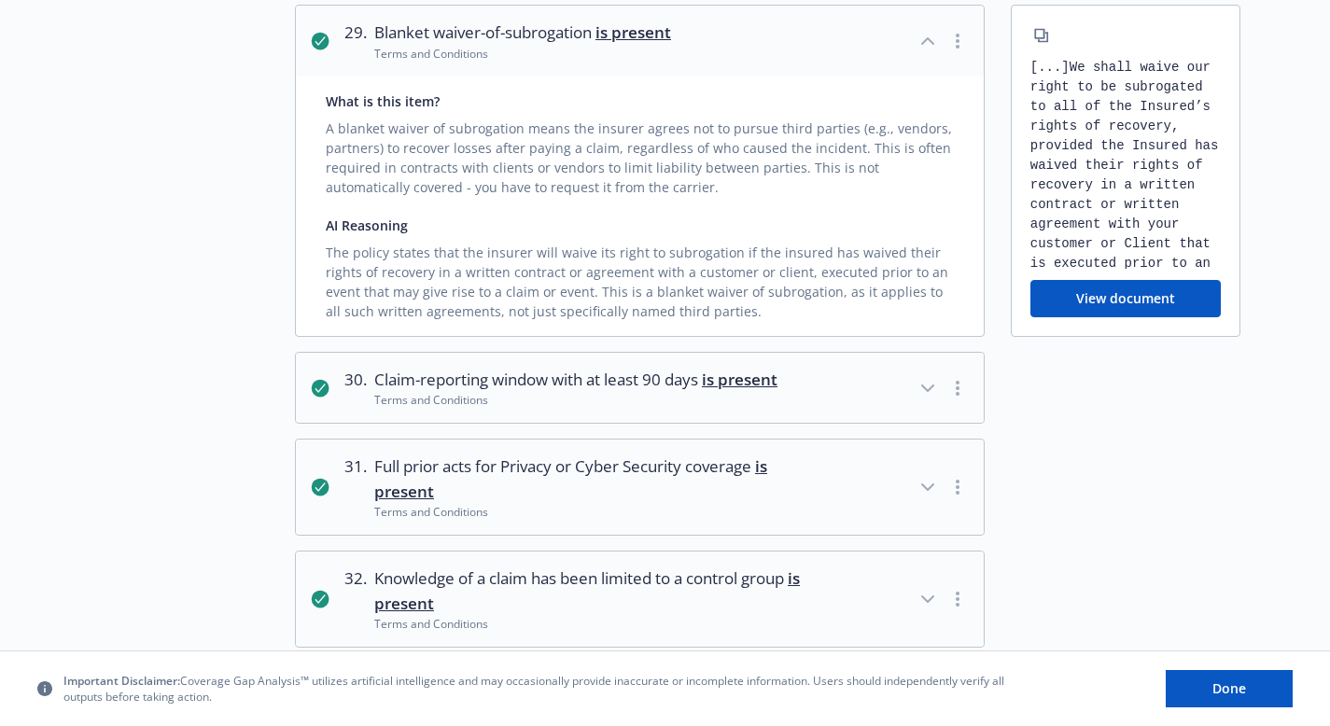
scroll to position [11154, 0]
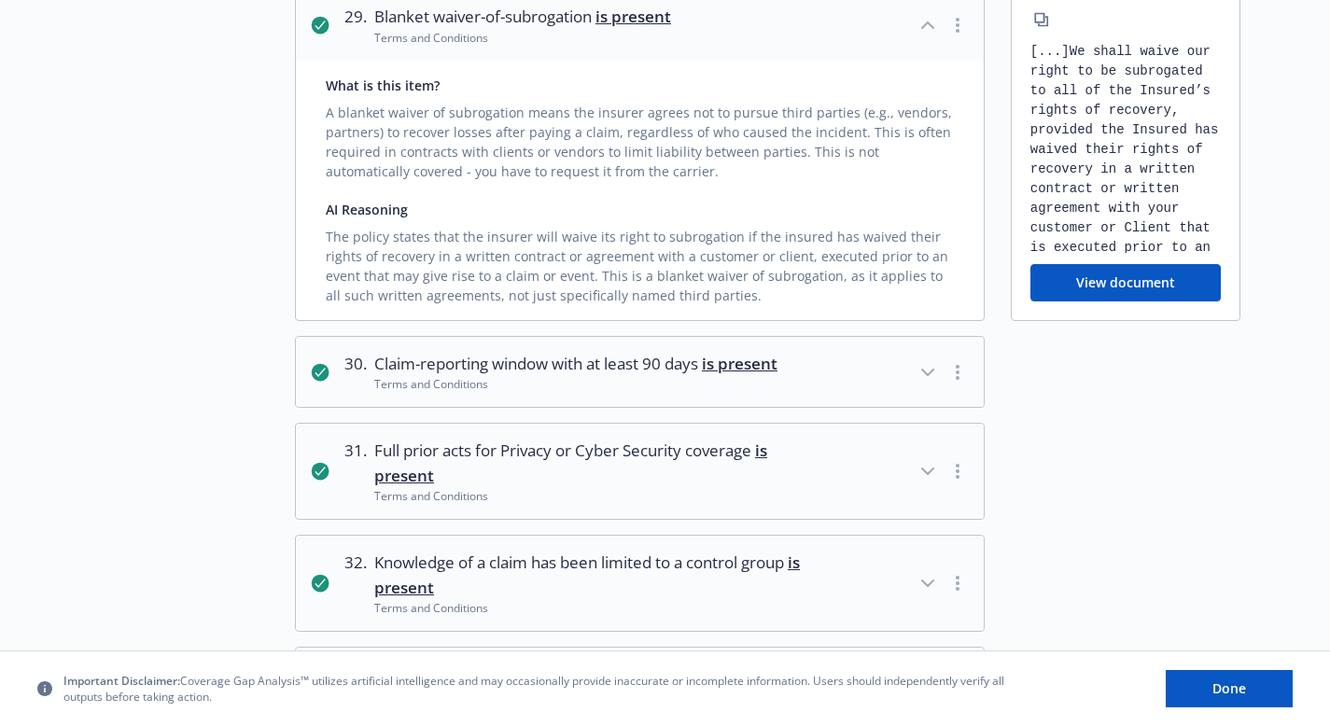
click at [931, 370] on icon "button" at bounding box center [927, 373] width 11 height 6
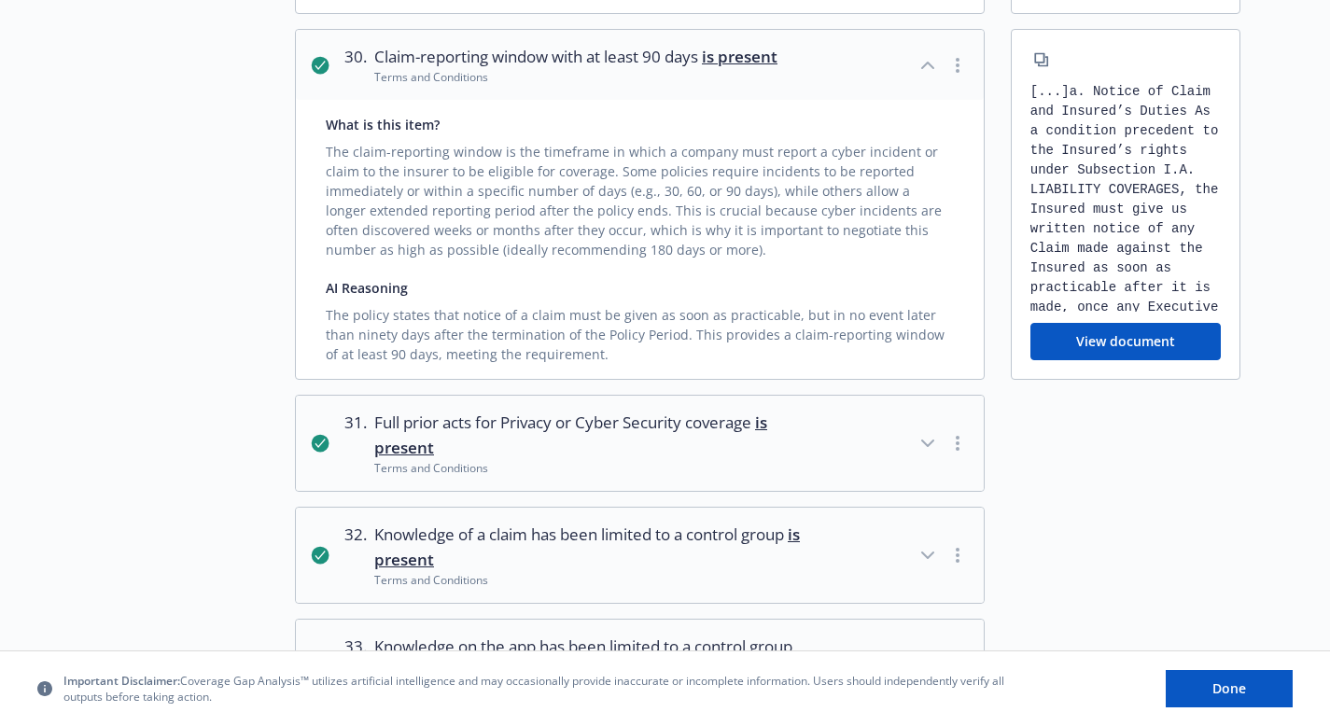
scroll to position [11485, 0]
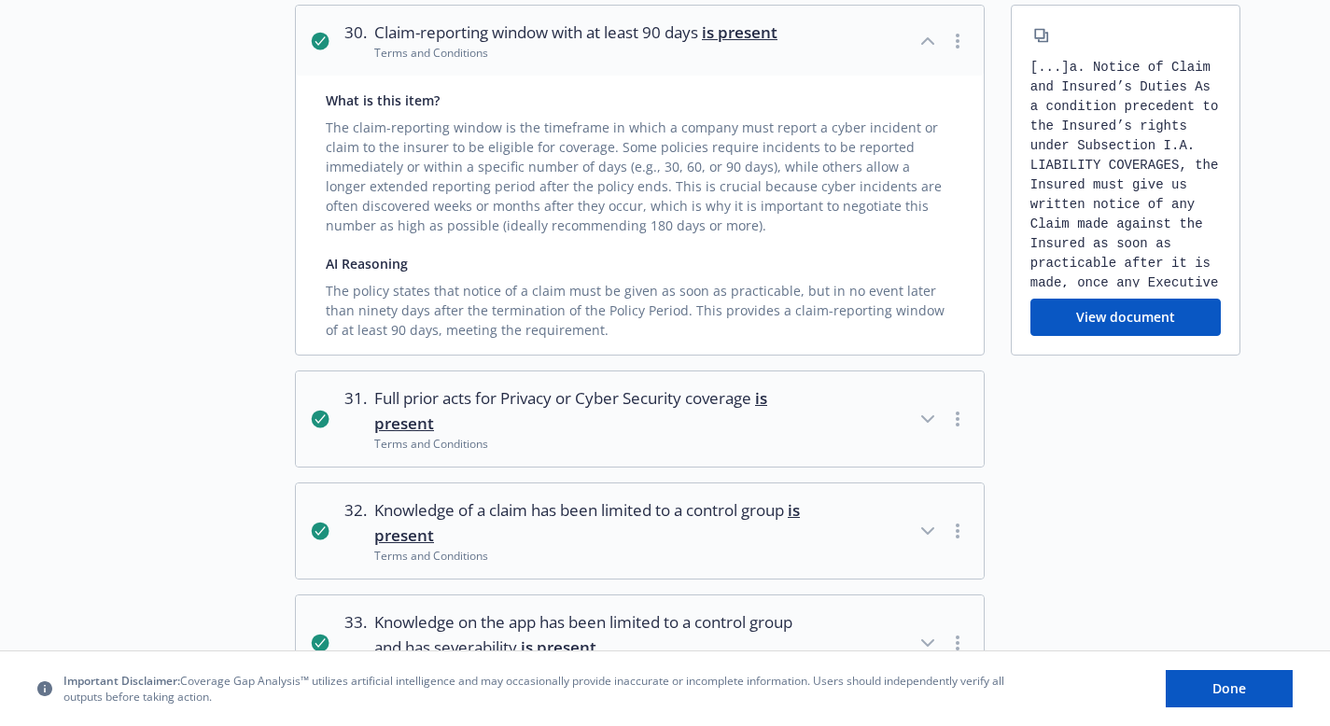
click at [929, 408] on icon "button" at bounding box center [928, 419] width 22 height 22
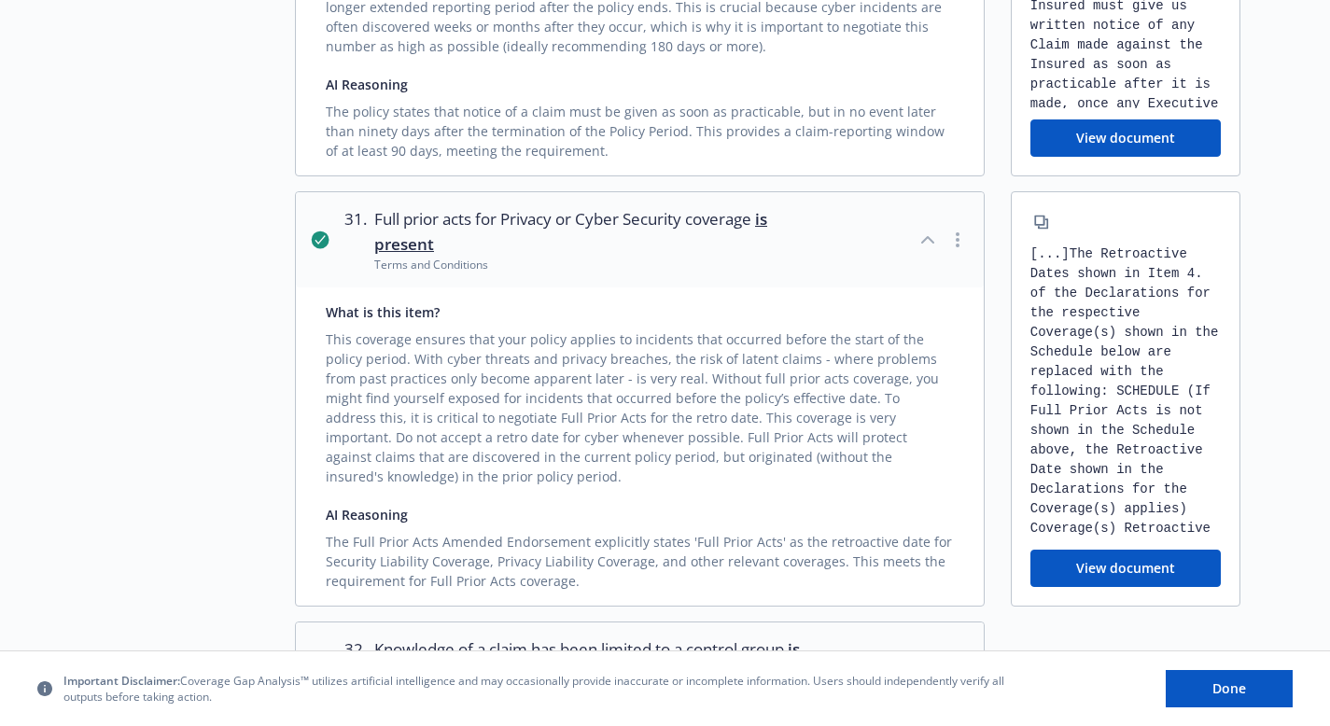
scroll to position [11784, 0]
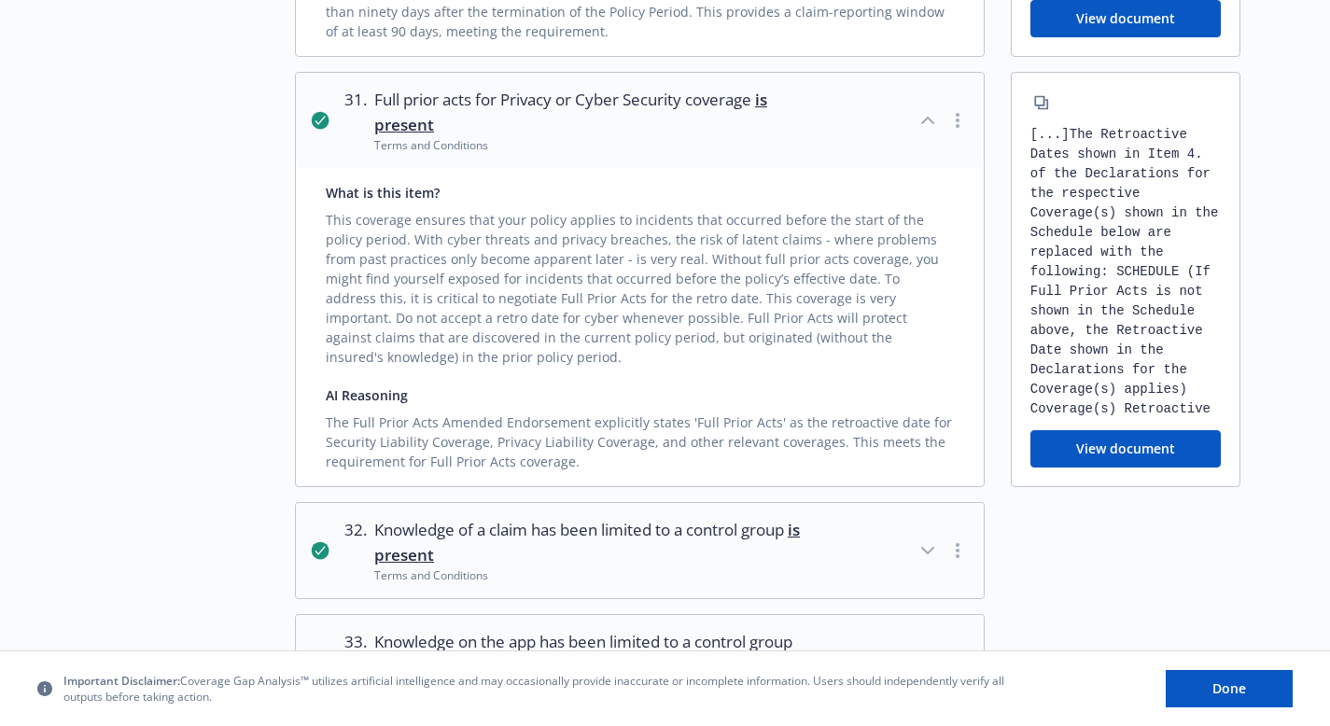
click at [925, 540] on icon "button" at bounding box center [928, 551] width 22 height 22
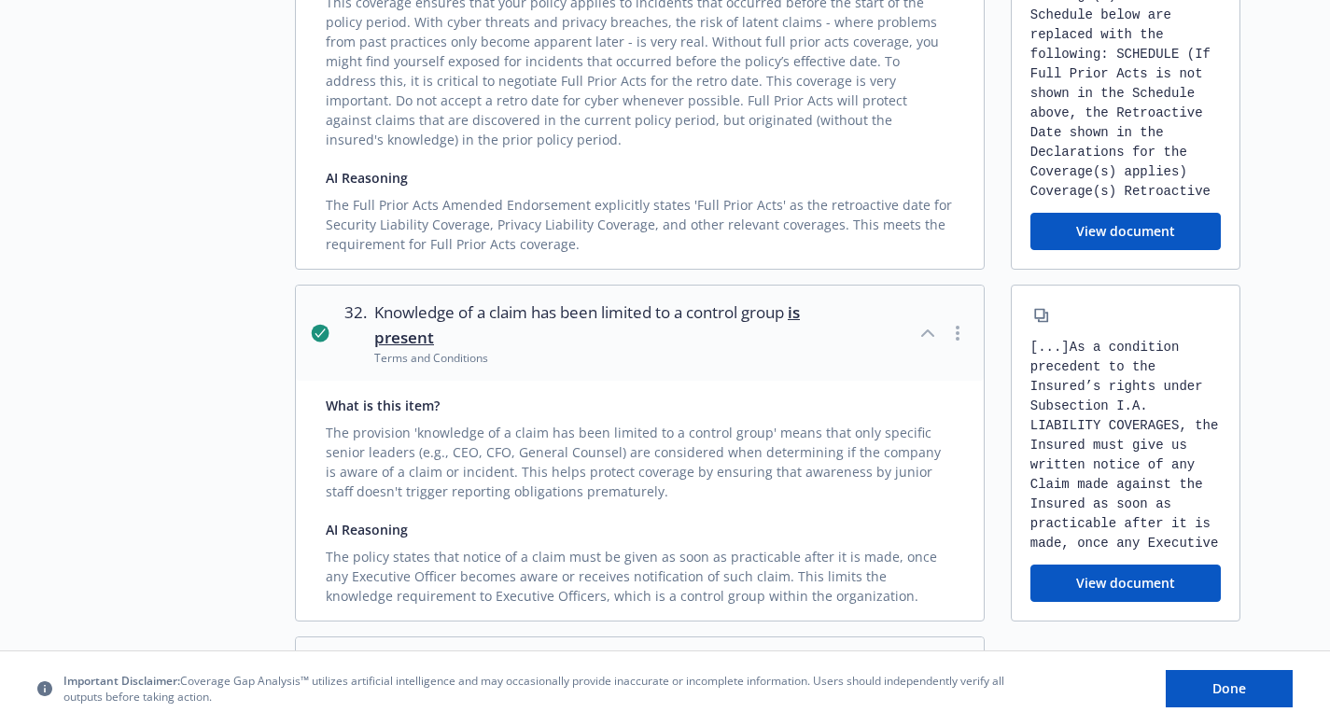
scroll to position [12023, 0]
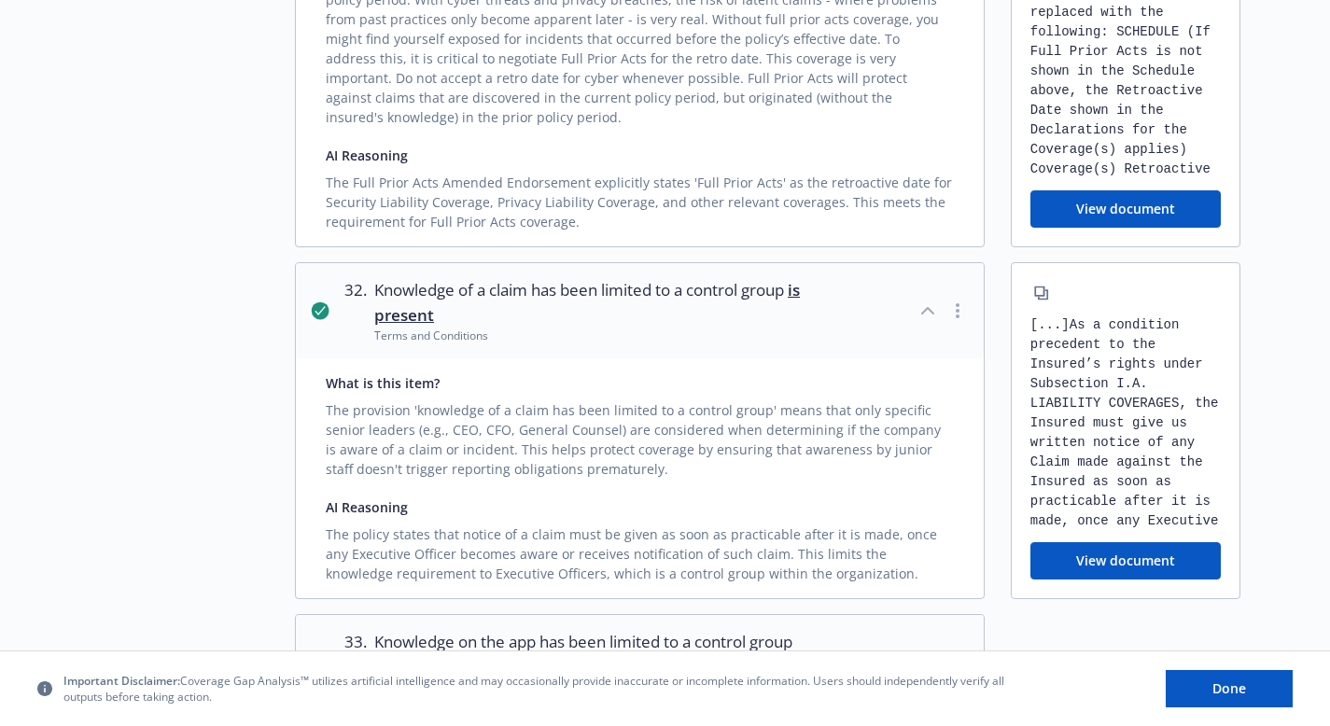
click at [931, 660] on icon "button" at bounding box center [927, 663] width 11 height 6
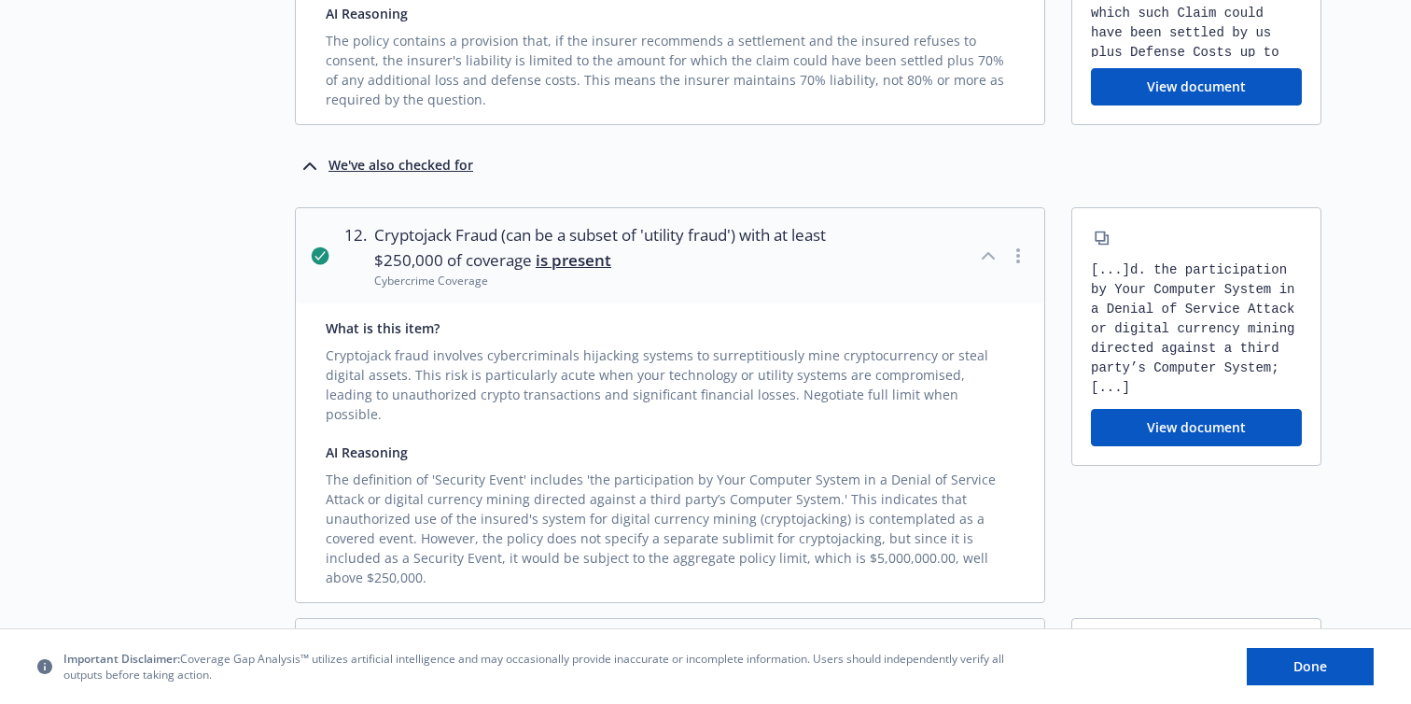
scroll to position [4100, 0]
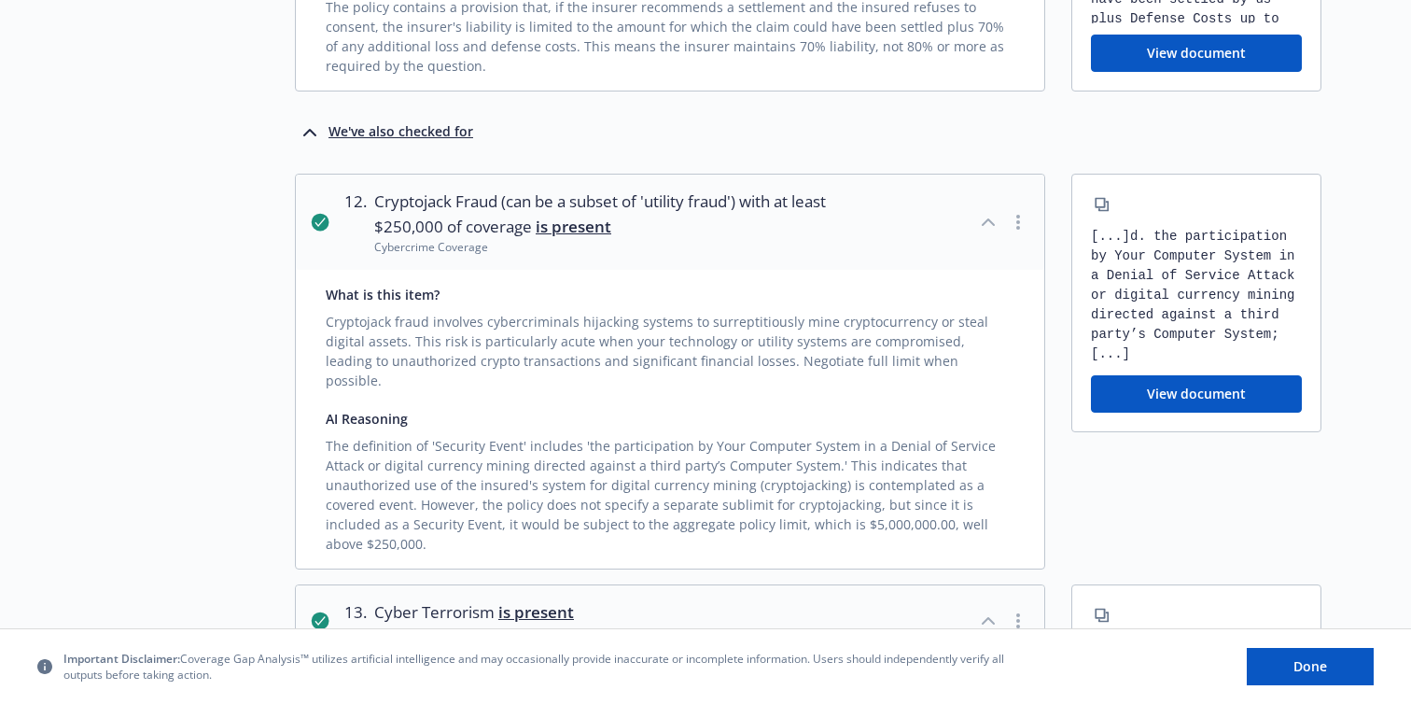
click at [1021, 211] on button "button" at bounding box center [1018, 222] width 22 height 22
click at [1012, 182] on link "Mark as wrong" at bounding box center [1020, 183] width 152 height 37
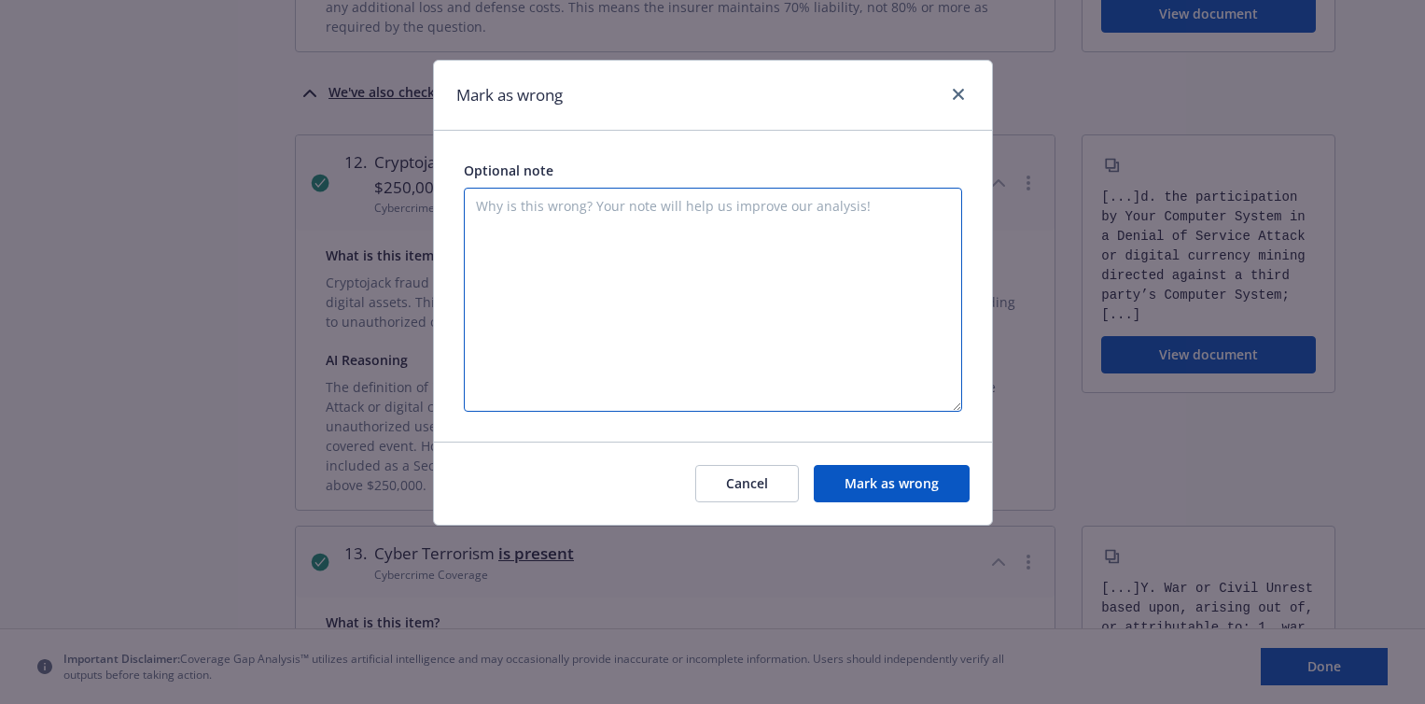
click at [569, 217] on textarea at bounding box center [713, 300] width 498 height 224
type textarea "No such coverage in the policy."
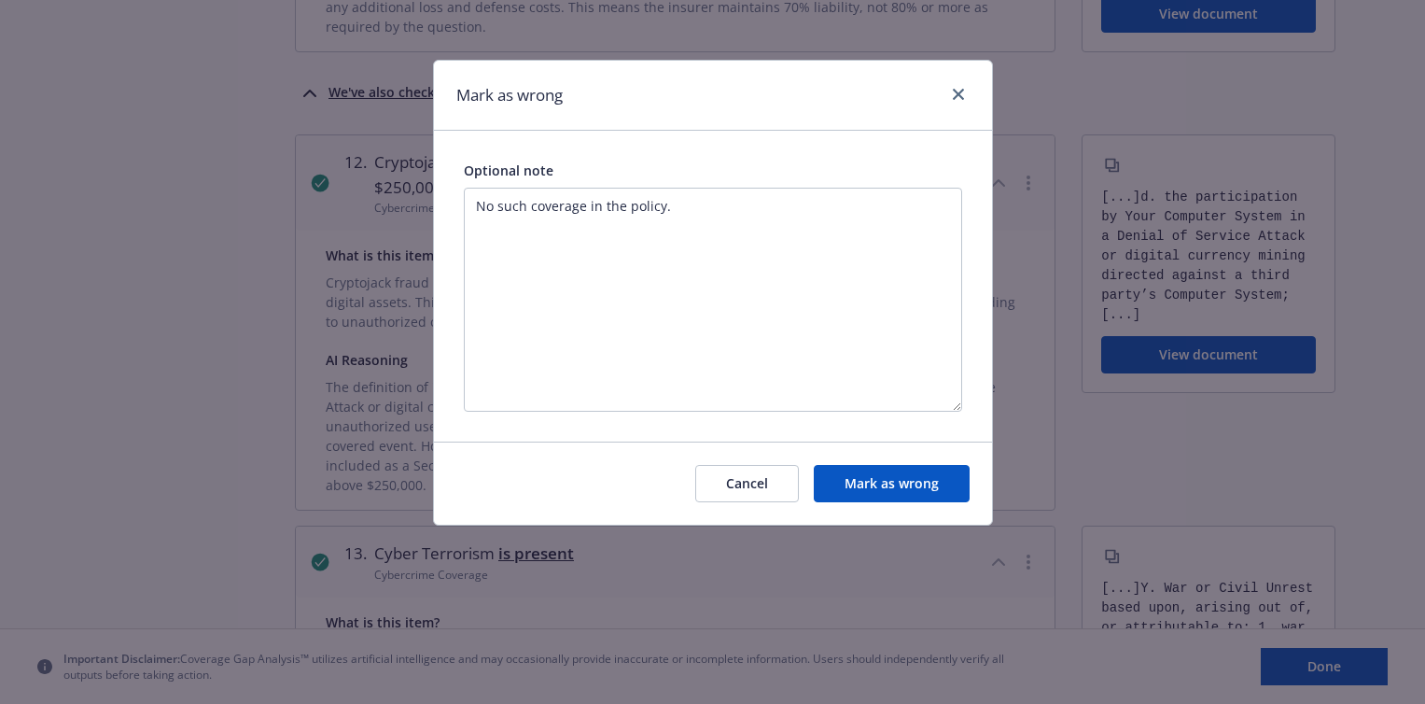
click at [862, 479] on button "Mark as wrong" at bounding box center [892, 483] width 156 height 37
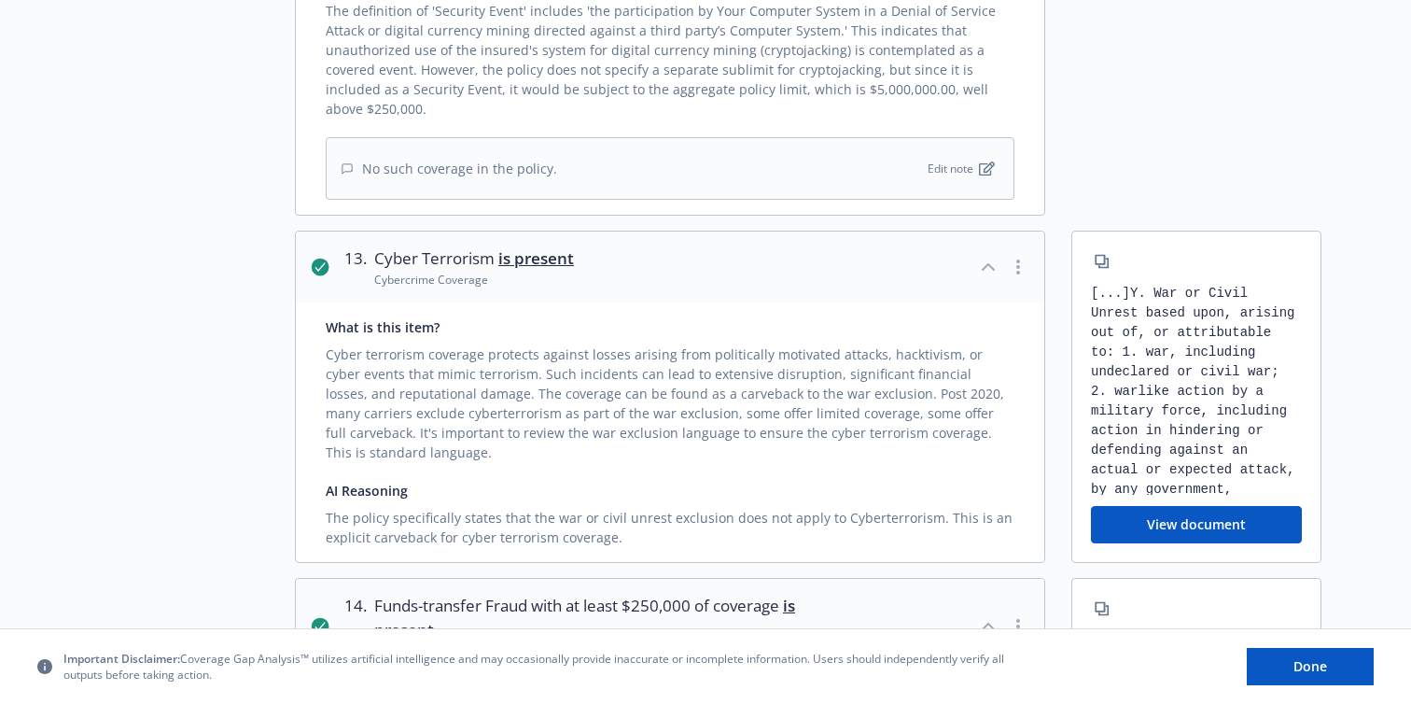
scroll to position [4536, 0]
click at [989, 263] on icon "button" at bounding box center [988, 266] width 11 height 6
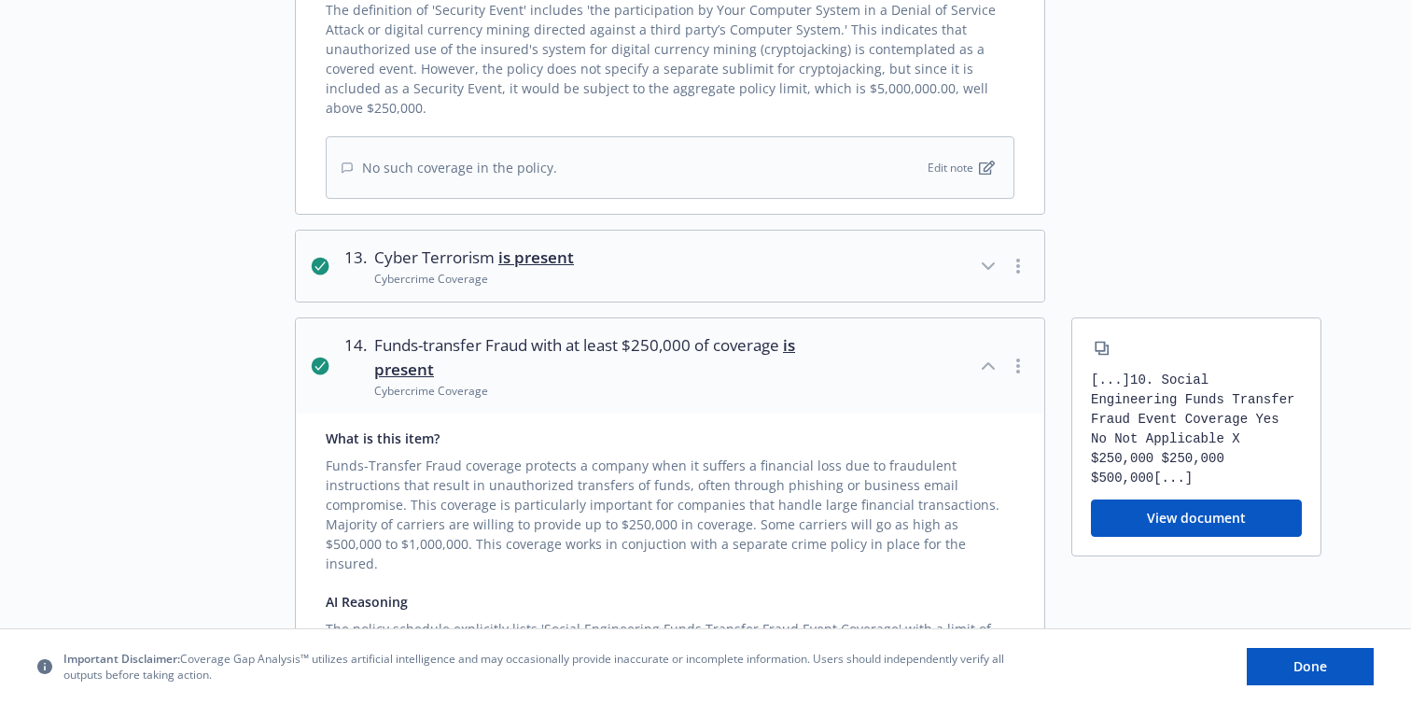
click at [989, 255] on icon "button" at bounding box center [988, 266] width 22 height 22
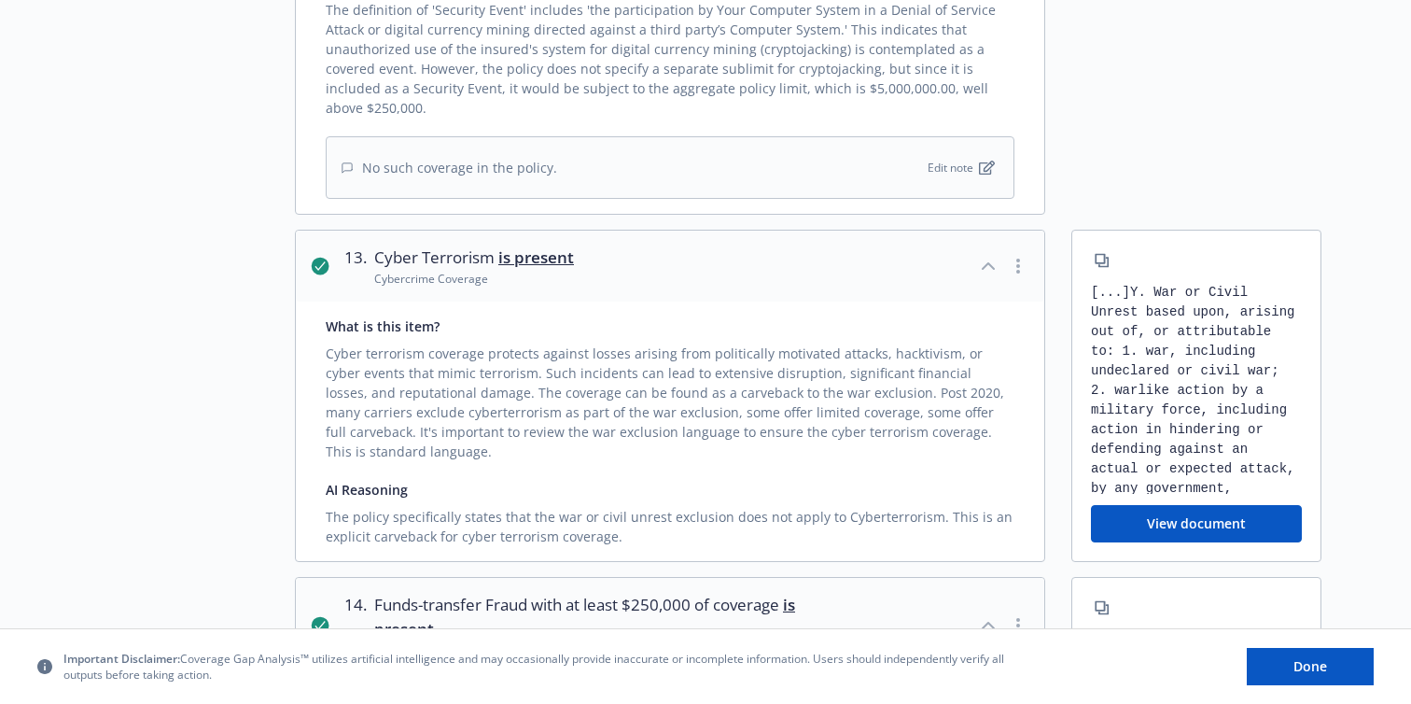
click at [1017, 259] on icon "button" at bounding box center [1019, 266] width 4 height 15
click at [1009, 197] on link "Mark as wrong" at bounding box center [1020, 188] width 152 height 37
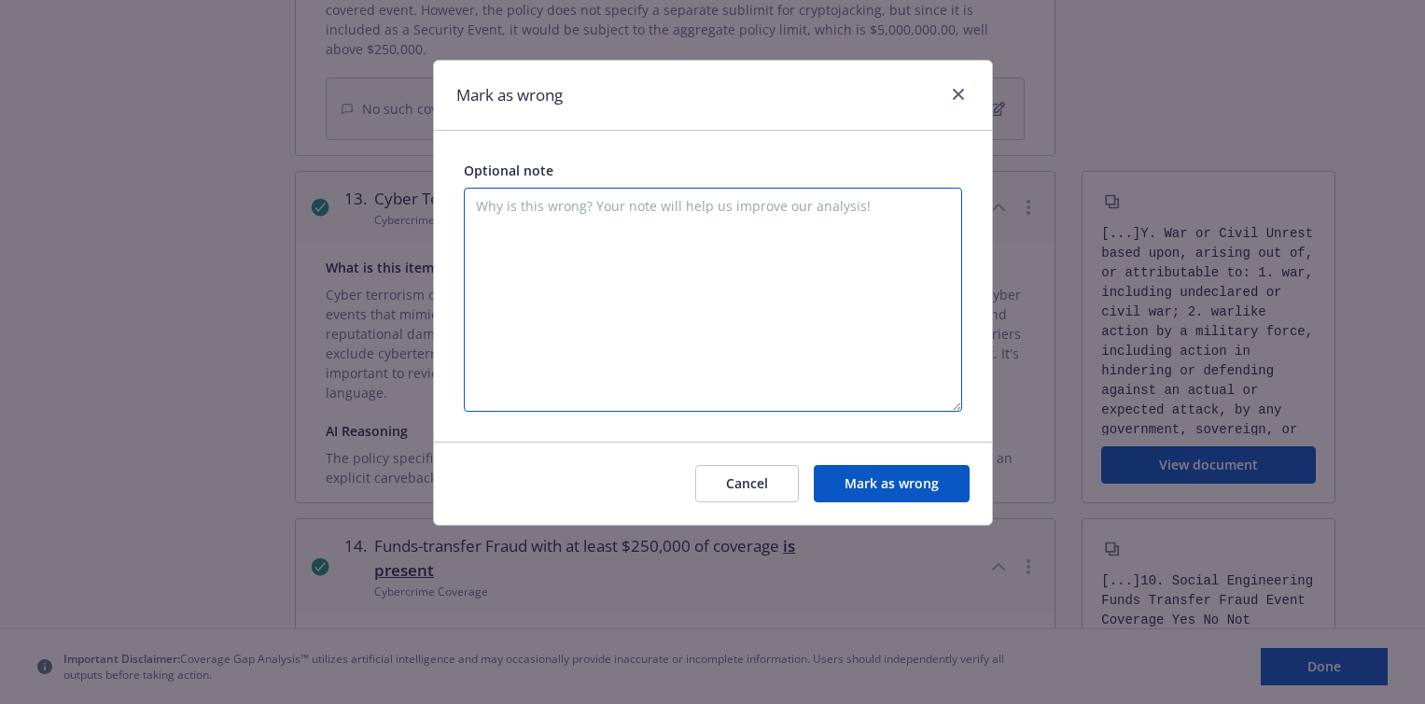
click at [571, 227] on textarea at bounding box center [713, 300] width 498 height 224
click at [628, 217] on textarea "Base policy has been suoerceded by a Lloyds" at bounding box center [713, 300] width 498 height 224
click at [636, 212] on textarea "Base policy has been suoerceded by a Lloyds" at bounding box center [713, 300] width 498 height 224
click at [629, 211] on textarea "Base policy has been suoerceded by a Lloyds" at bounding box center [713, 300] width 498 height 224
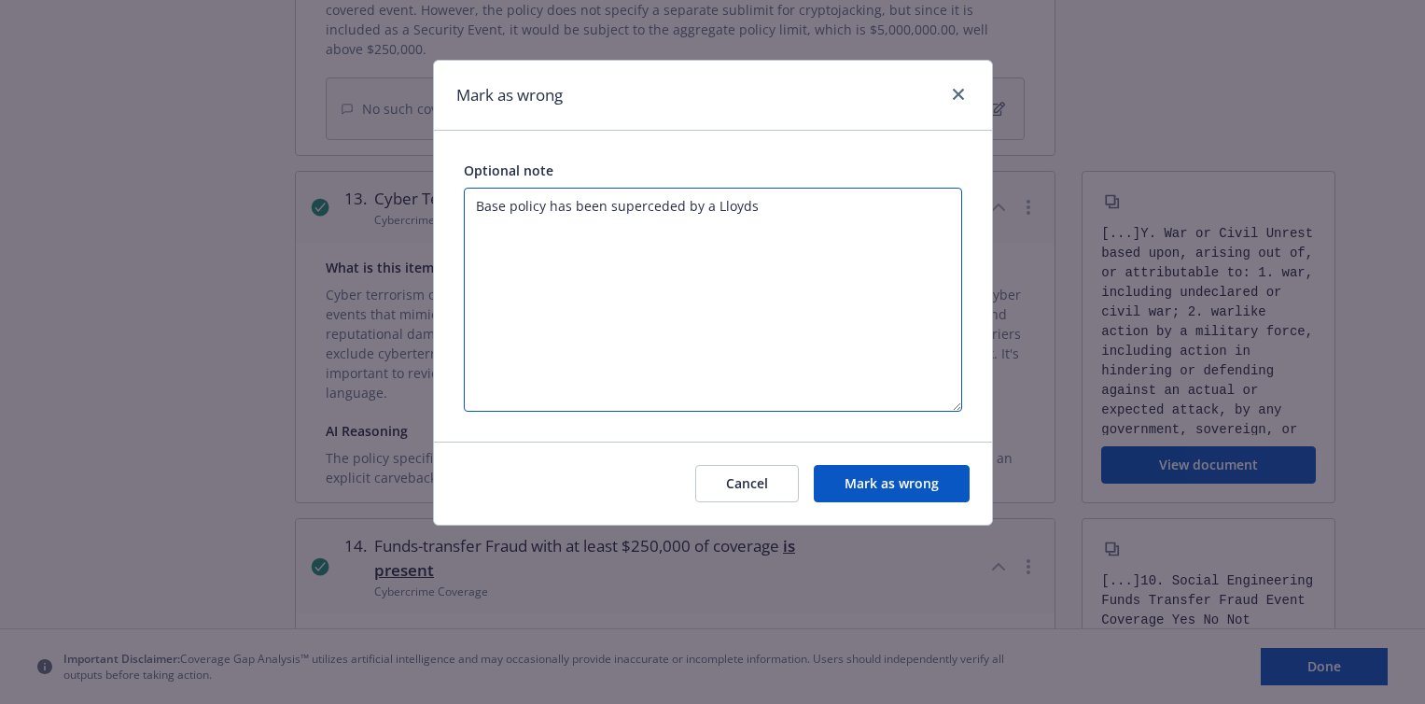
click at [792, 212] on textarea "Base policy has been superceded by a Lloyds" at bounding box center [713, 300] width 498 height 224
type textarea "Base policy has been superceded by a Lloyds war exclusion that guts the zrve ba…"
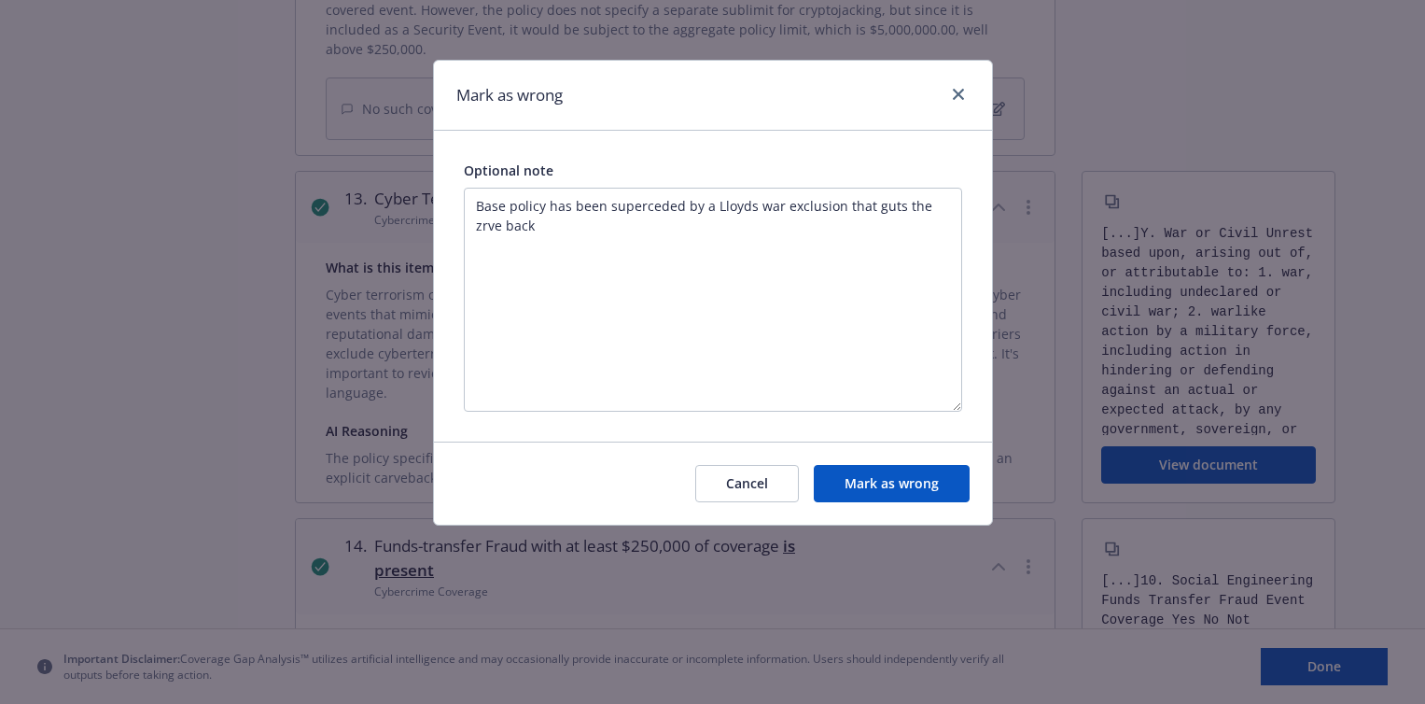
click at [872, 474] on button "Mark as wrong" at bounding box center [892, 483] width 156 height 37
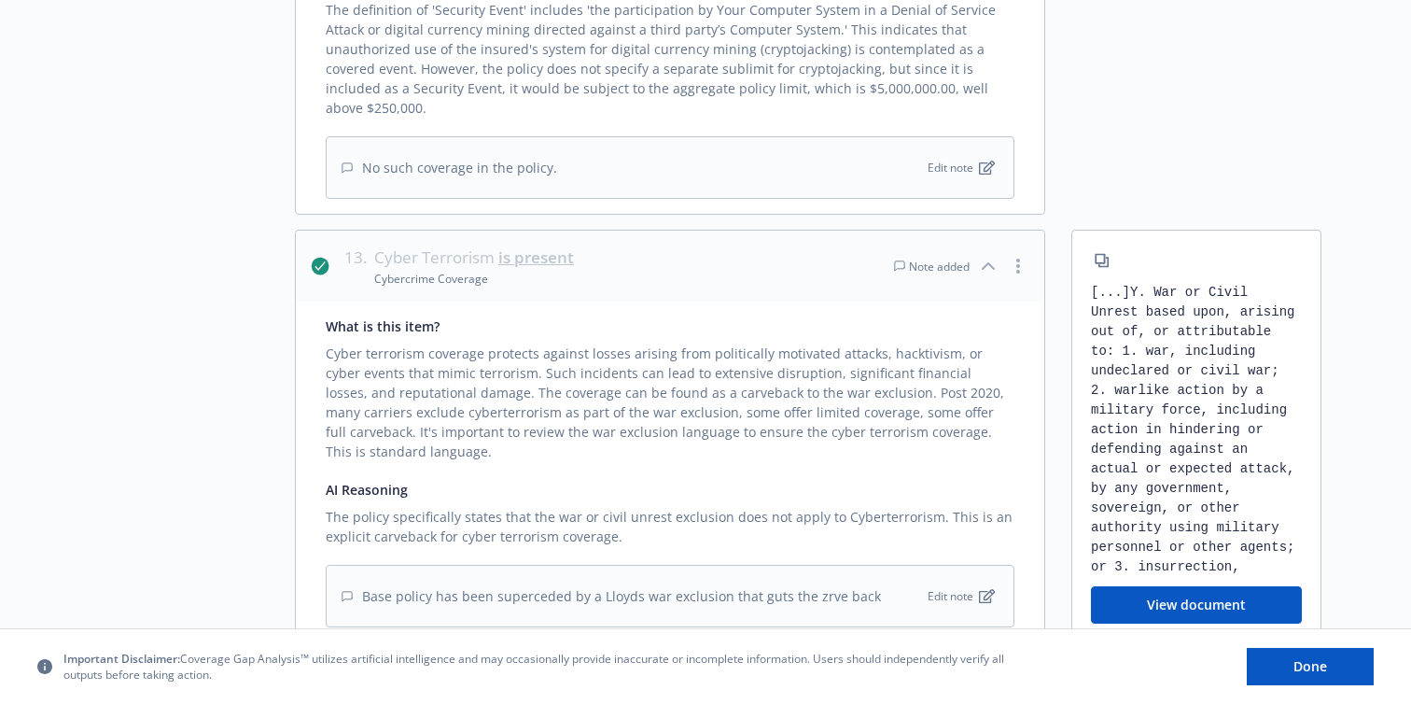
click at [989, 263] on icon "button" at bounding box center [988, 266] width 11 height 6
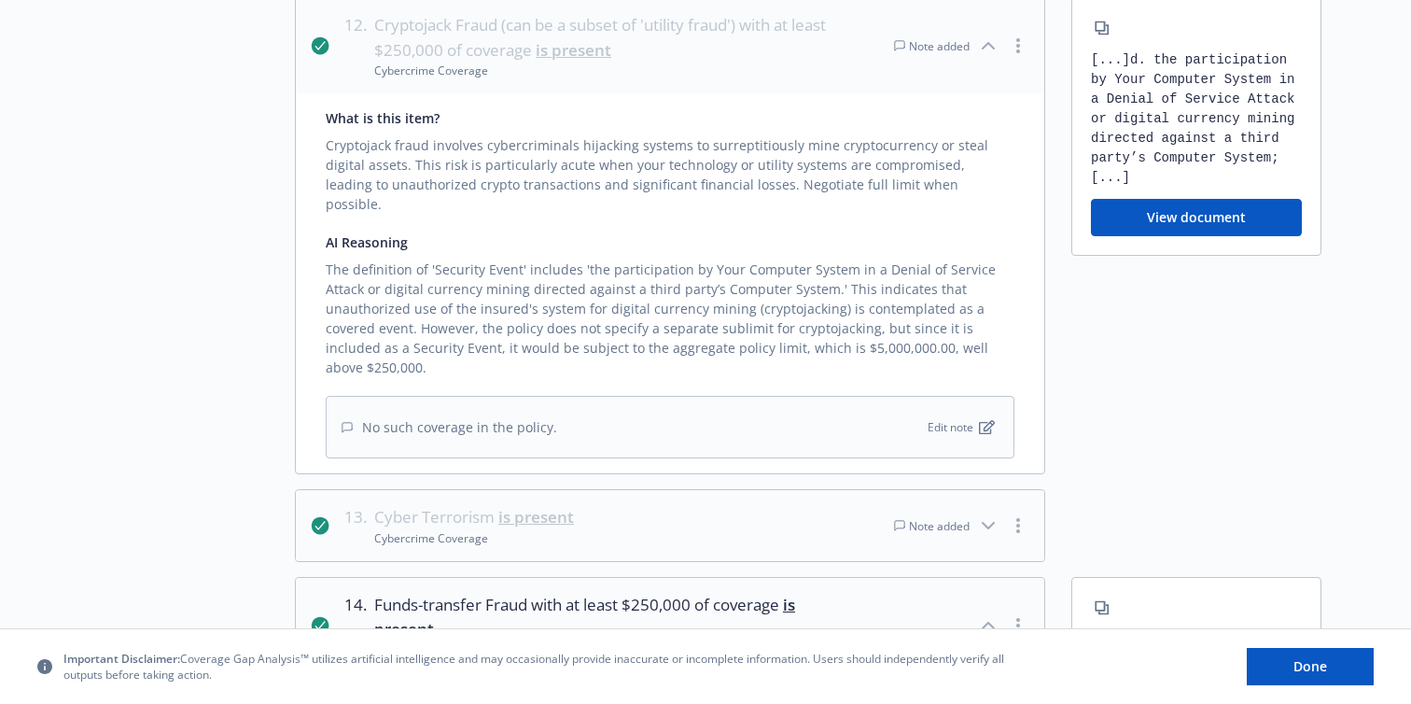
scroll to position [4274, 0]
click at [988, 616] on icon "button" at bounding box center [988, 627] width 22 height 22
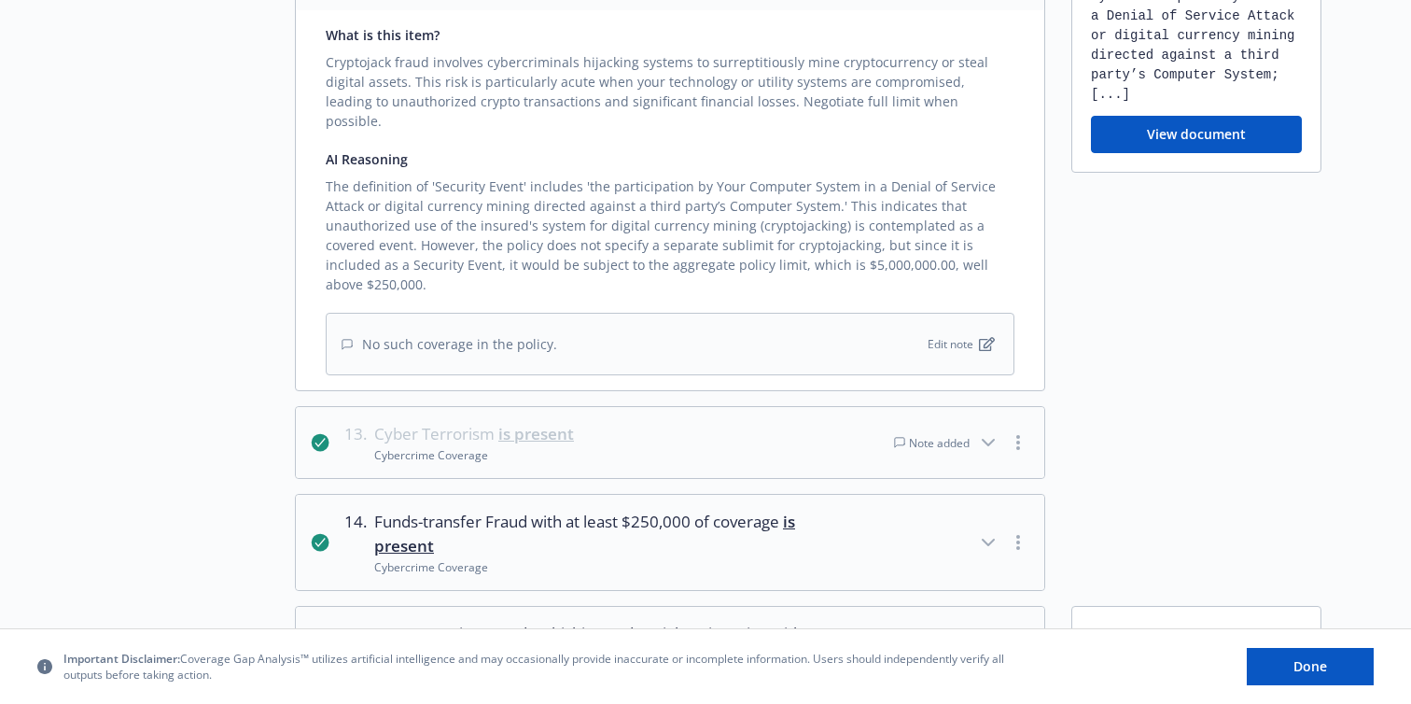
scroll to position [4377, 0]
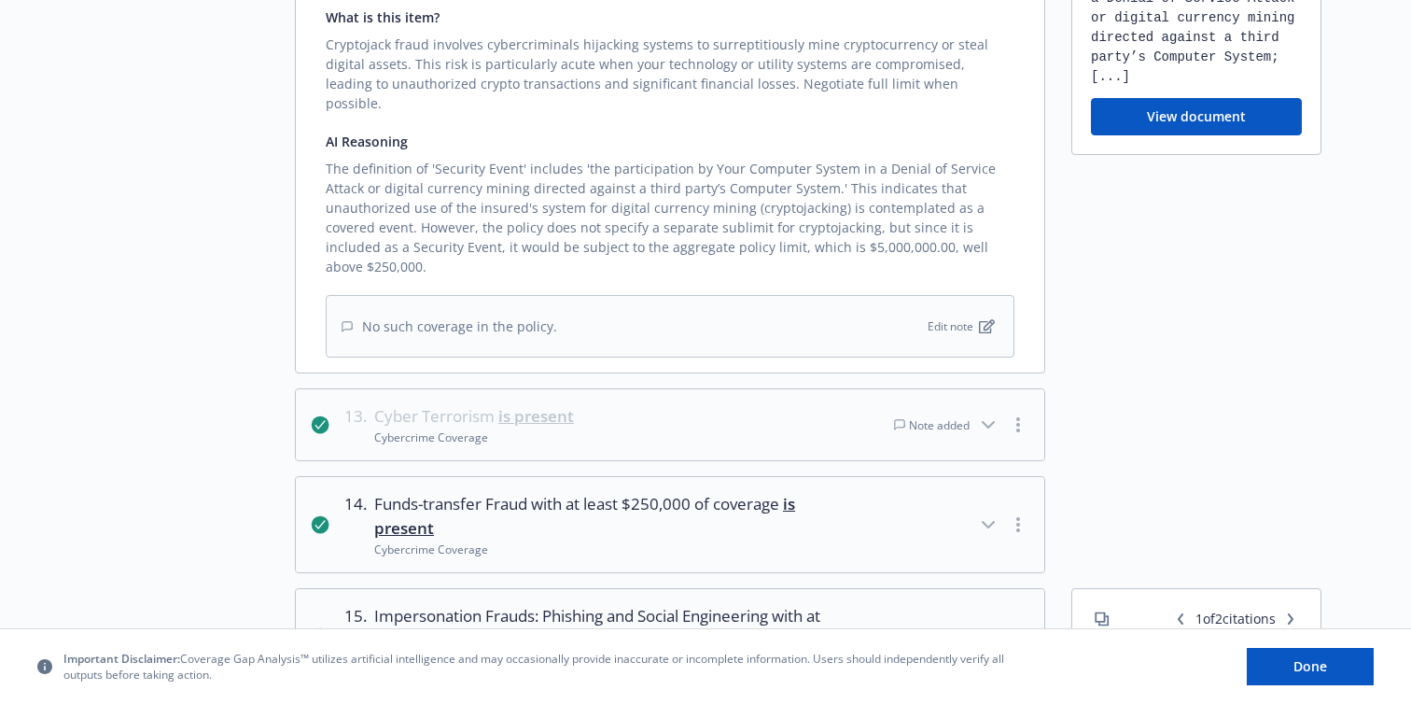
click at [984, 625] on icon "button" at bounding box center [988, 636] width 22 height 22
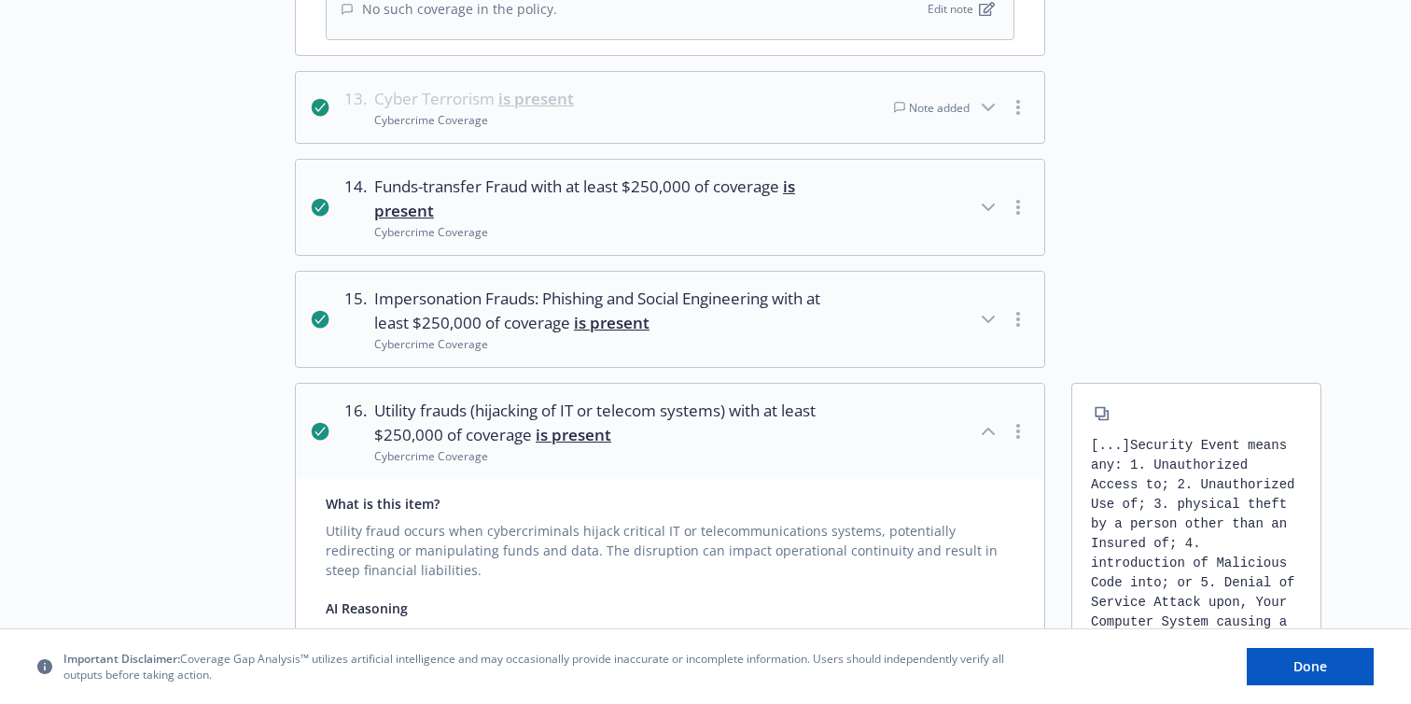
scroll to position [4698, 0]
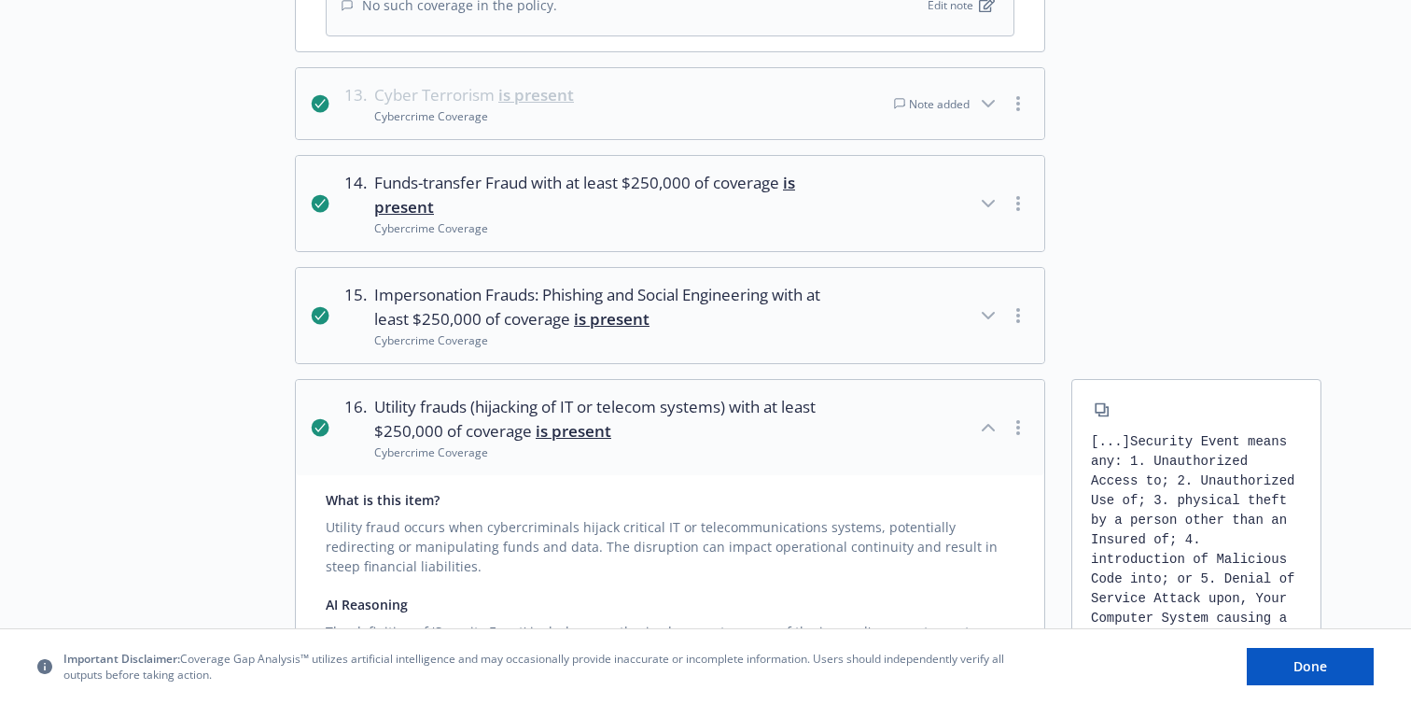
click at [1019, 420] on icon "button" at bounding box center [1019, 427] width 4 height 15
click at [1013, 345] on link "Mark as wrong" at bounding box center [1020, 349] width 152 height 37
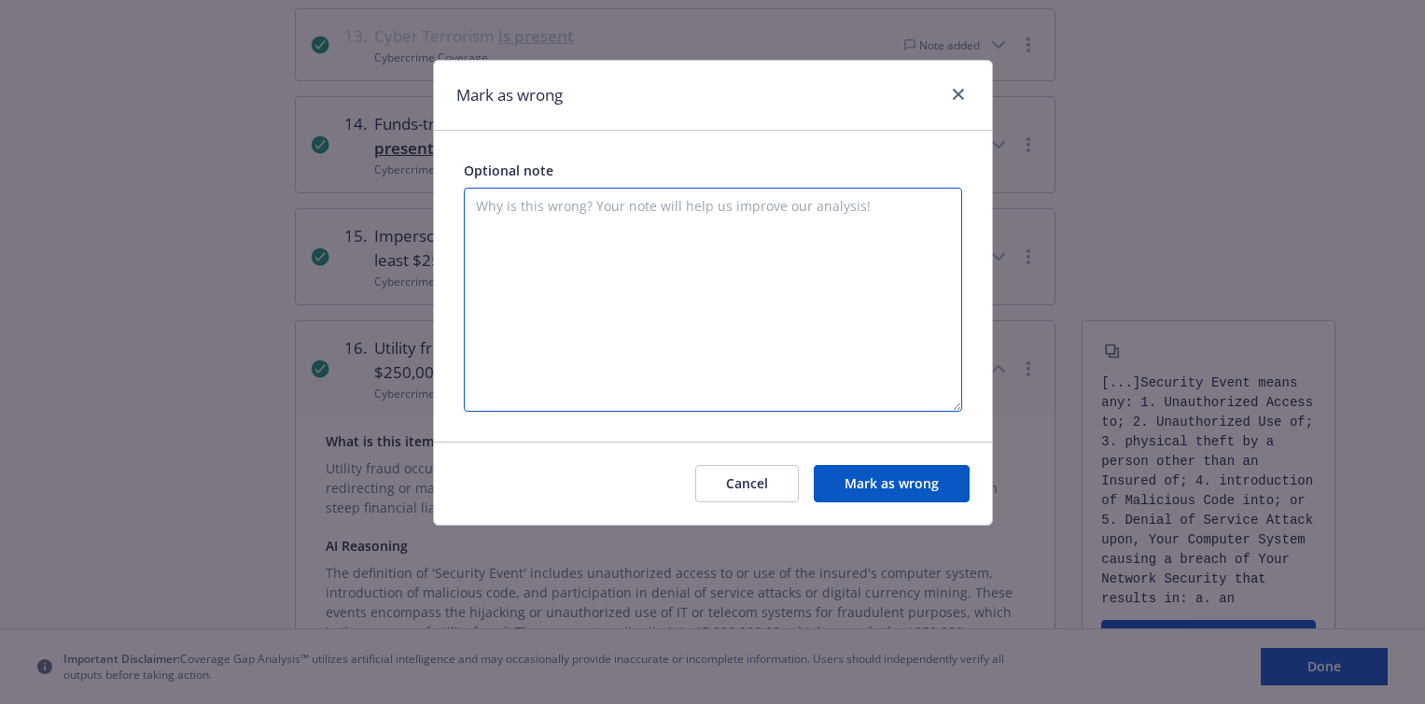
click at [881, 312] on textarea at bounding box center [713, 300] width 498 height 224
drag, startPoint x: 723, startPoint y: 227, endPoint x: 405, endPoint y: 180, distance: 321.7
click at [405, 180] on div "[PERSON_NAME] as wrong Optional note No such coverage in the policy Cancel [PER…" at bounding box center [712, 352] width 1425 height 704
type textarea "No such coverage in the policy"
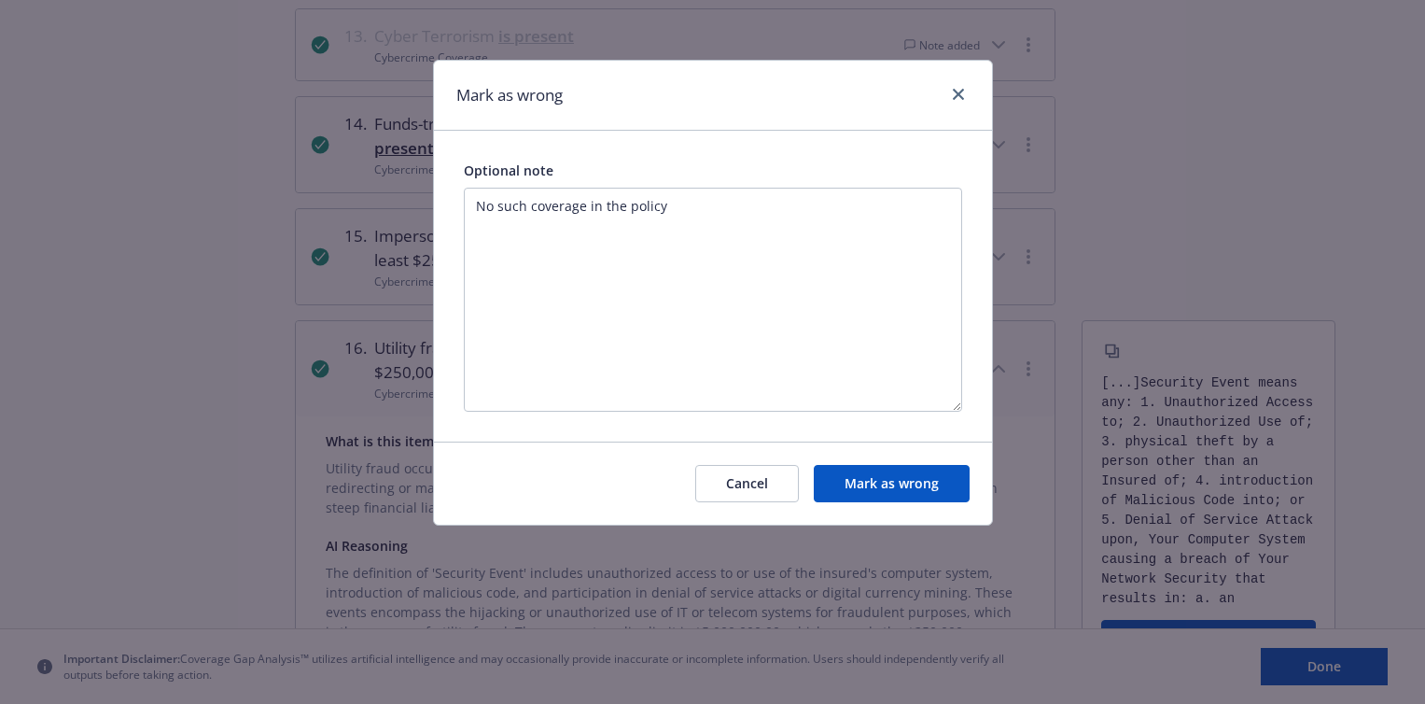
click at [867, 491] on button "Mark as wrong" at bounding box center [892, 483] width 156 height 37
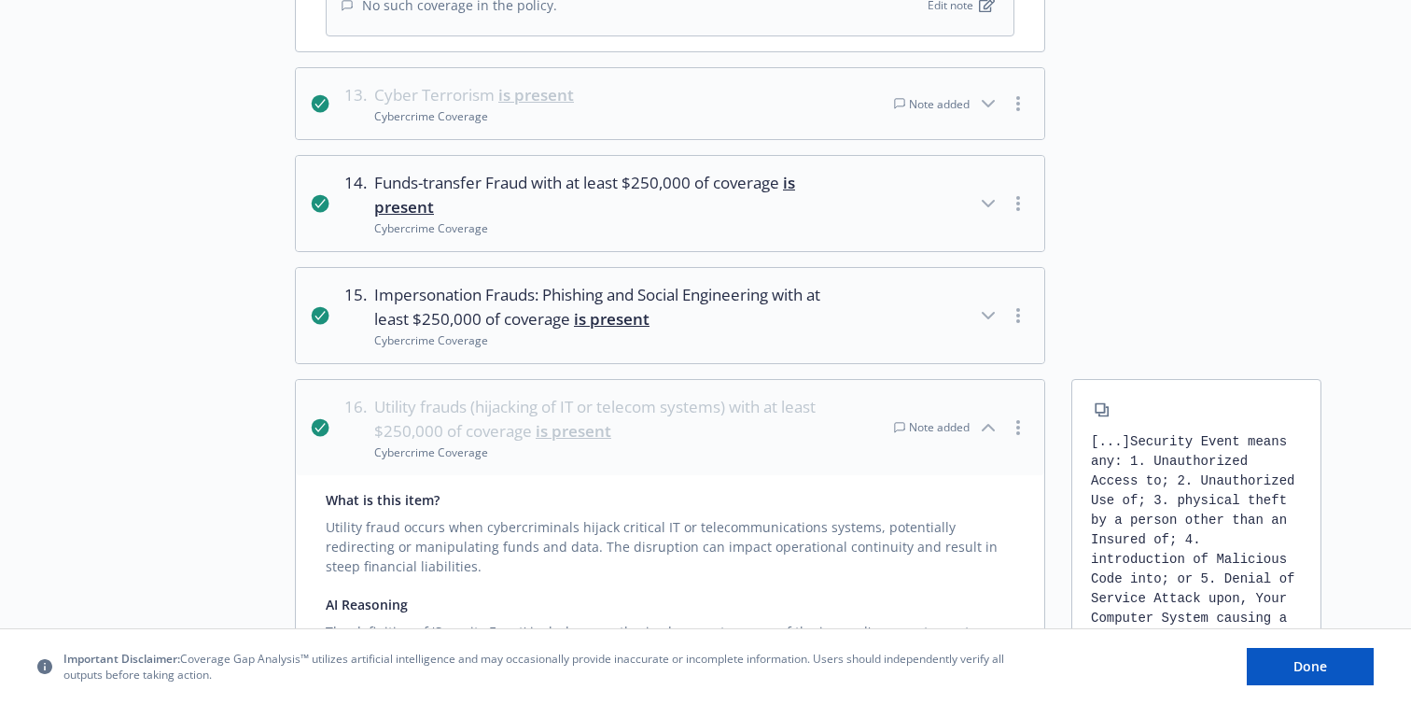
click at [989, 416] on icon "button" at bounding box center [988, 427] width 22 height 22
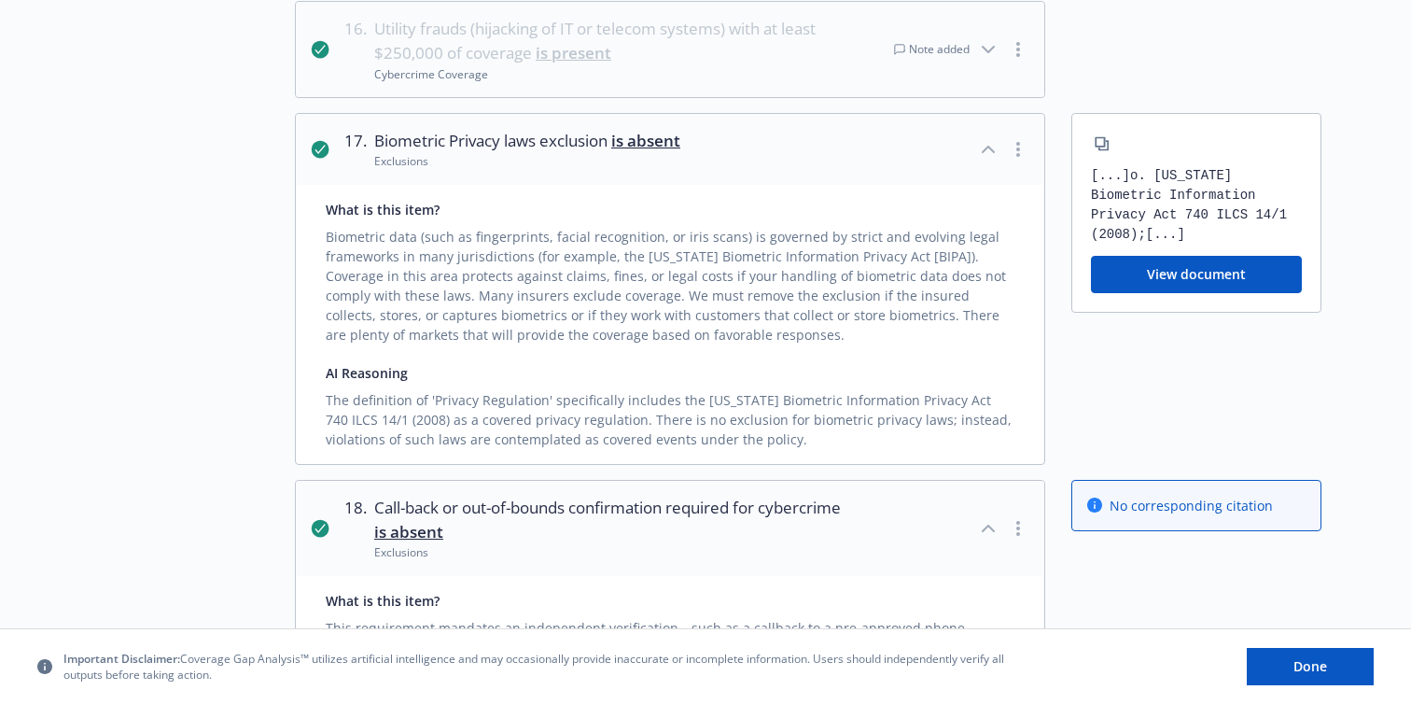
scroll to position [5077, 0]
click at [989, 137] on icon "button" at bounding box center [988, 148] width 22 height 22
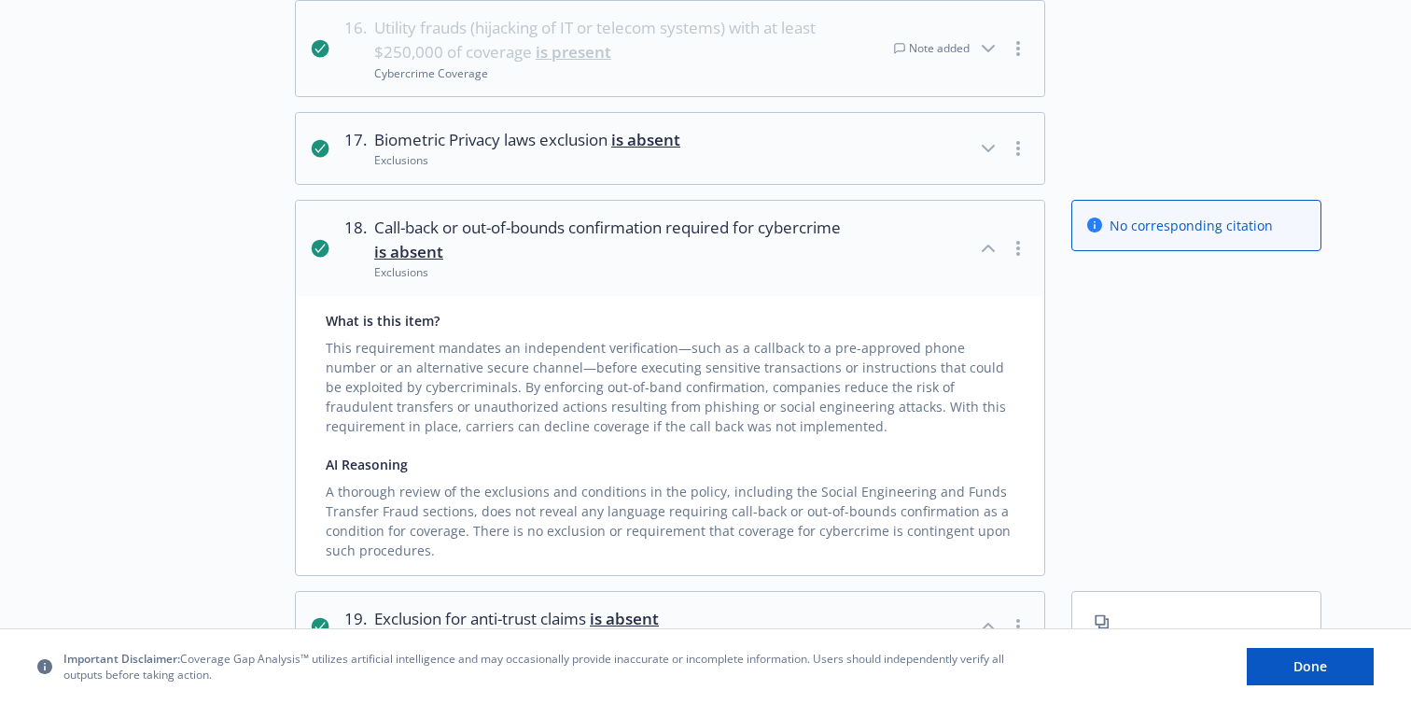
scroll to position [5069, 0]
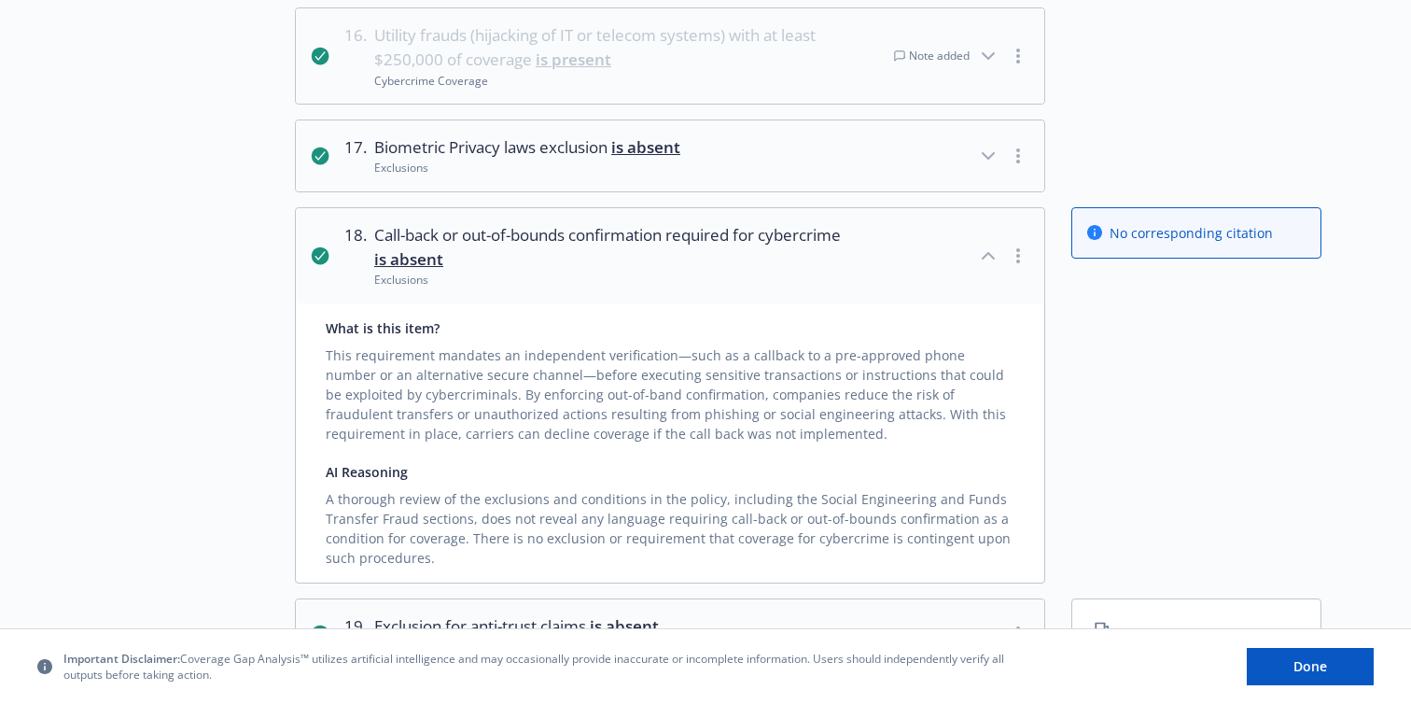
click at [988, 245] on icon "button" at bounding box center [988, 256] width 22 height 22
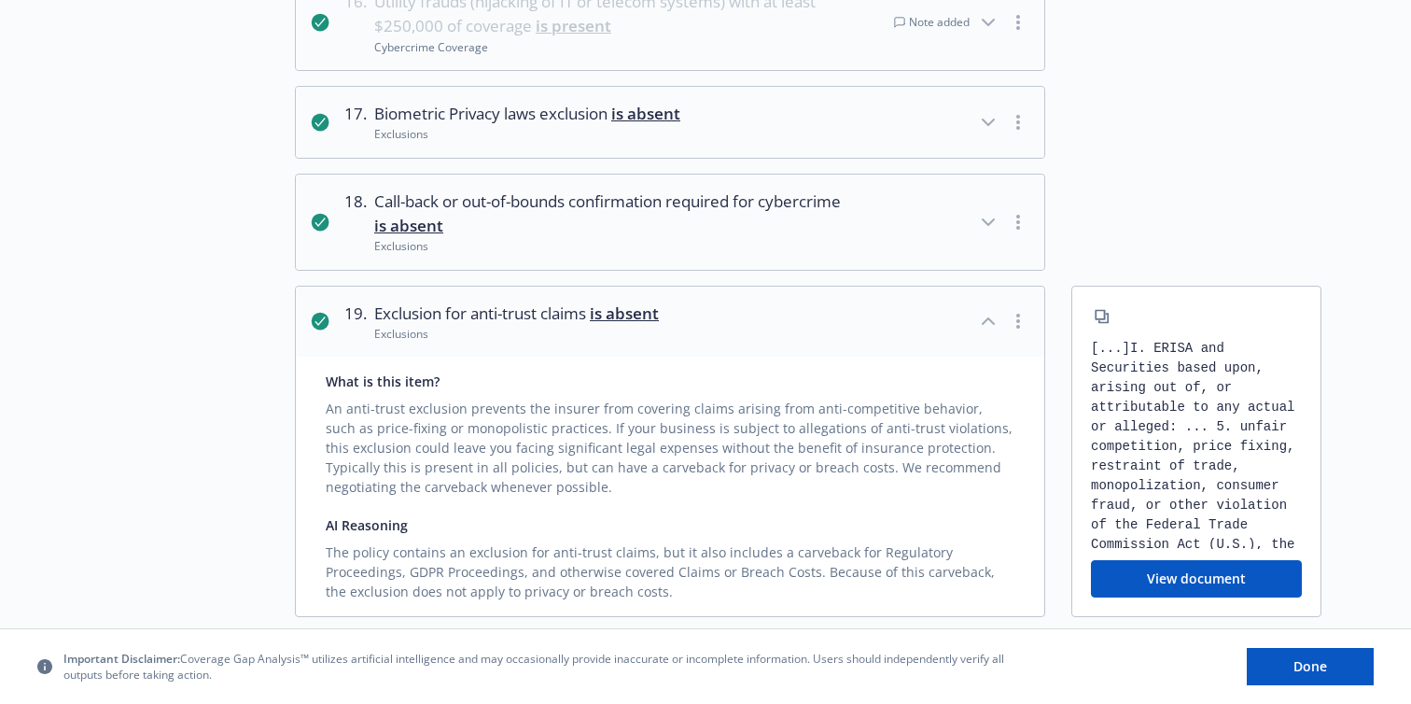
scroll to position [5111, 0]
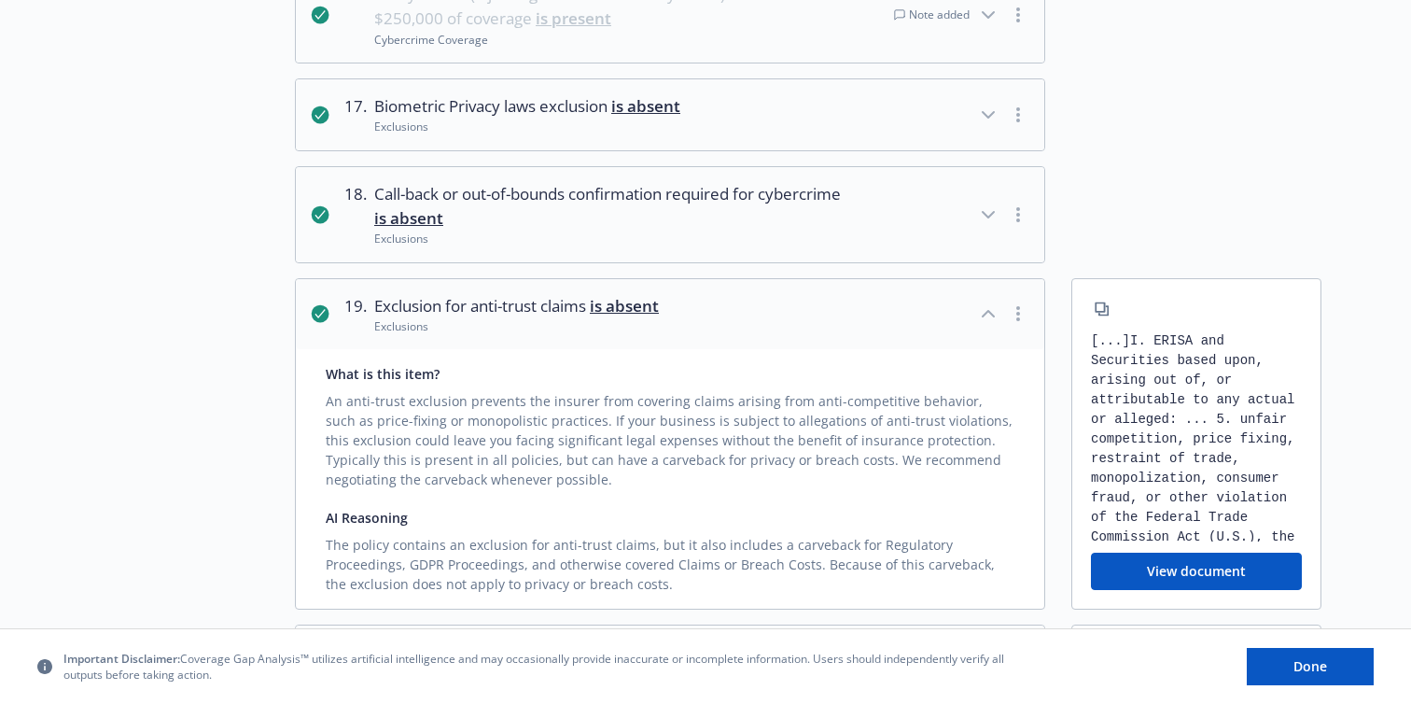
click at [989, 302] on icon "button" at bounding box center [988, 313] width 22 height 22
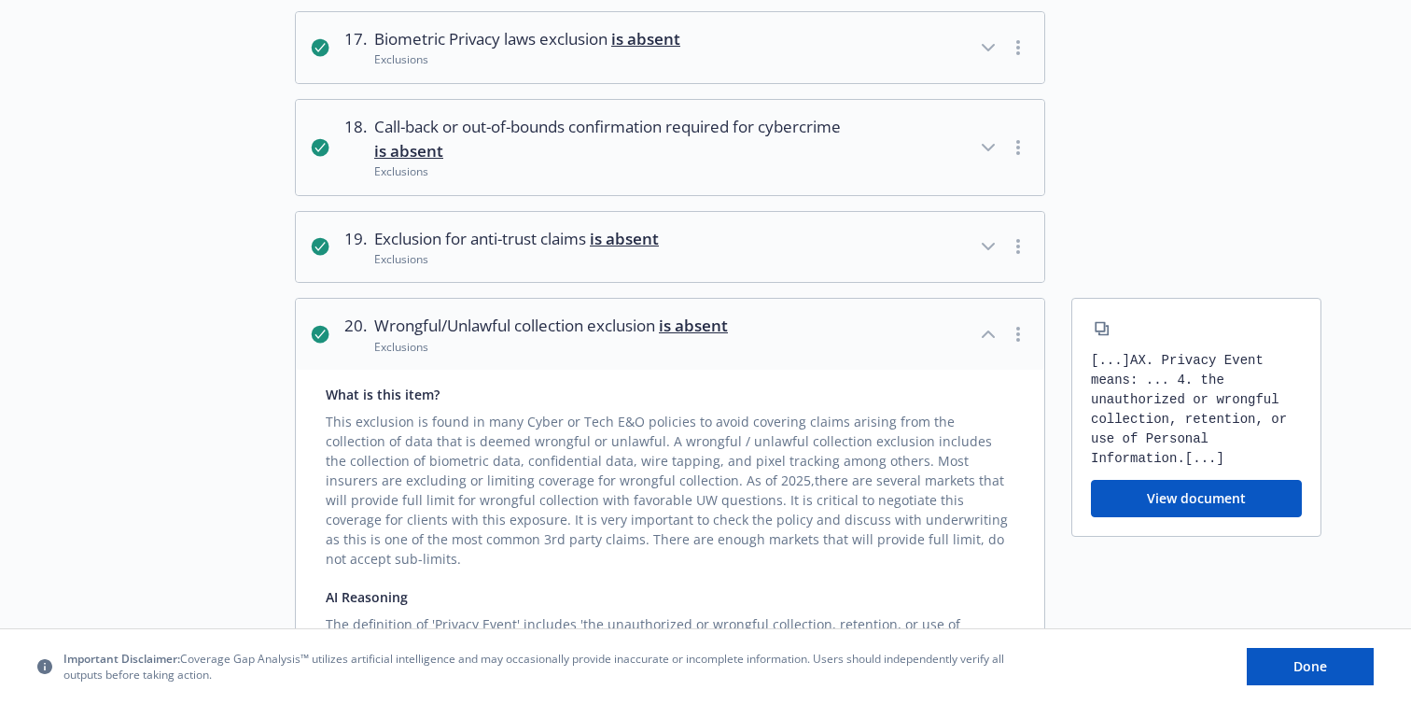
scroll to position [5182, 0]
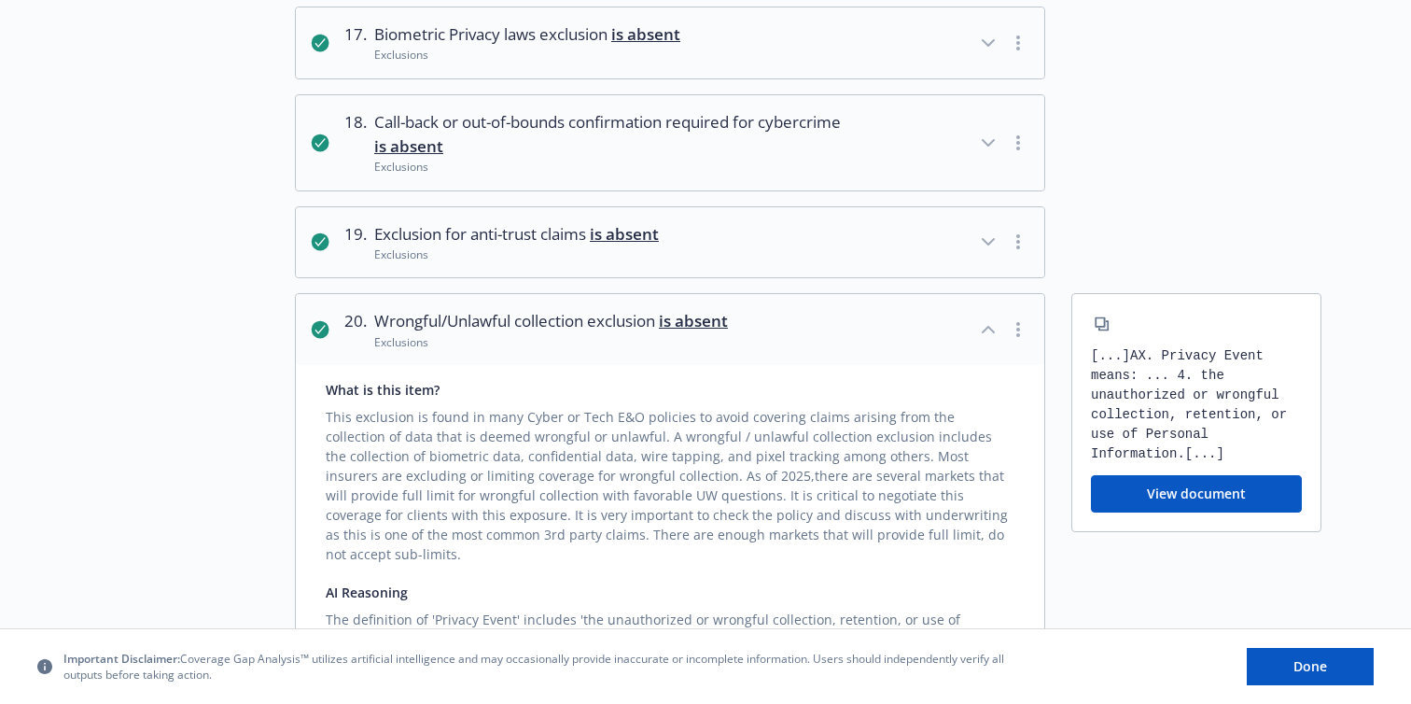
click at [985, 318] on icon "button" at bounding box center [988, 329] width 22 height 22
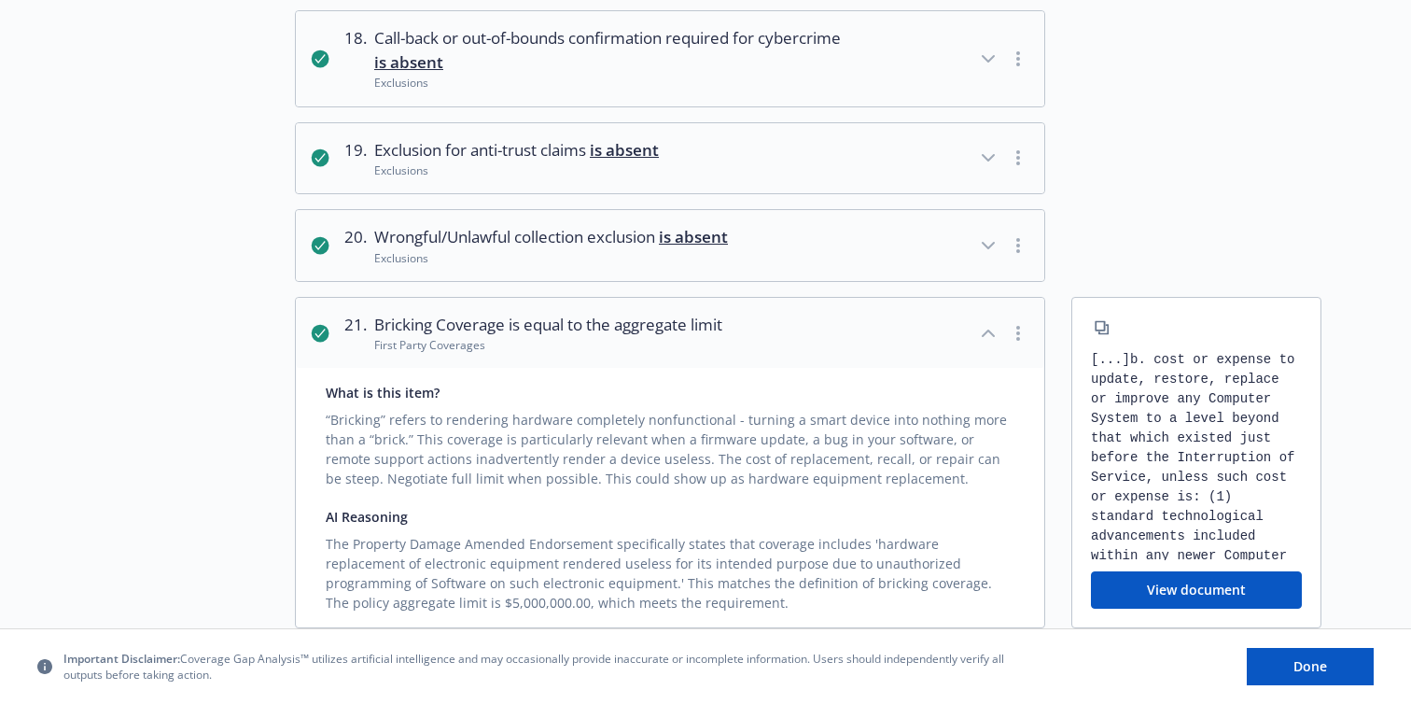
scroll to position [5267, 0]
click at [989, 321] on icon "button" at bounding box center [988, 332] width 22 height 22
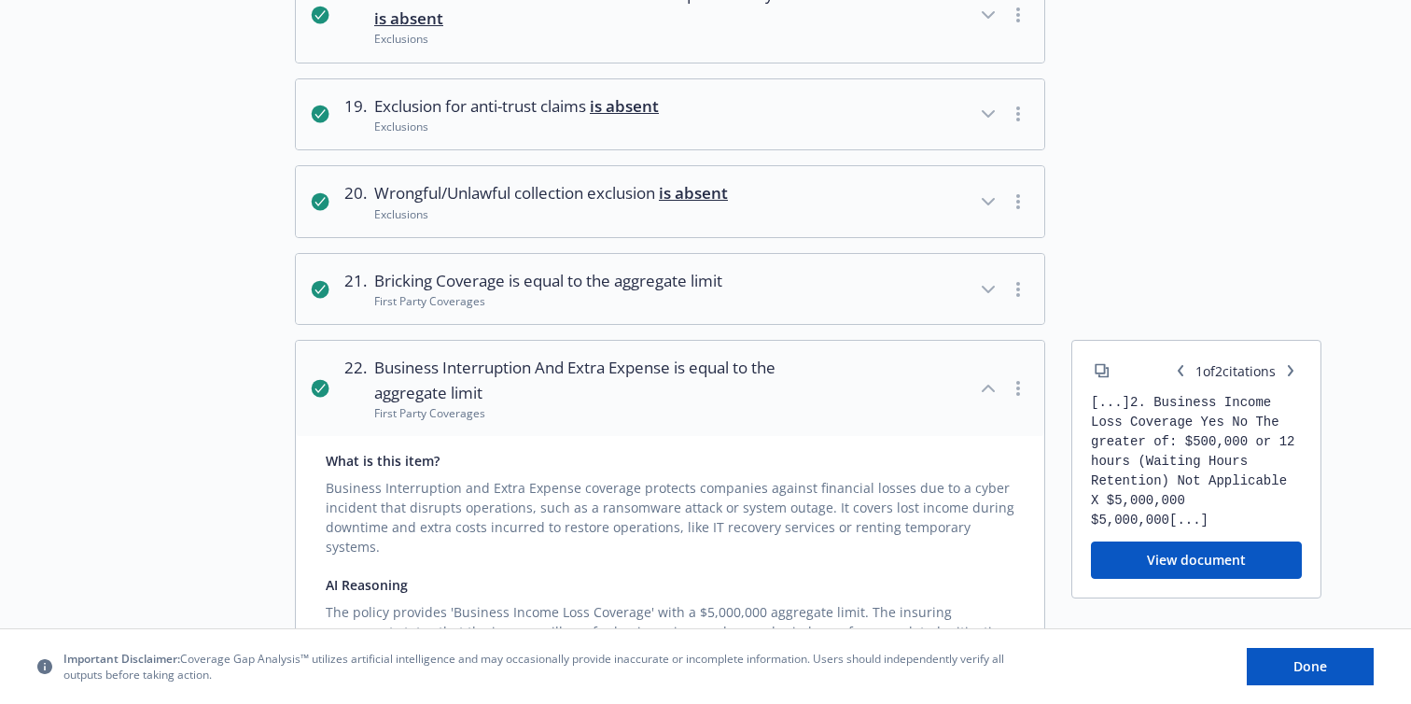
scroll to position [5326, 0]
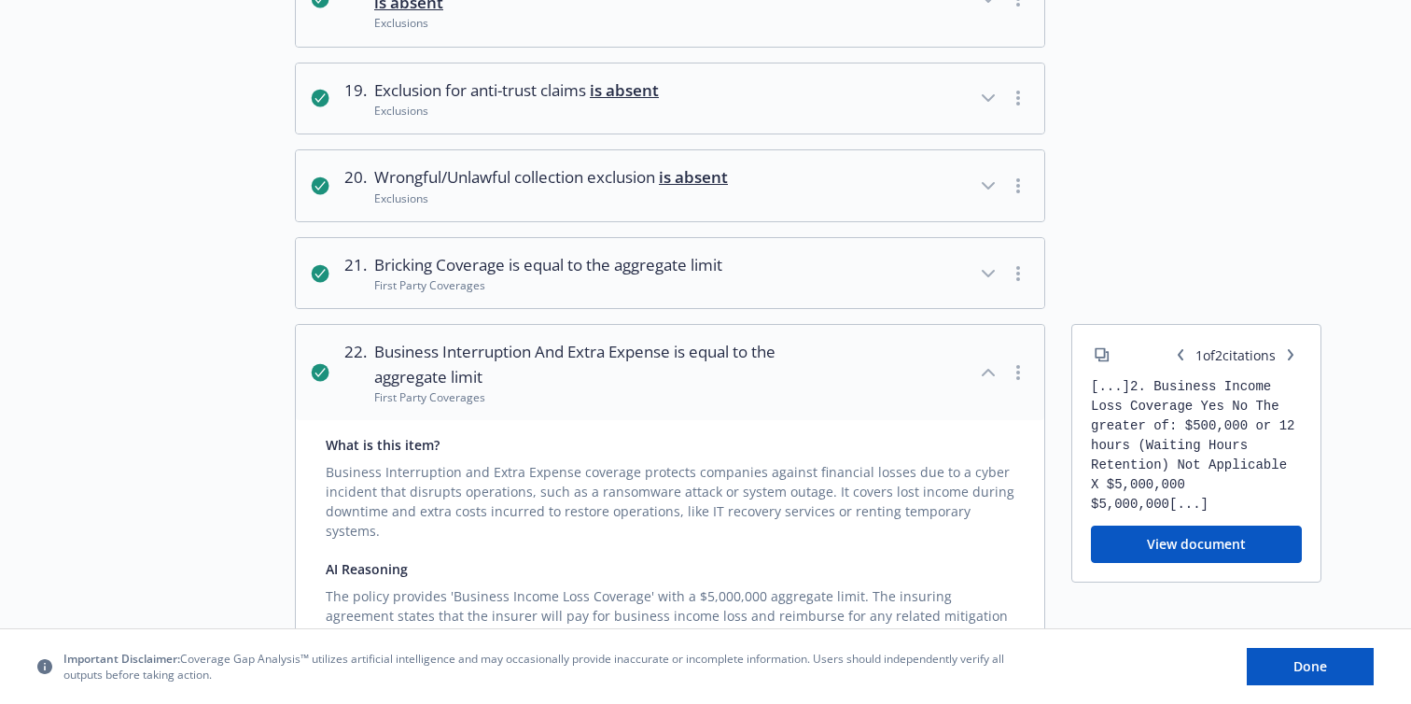
click at [989, 361] on icon "button" at bounding box center [988, 372] width 22 height 22
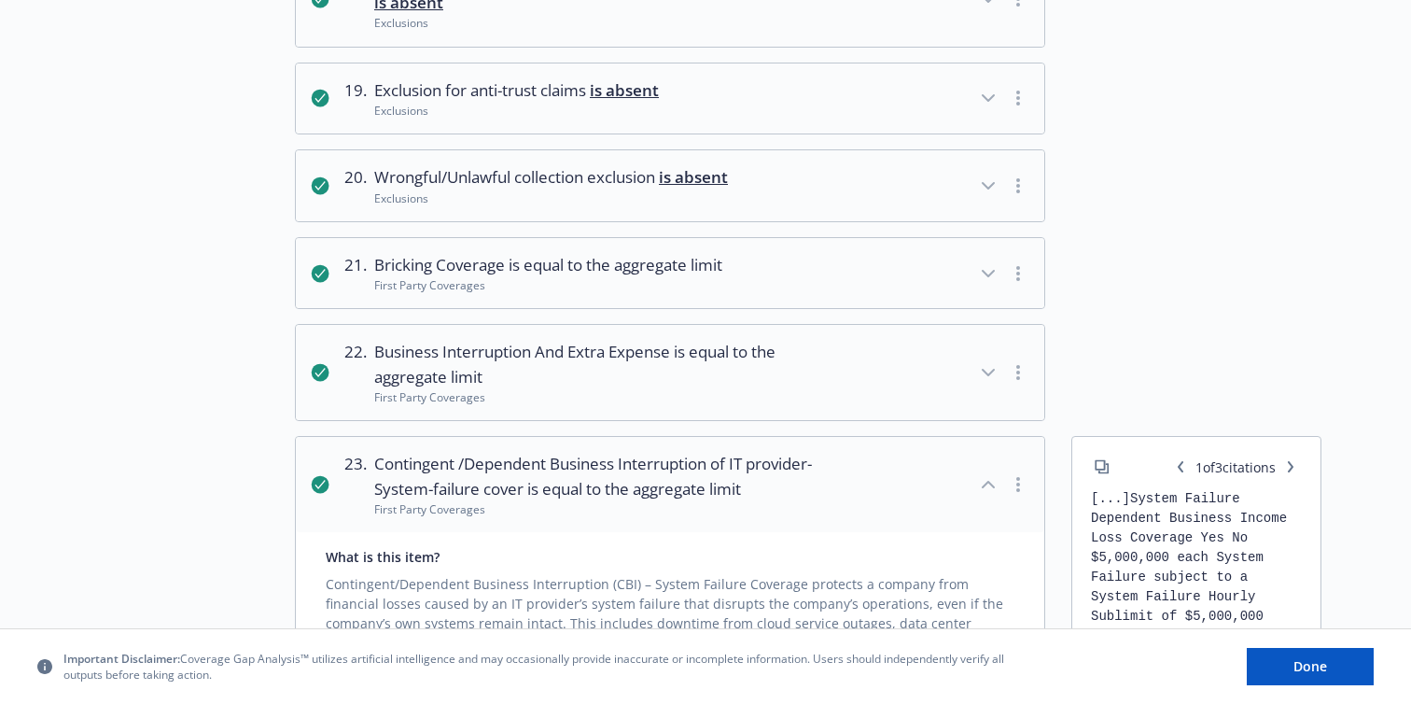
click at [991, 473] on icon "button" at bounding box center [988, 484] width 22 height 22
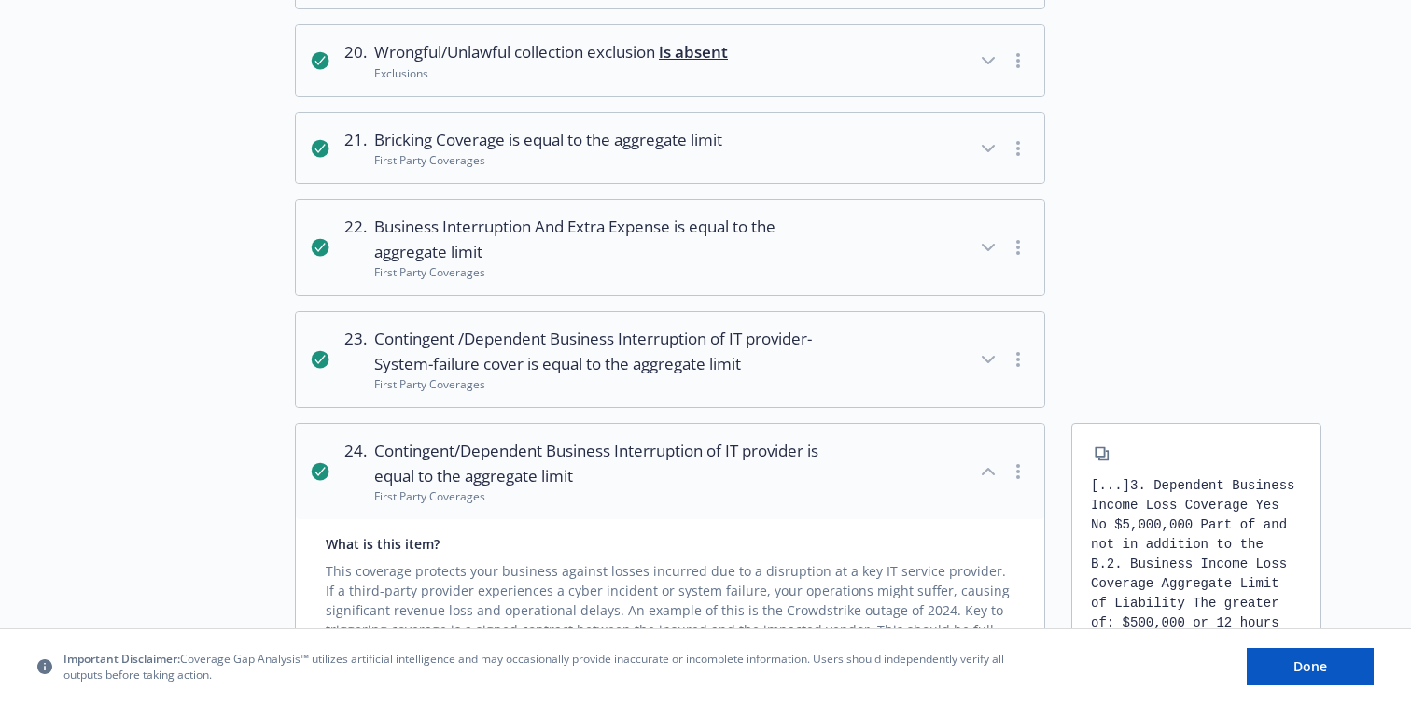
scroll to position [5460, 0]
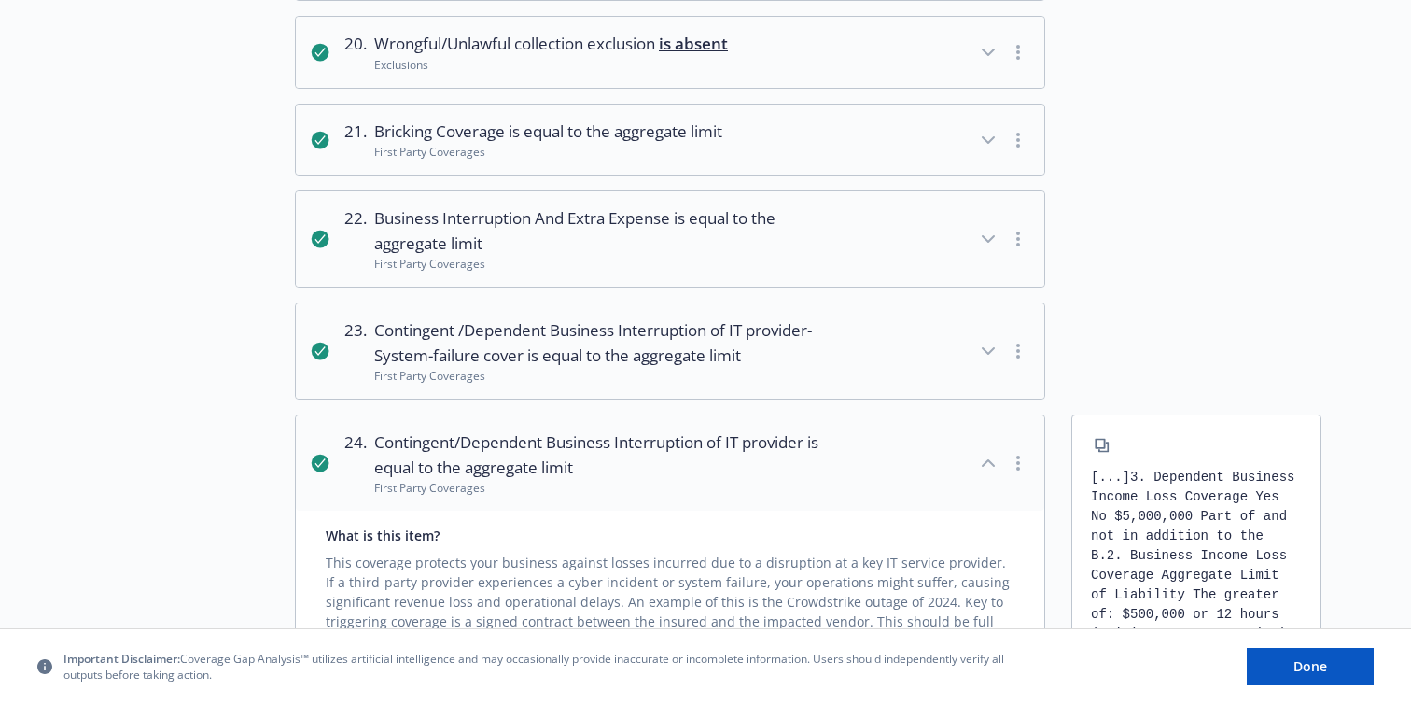
click at [989, 452] on icon "button" at bounding box center [988, 463] width 22 height 22
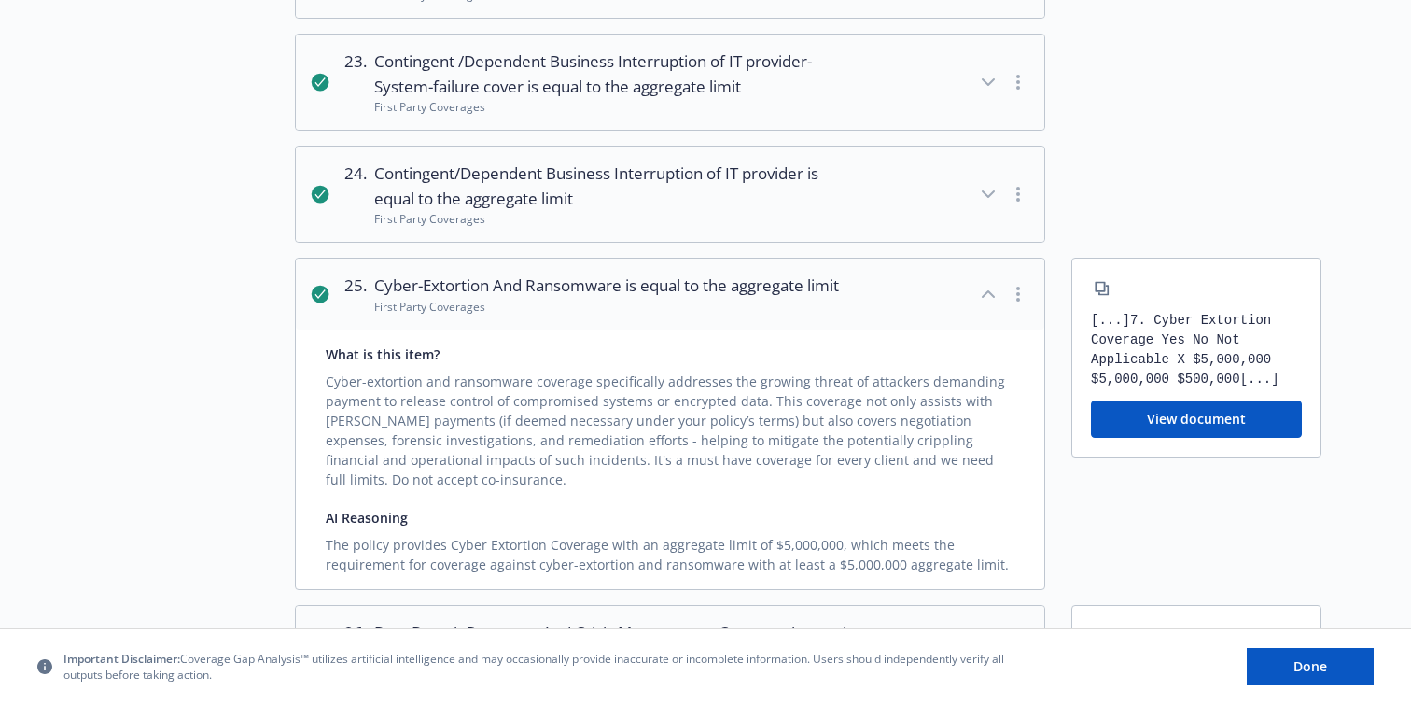
scroll to position [5730, 0]
click at [989, 289] on icon "button" at bounding box center [988, 292] width 11 height 6
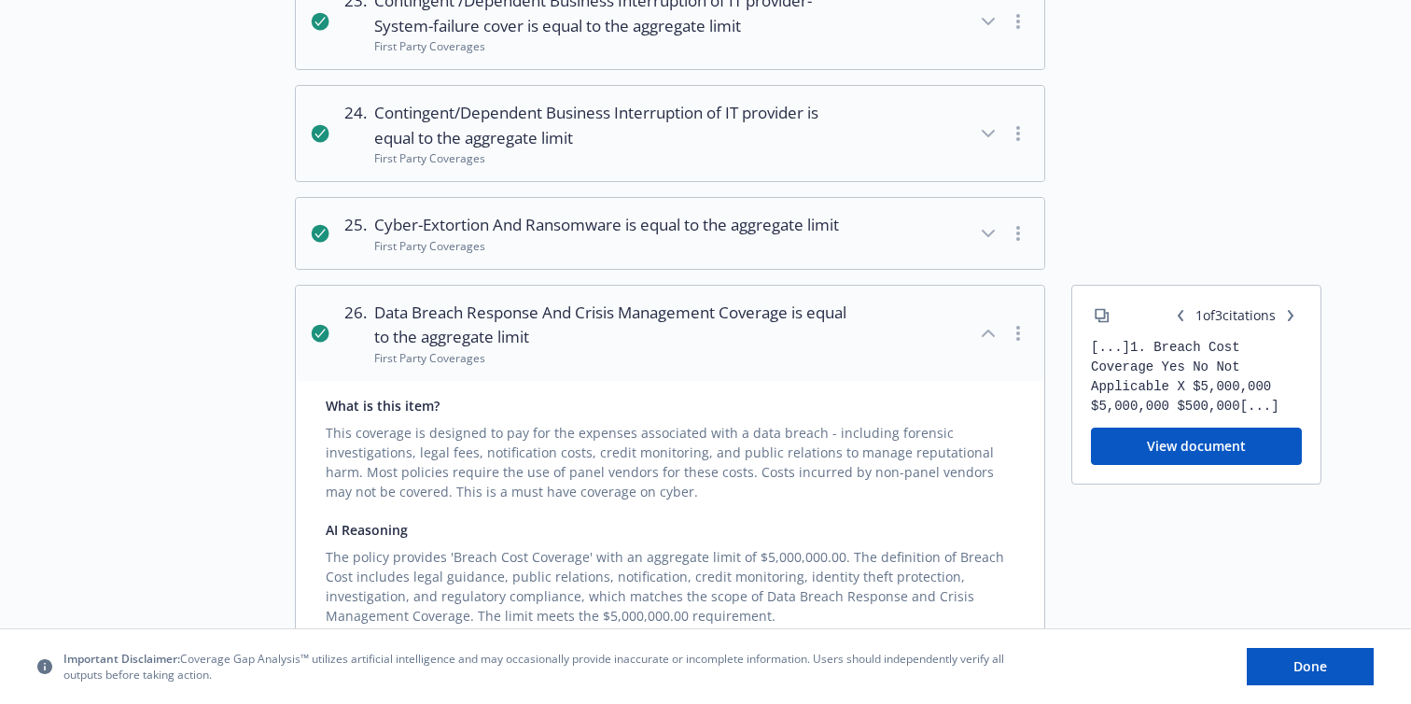
scroll to position [5791, 0]
click at [989, 329] on icon "button" at bounding box center [988, 332] width 11 height 6
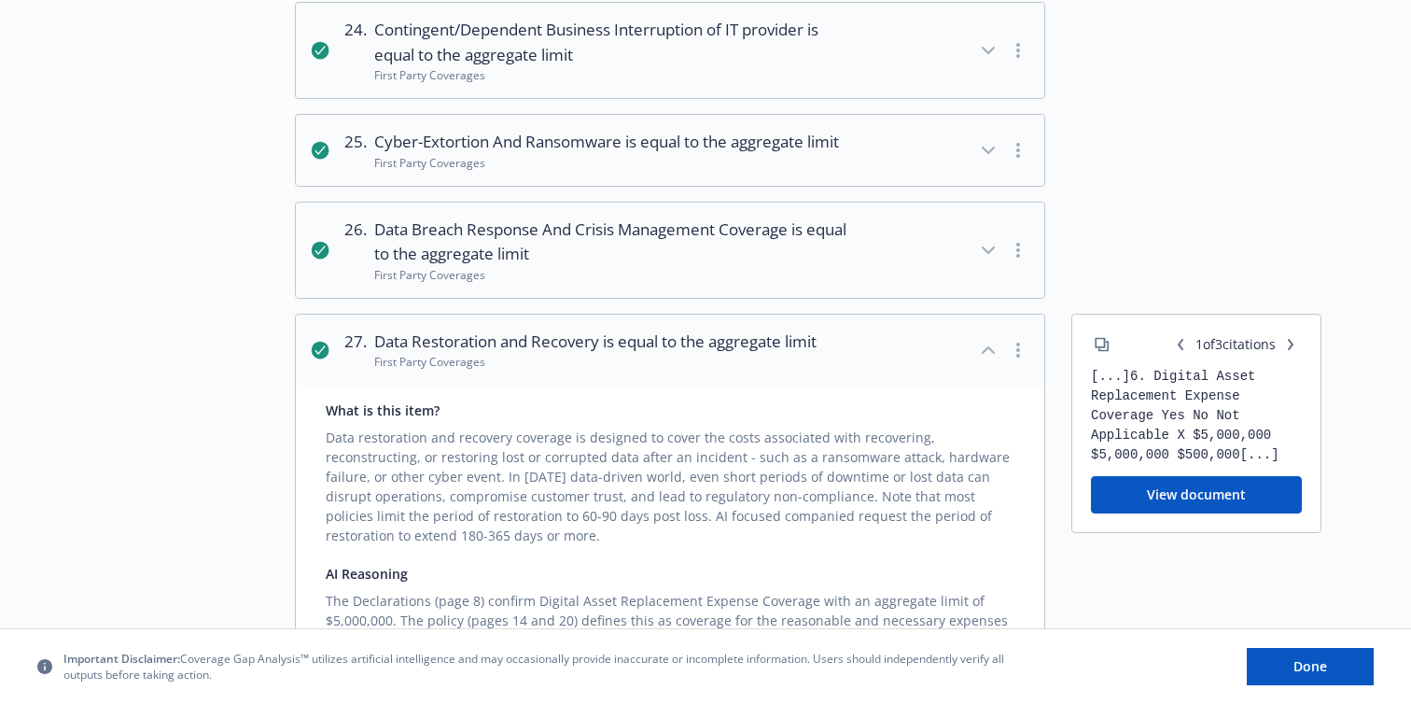
scroll to position [5883, 0]
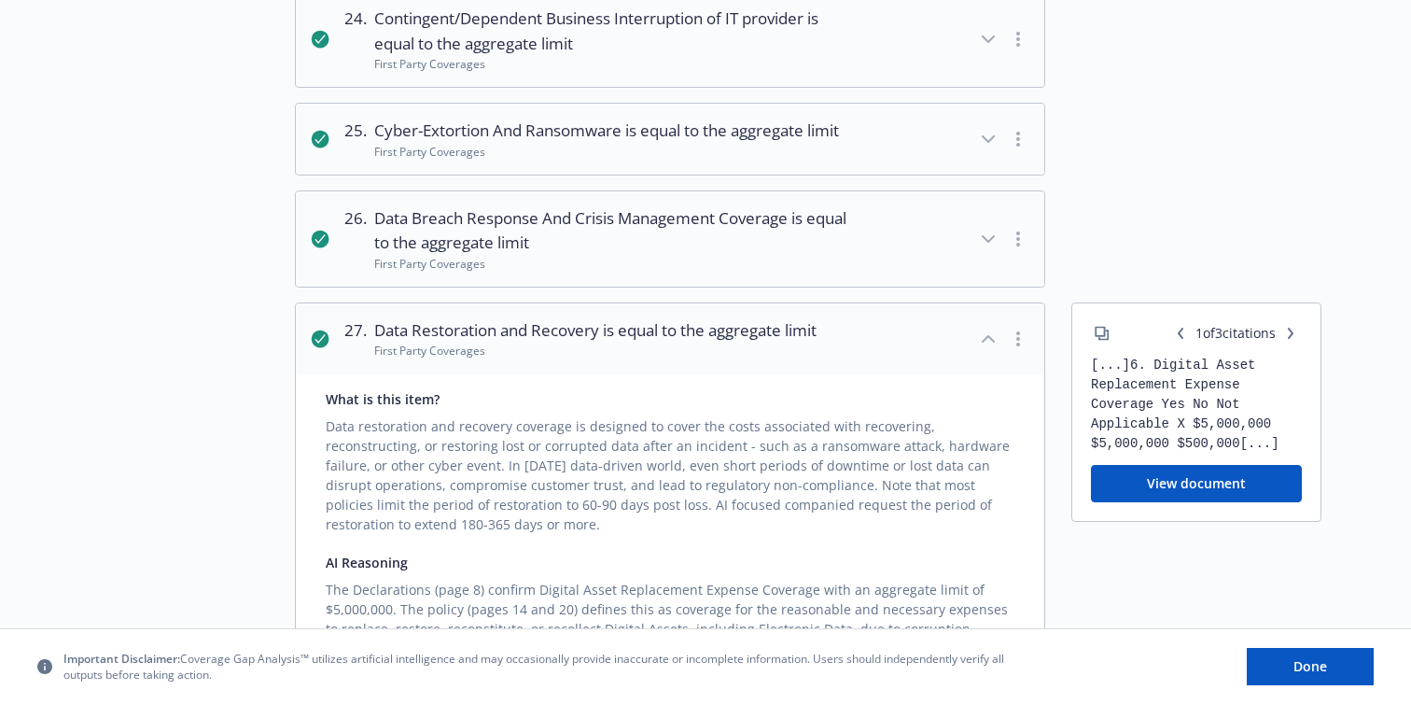
click at [989, 328] on icon "button" at bounding box center [988, 339] width 22 height 22
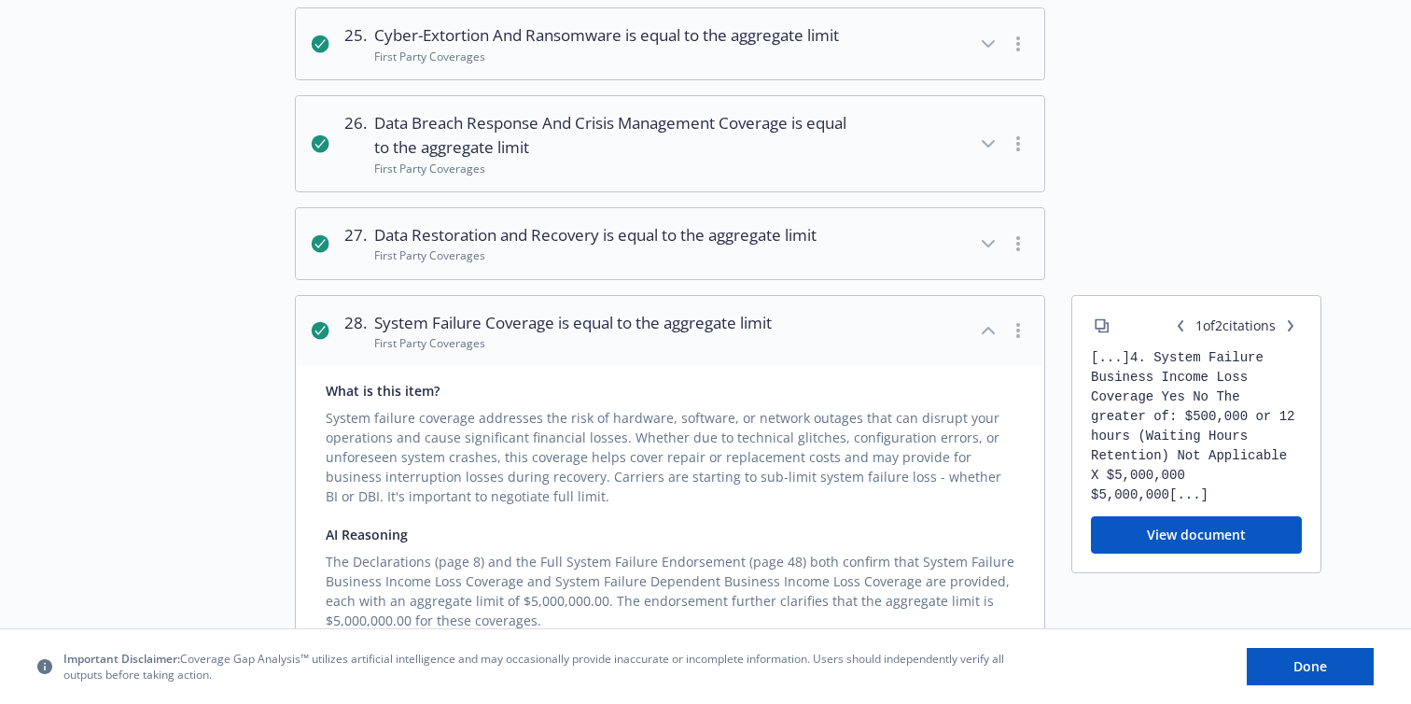
scroll to position [5980, 0]
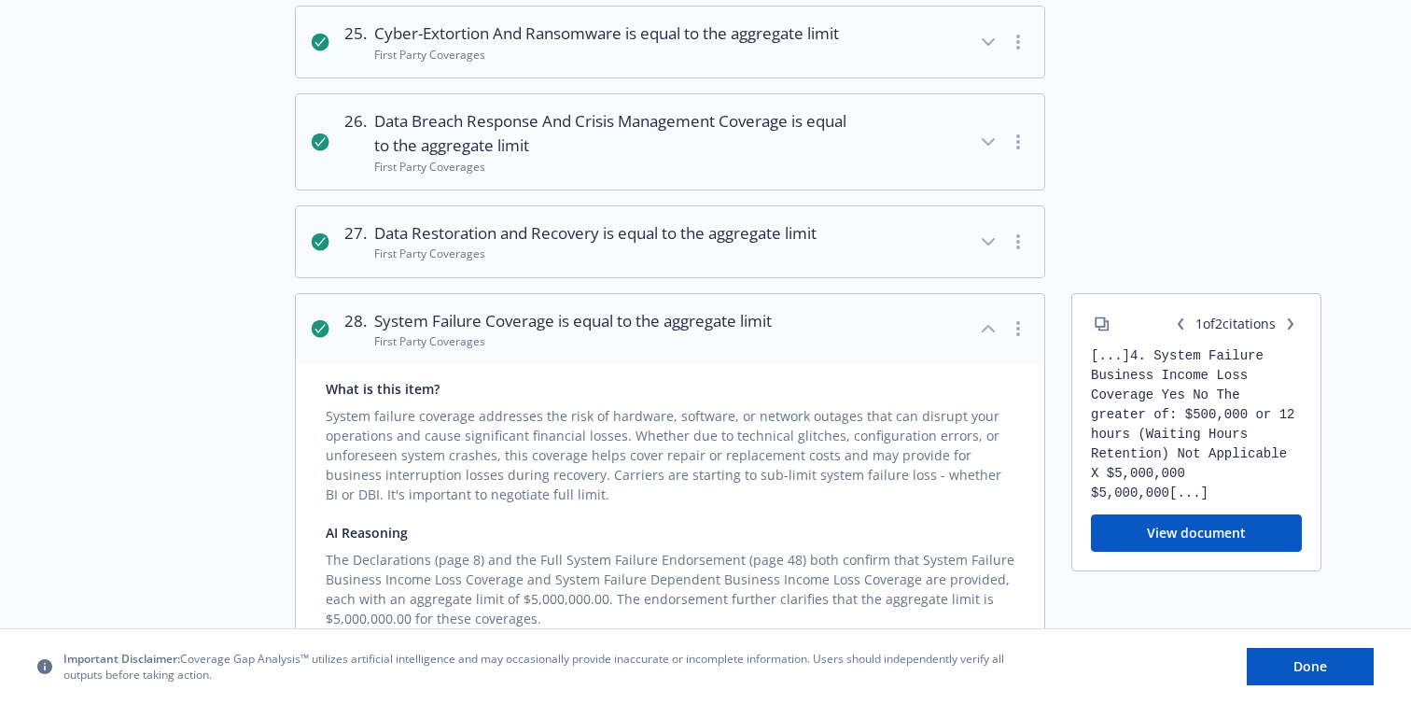
click at [988, 317] on icon "button" at bounding box center [988, 328] width 22 height 22
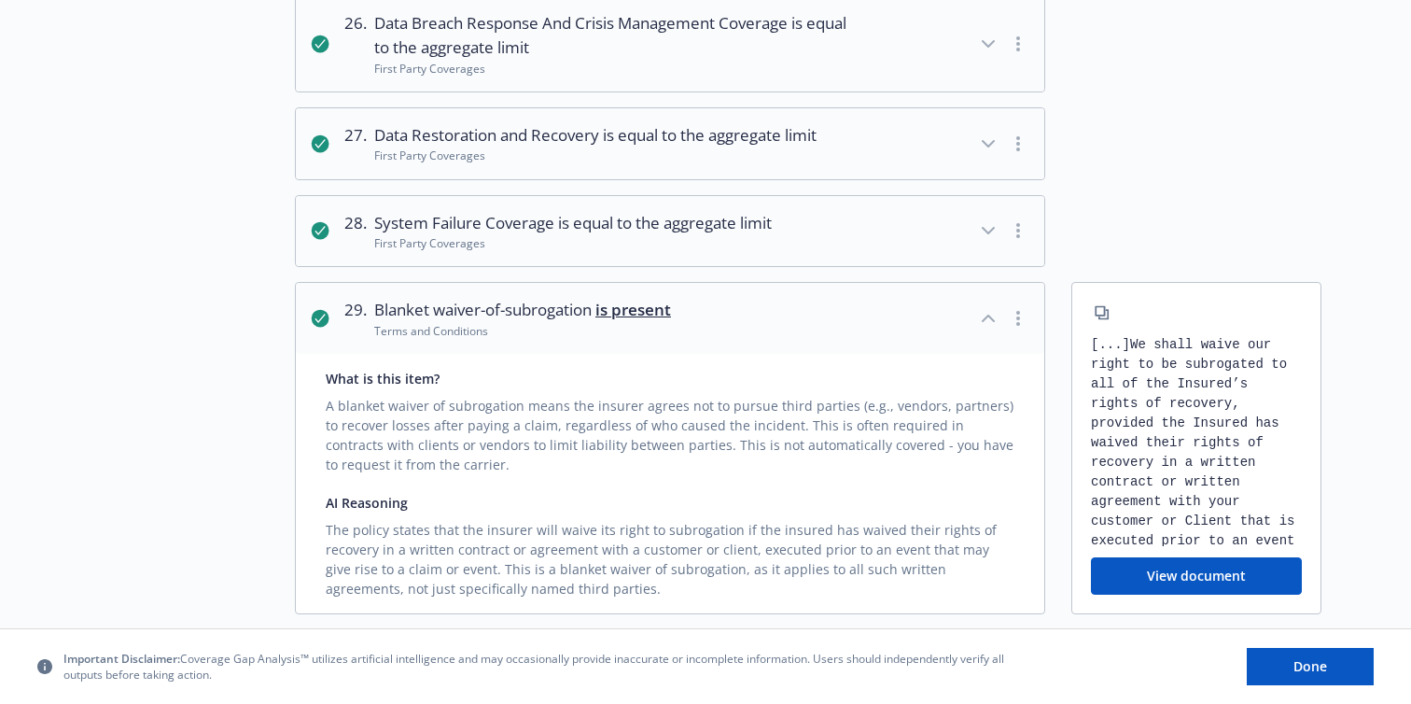
scroll to position [6081, 0]
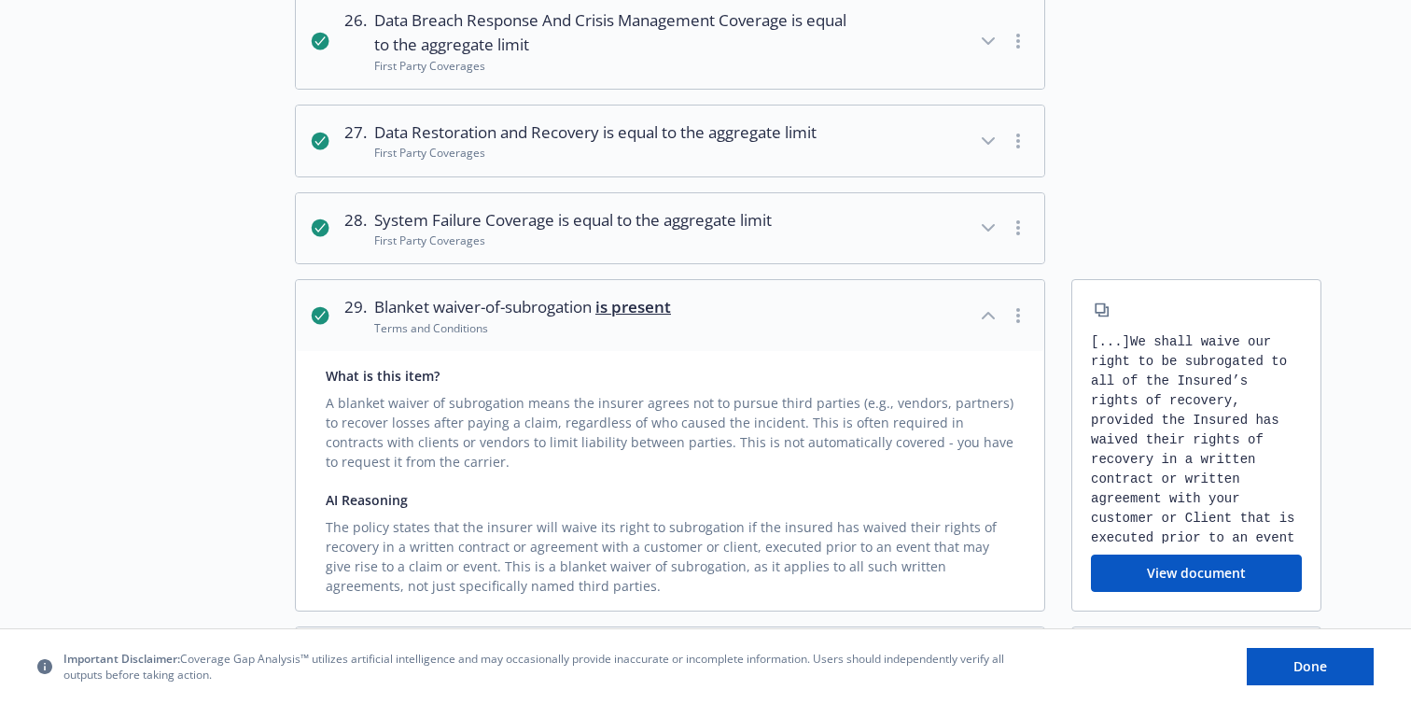
click at [988, 304] on icon "button" at bounding box center [988, 315] width 22 height 22
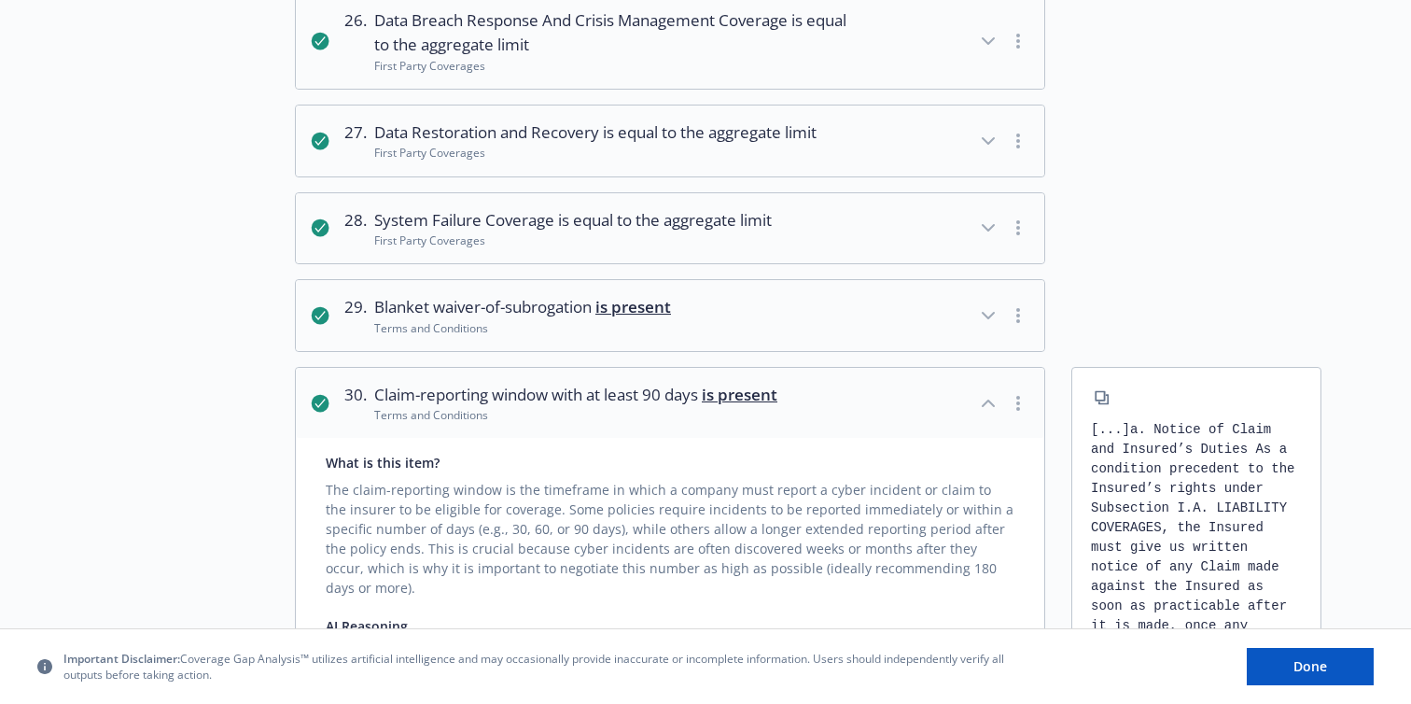
click at [992, 392] on icon "button" at bounding box center [988, 403] width 22 height 22
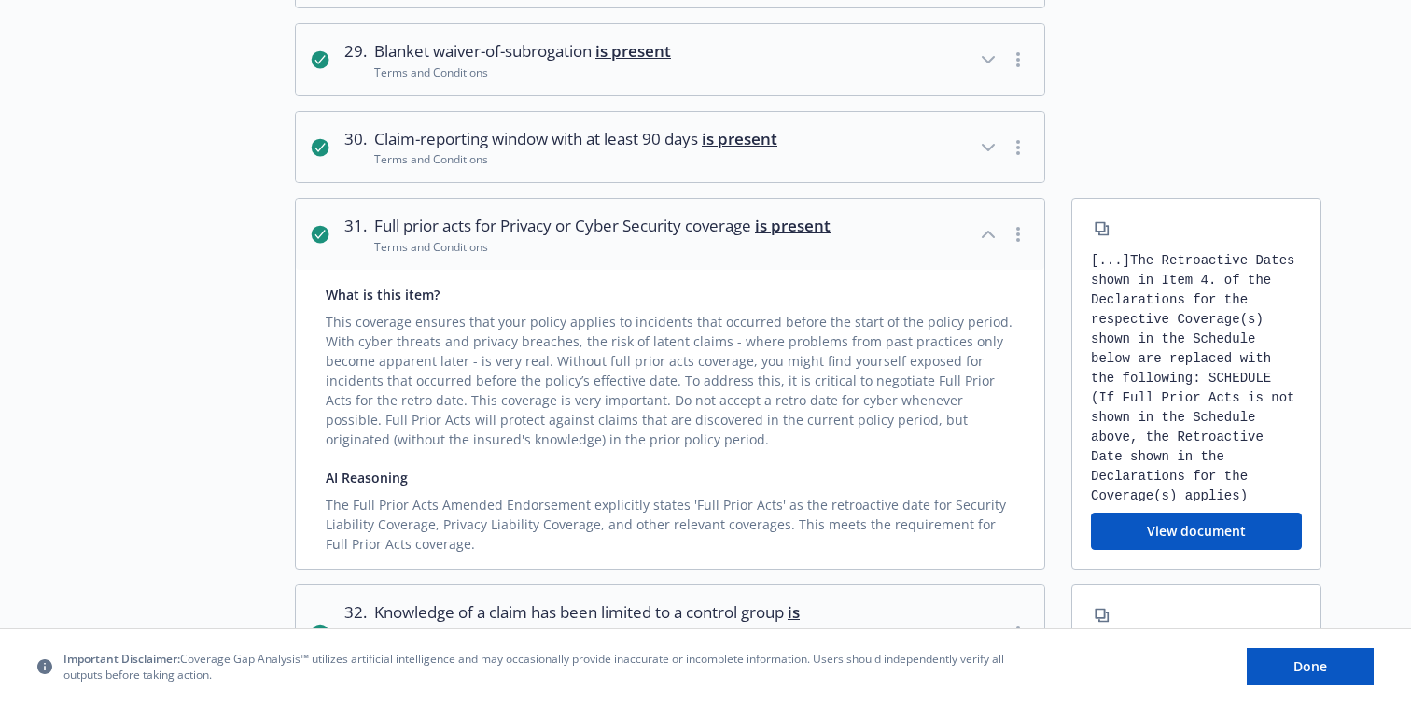
scroll to position [6340, 0]
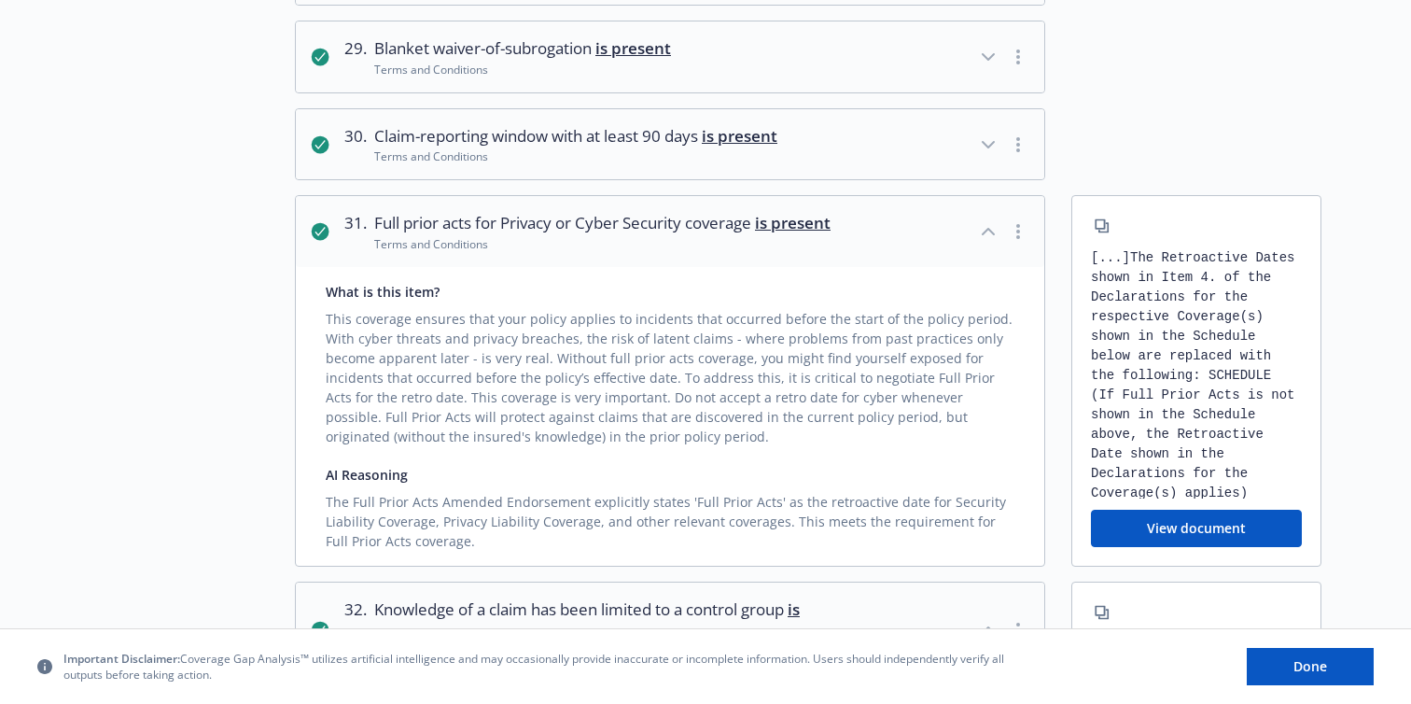
click at [984, 220] on icon "button" at bounding box center [988, 231] width 22 height 22
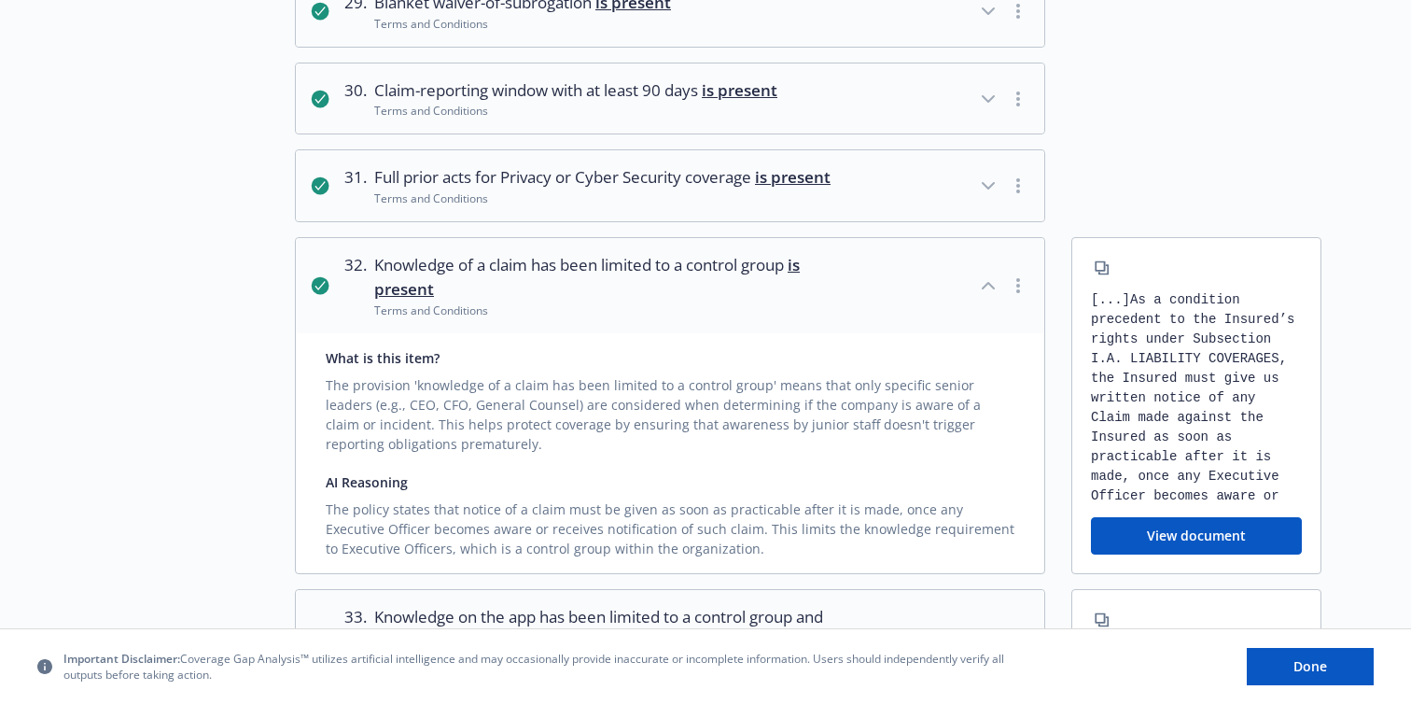
scroll to position [6395, 0]
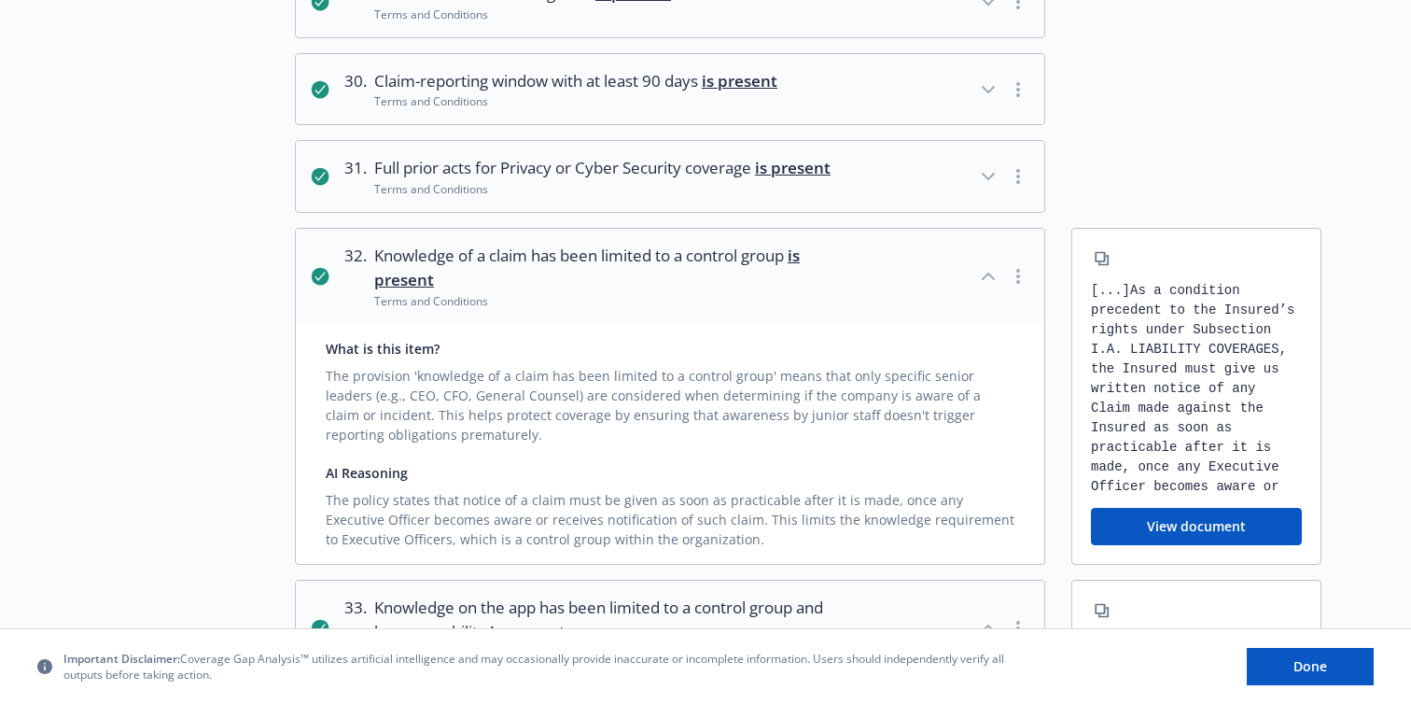
click at [990, 265] on icon "button" at bounding box center [988, 276] width 22 height 22
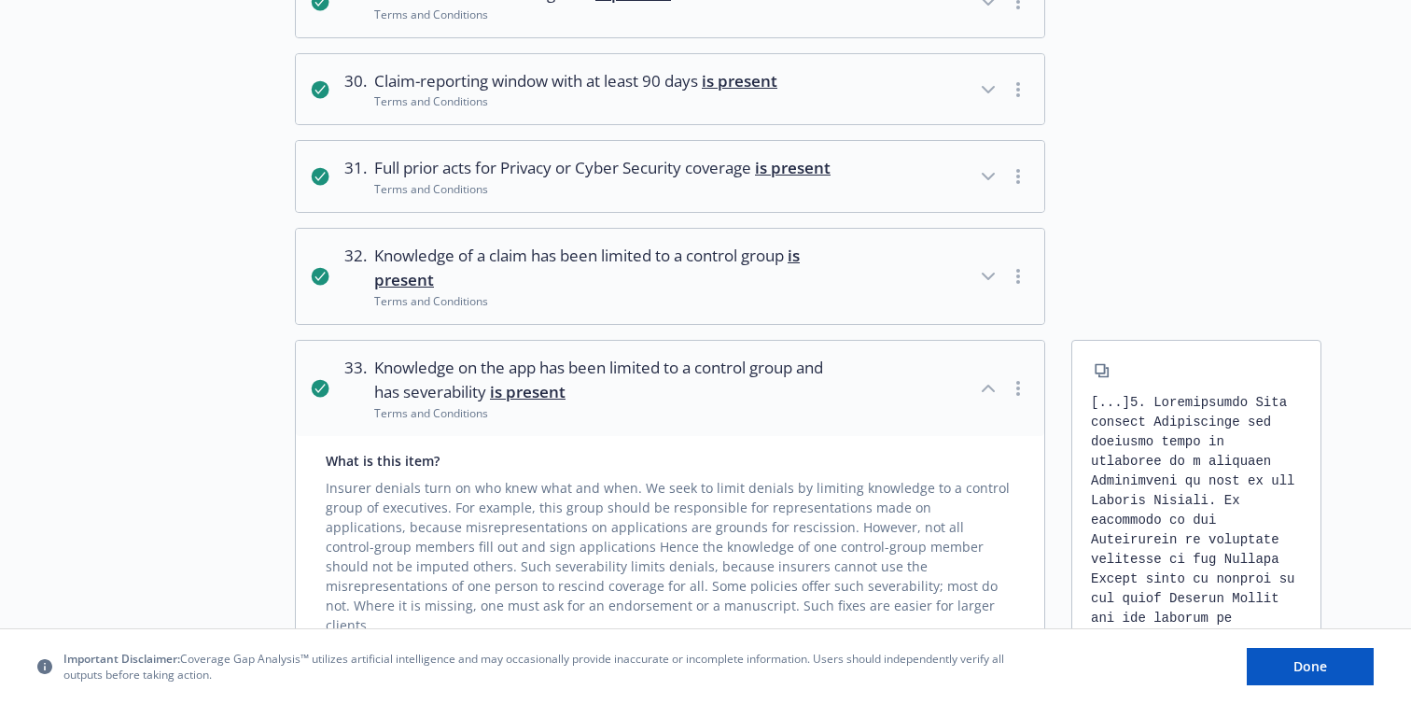
click at [984, 377] on icon "button" at bounding box center [988, 388] width 22 height 22
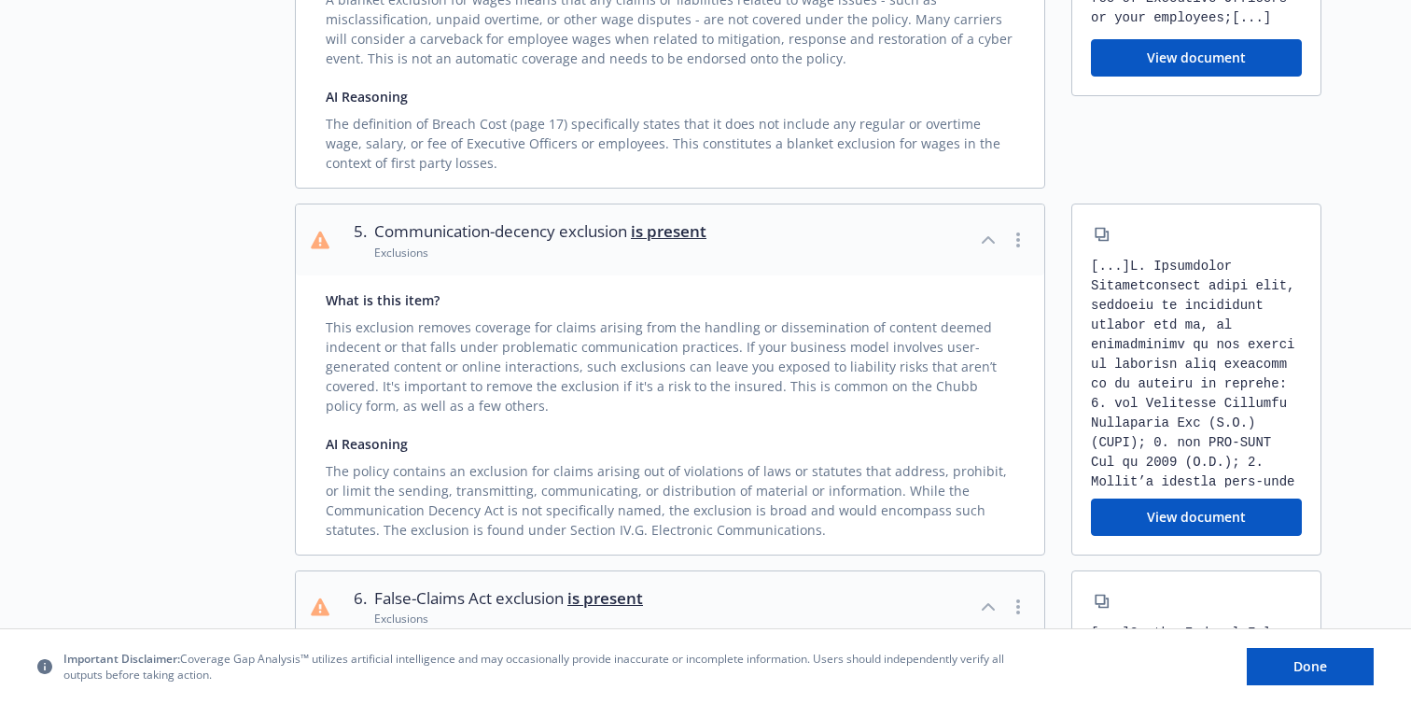
scroll to position [1465, 0]
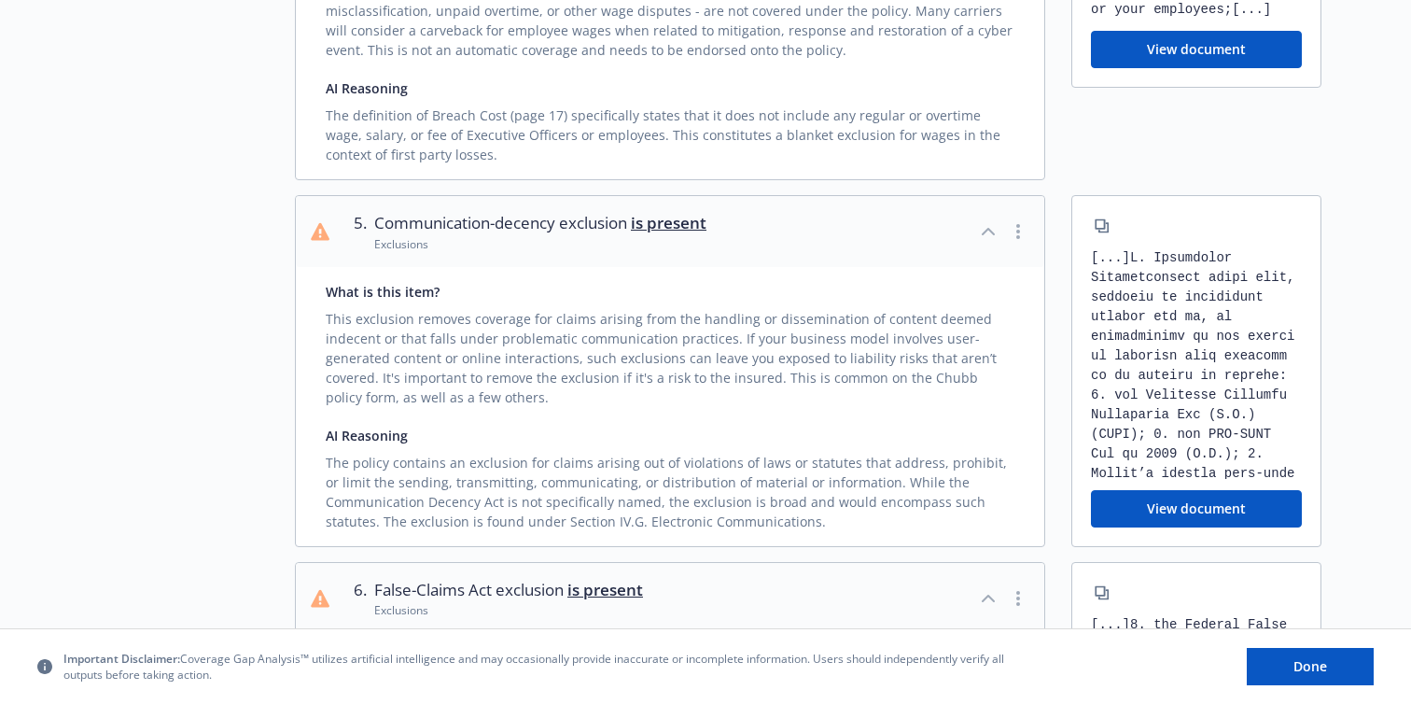
click at [1015, 220] on button "button" at bounding box center [1018, 231] width 22 height 22
click at [990, 237] on link "Mark as wrong" at bounding box center [1020, 233] width 152 height 37
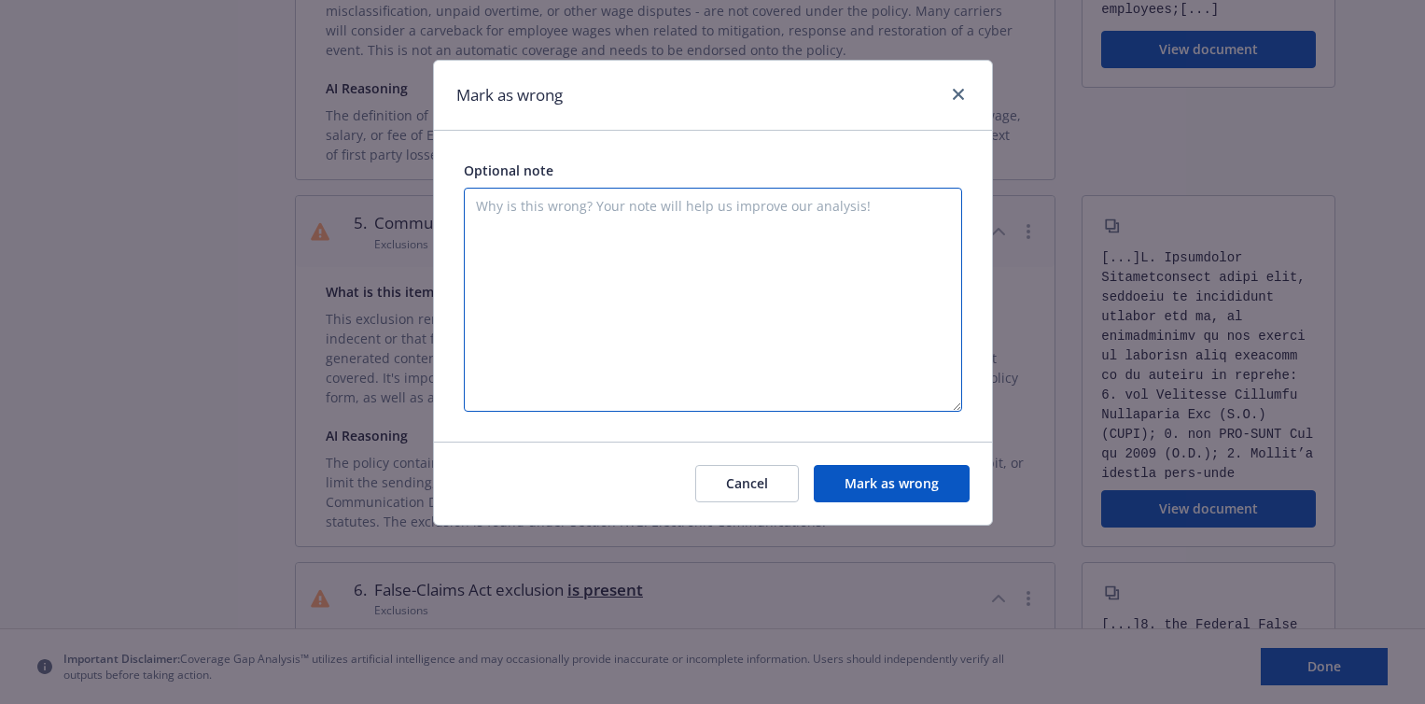
click at [728, 241] on textarea at bounding box center [713, 300] width 498 height 224
paste textarea "No such coverage in the policy"
click at [557, 212] on textarea "No such coverage in the policy" at bounding box center [713, 300] width 498 height 224
type textarea "No such exclusion in the policy"
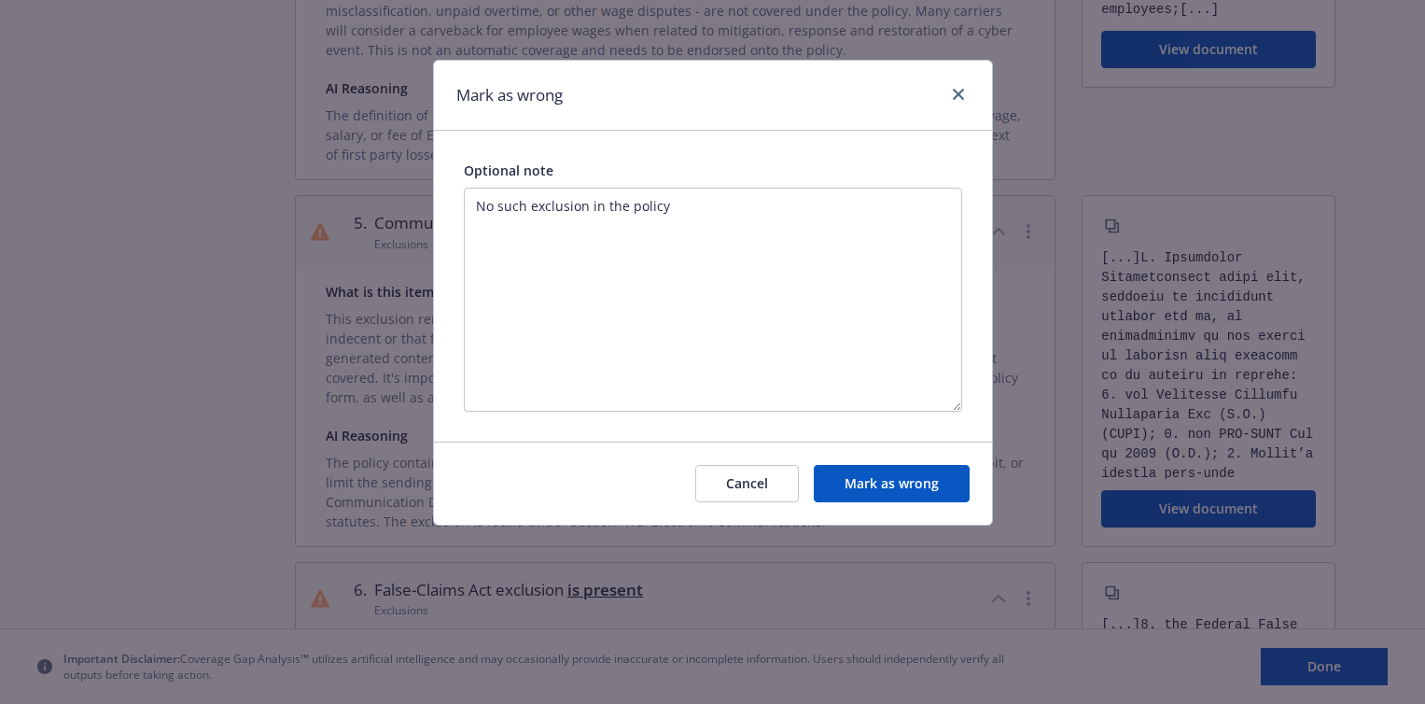
click at [868, 478] on button "Mark as wrong" at bounding box center [892, 483] width 156 height 37
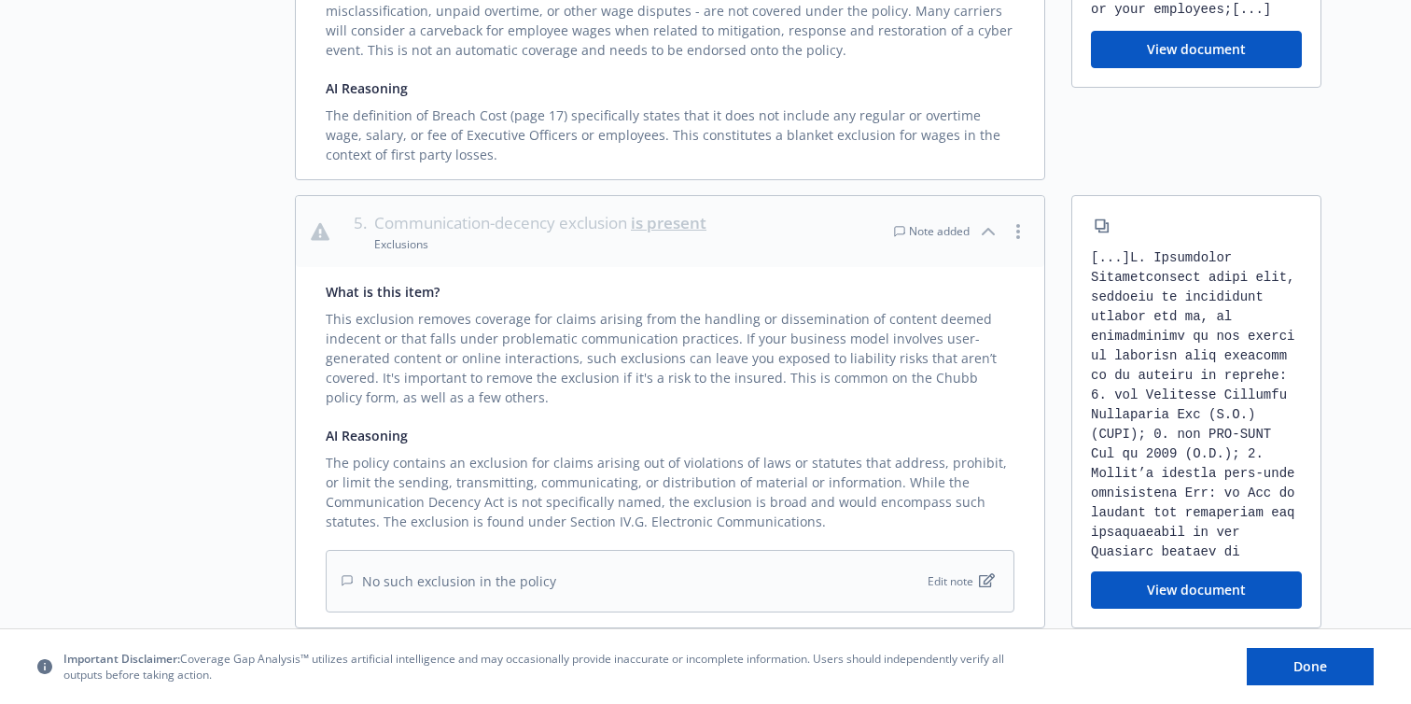
click at [991, 220] on icon "button" at bounding box center [988, 231] width 22 height 22
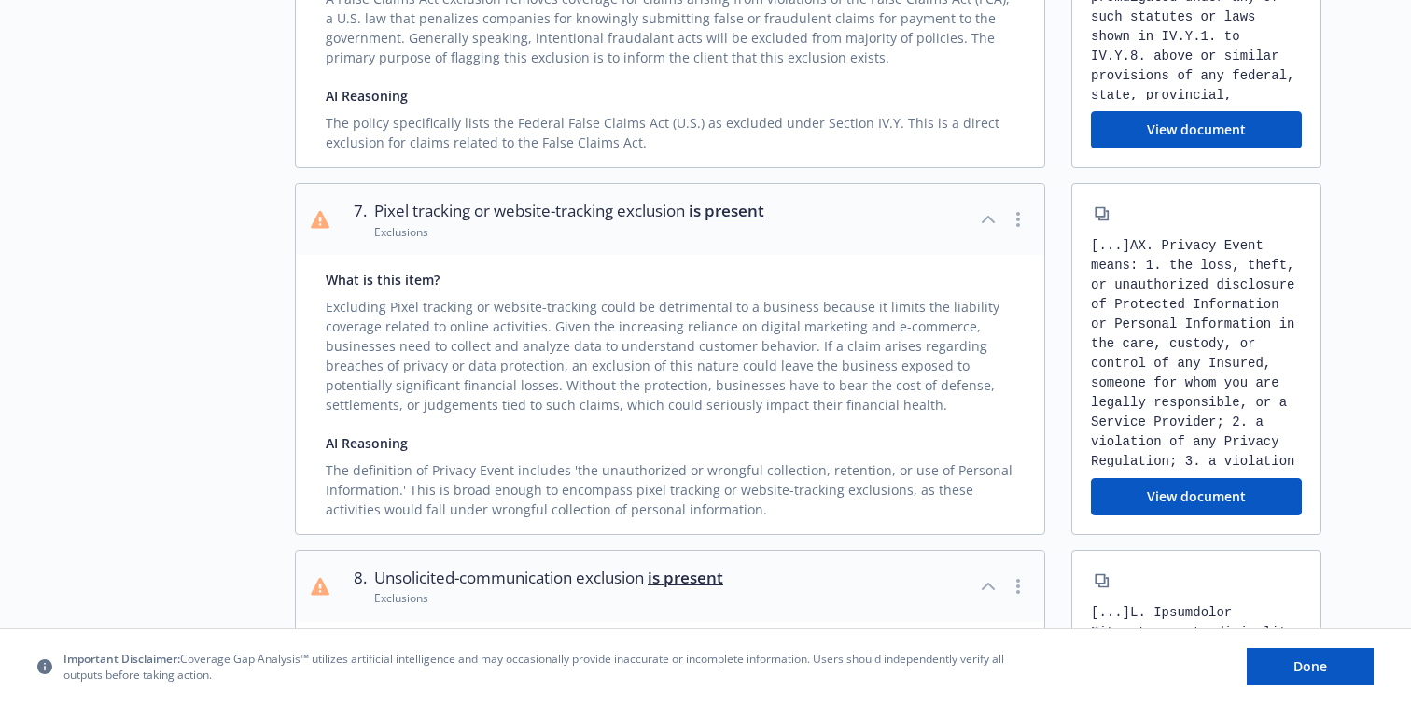
scroll to position [1878, 0]
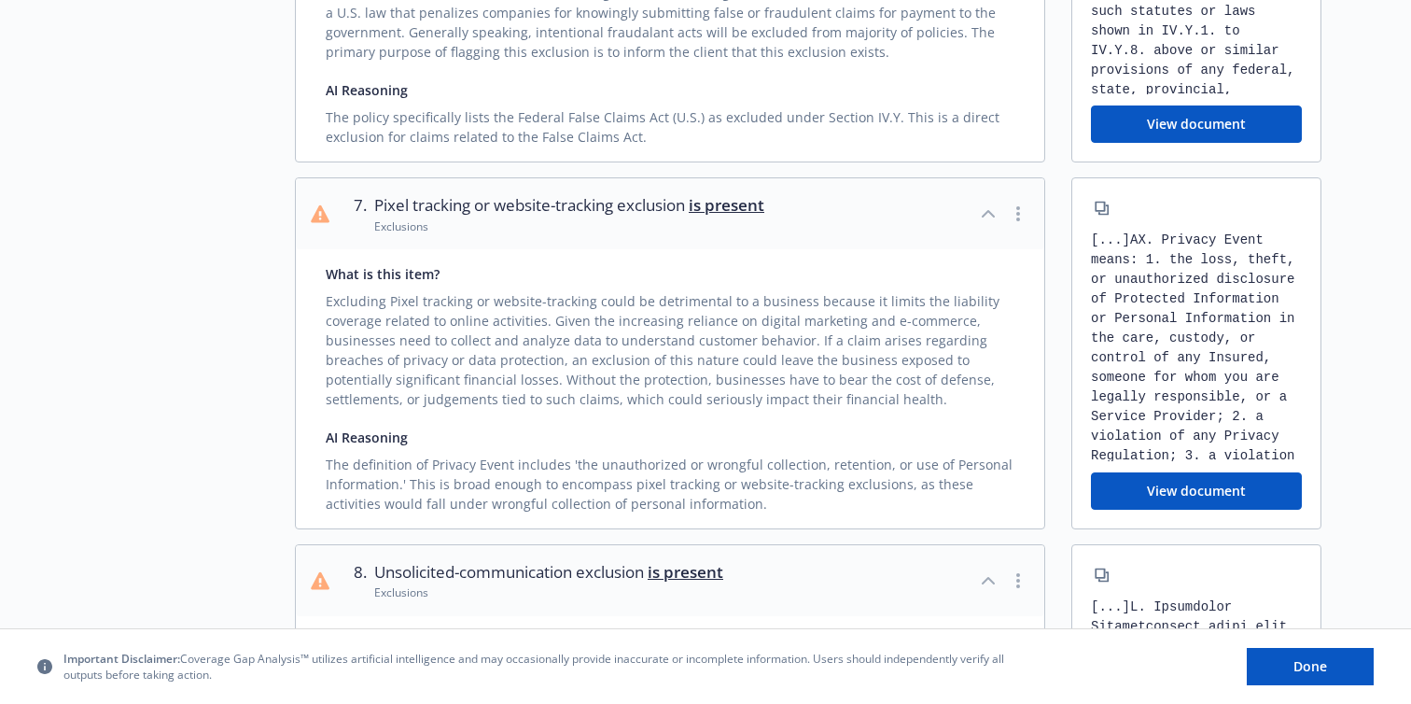
click at [987, 211] on icon "button" at bounding box center [988, 214] width 11 height 6
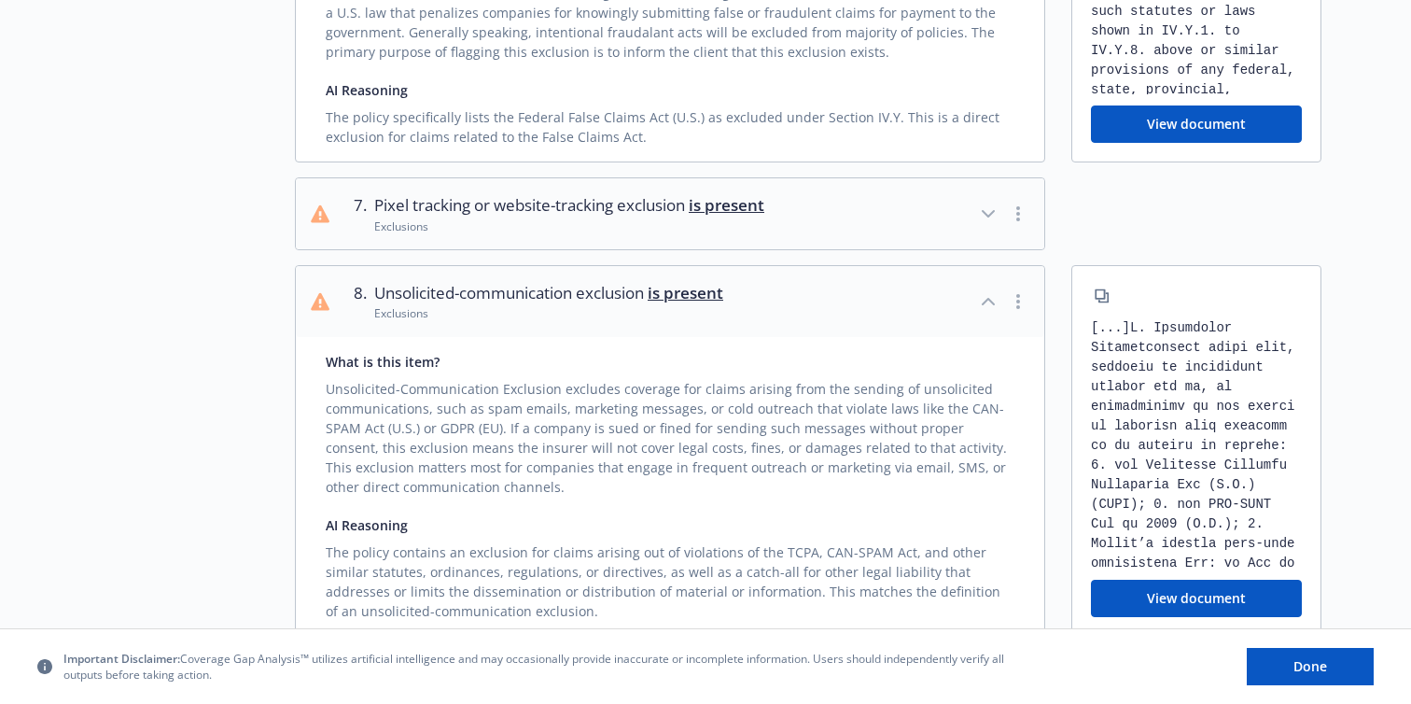
click at [983, 203] on icon "button" at bounding box center [988, 214] width 22 height 22
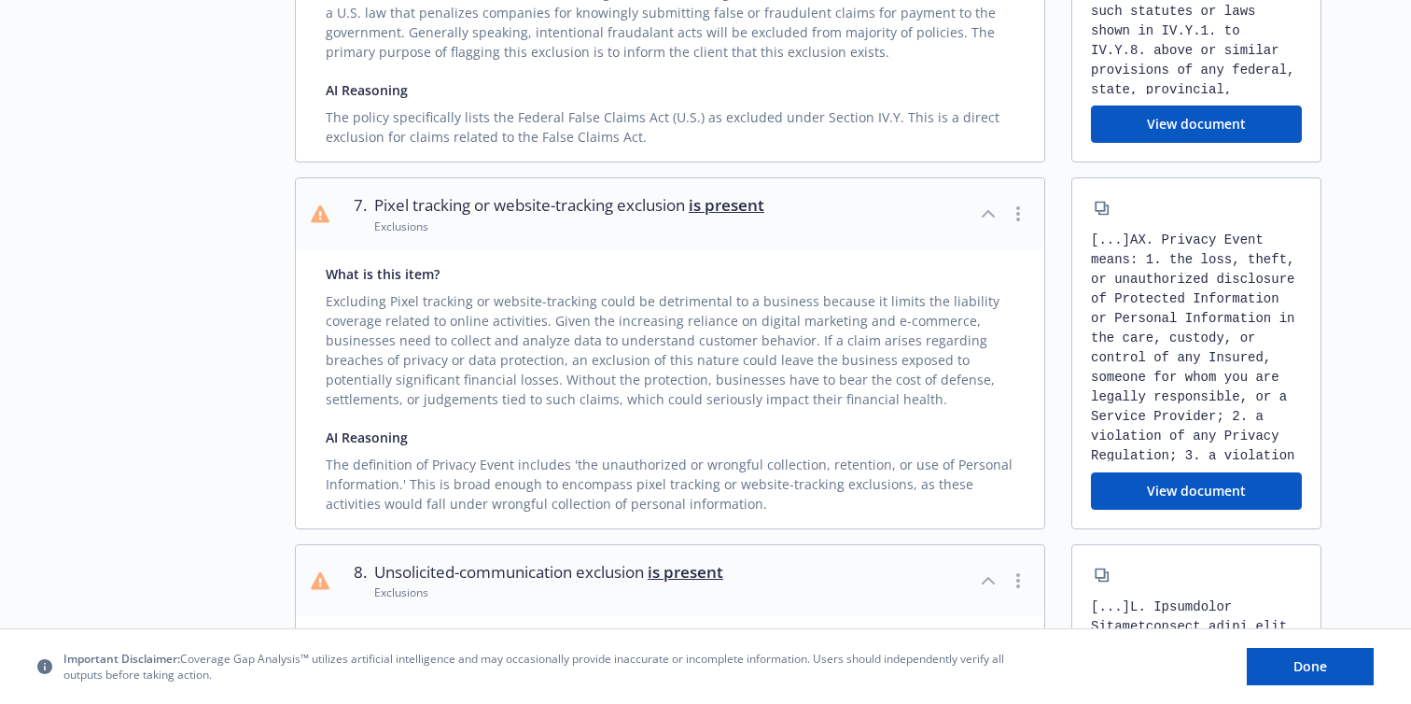
click at [1018, 206] on icon "button" at bounding box center [1019, 213] width 4 height 15
click at [1020, 212] on link "Mark as wrong" at bounding box center [1020, 215] width 152 height 37
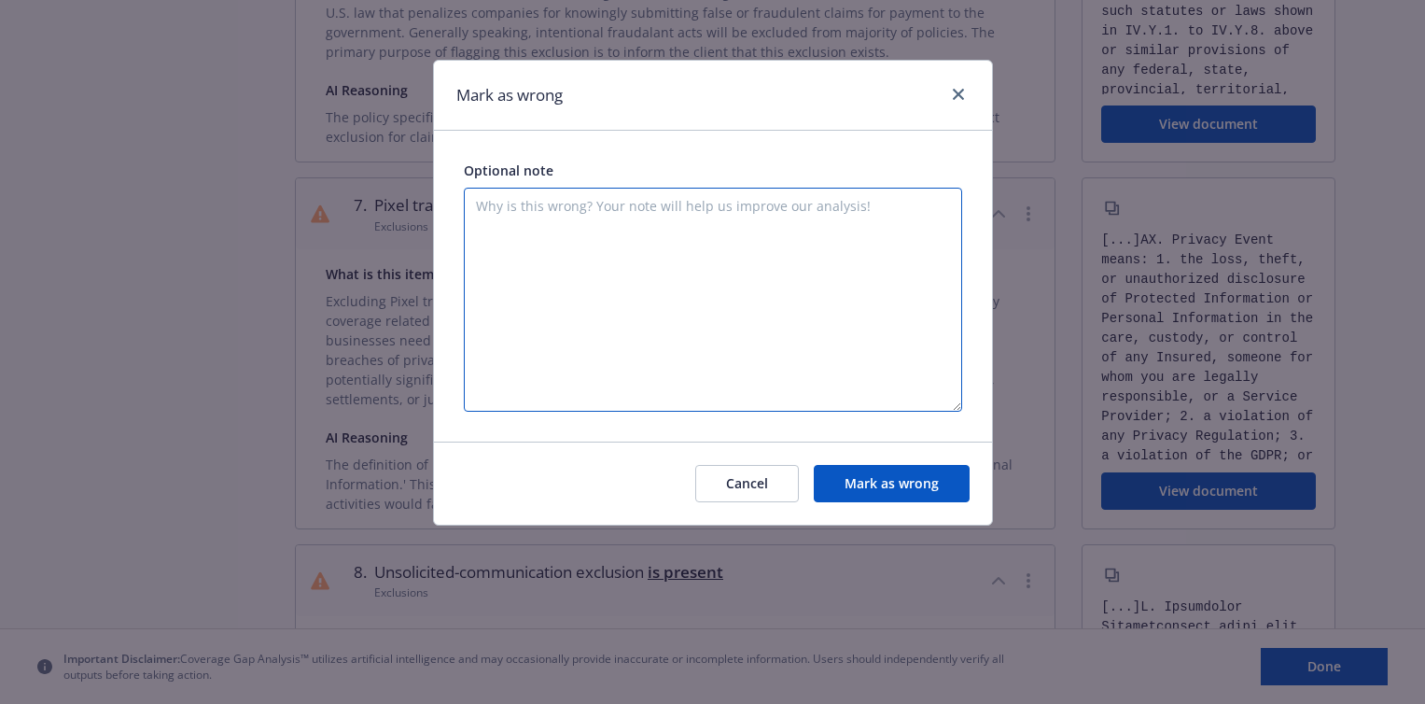
click at [713, 261] on textarea at bounding box center [713, 300] width 498 height 224
paste textarea "No such coverage in the policy"
click at [562, 205] on textarea "No such coverage in the policy" at bounding box center [713, 300] width 498 height 224
drag, startPoint x: 682, startPoint y: 214, endPoint x: 317, endPoint y: 214, distance: 365.0
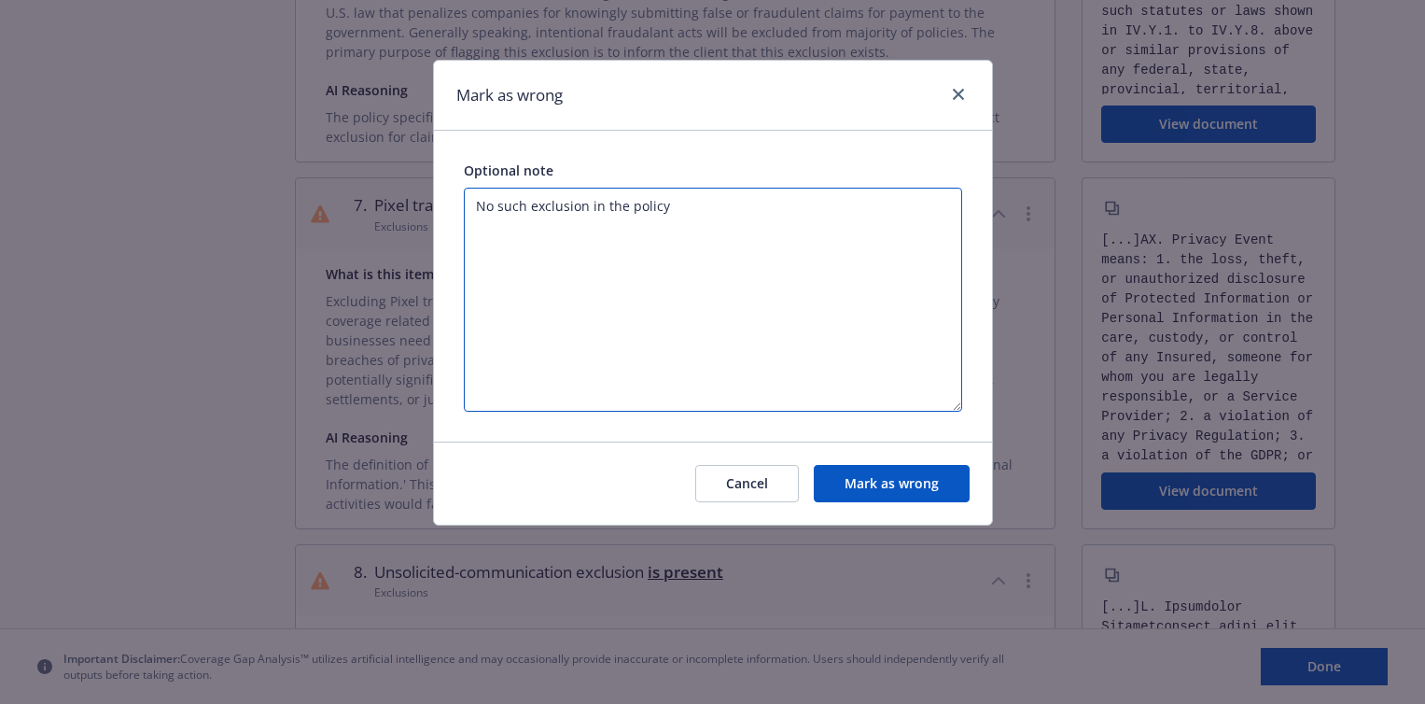
click at [317, 214] on div "[PERSON_NAME] as wrong Optional note No such exclusion in the policy Cancel [PE…" at bounding box center [712, 352] width 1425 height 704
type textarea "No such exclusion in the policy"
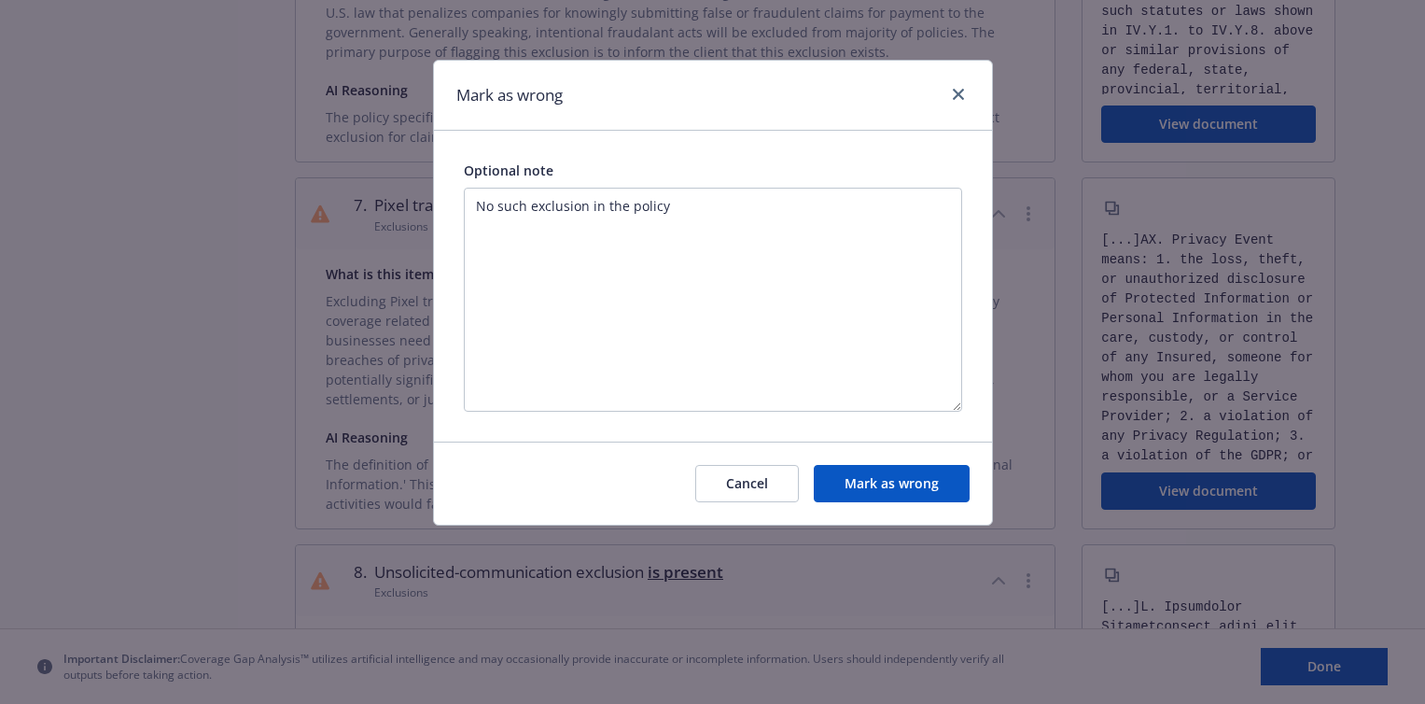
click at [858, 478] on button "Mark as wrong" at bounding box center [892, 483] width 156 height 37
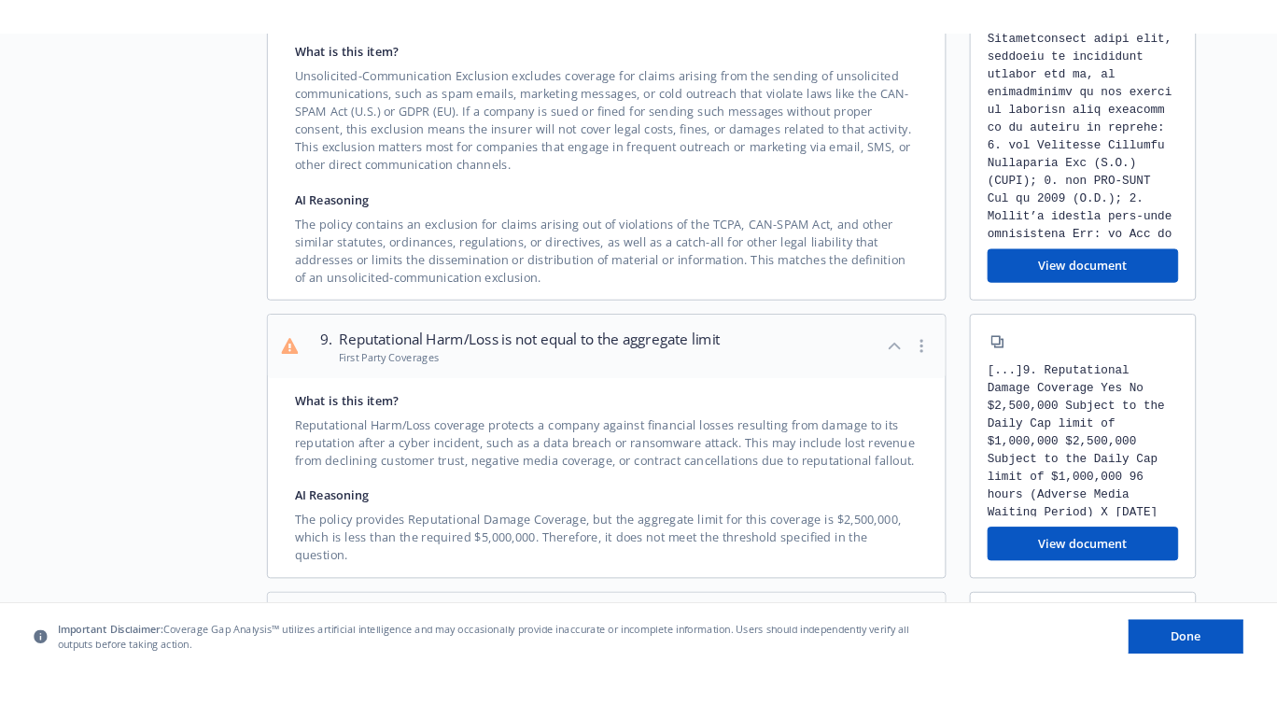
scroll to position [2574, 0]
